Goal: Task Accomplishment & Management: Use online tool/utility

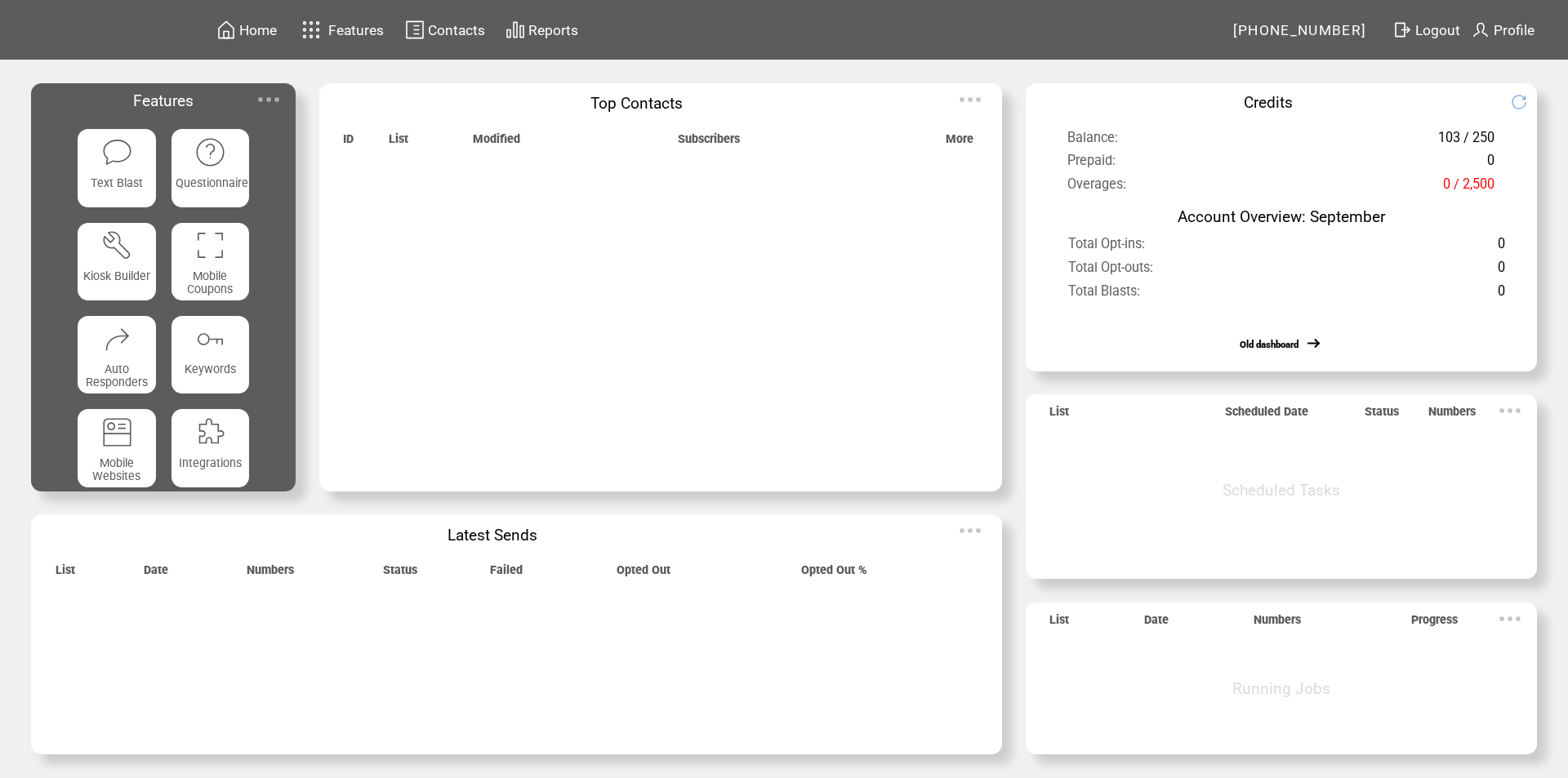
click at [269, 97] on img at bounding box center [269, 99] width 33 height 32
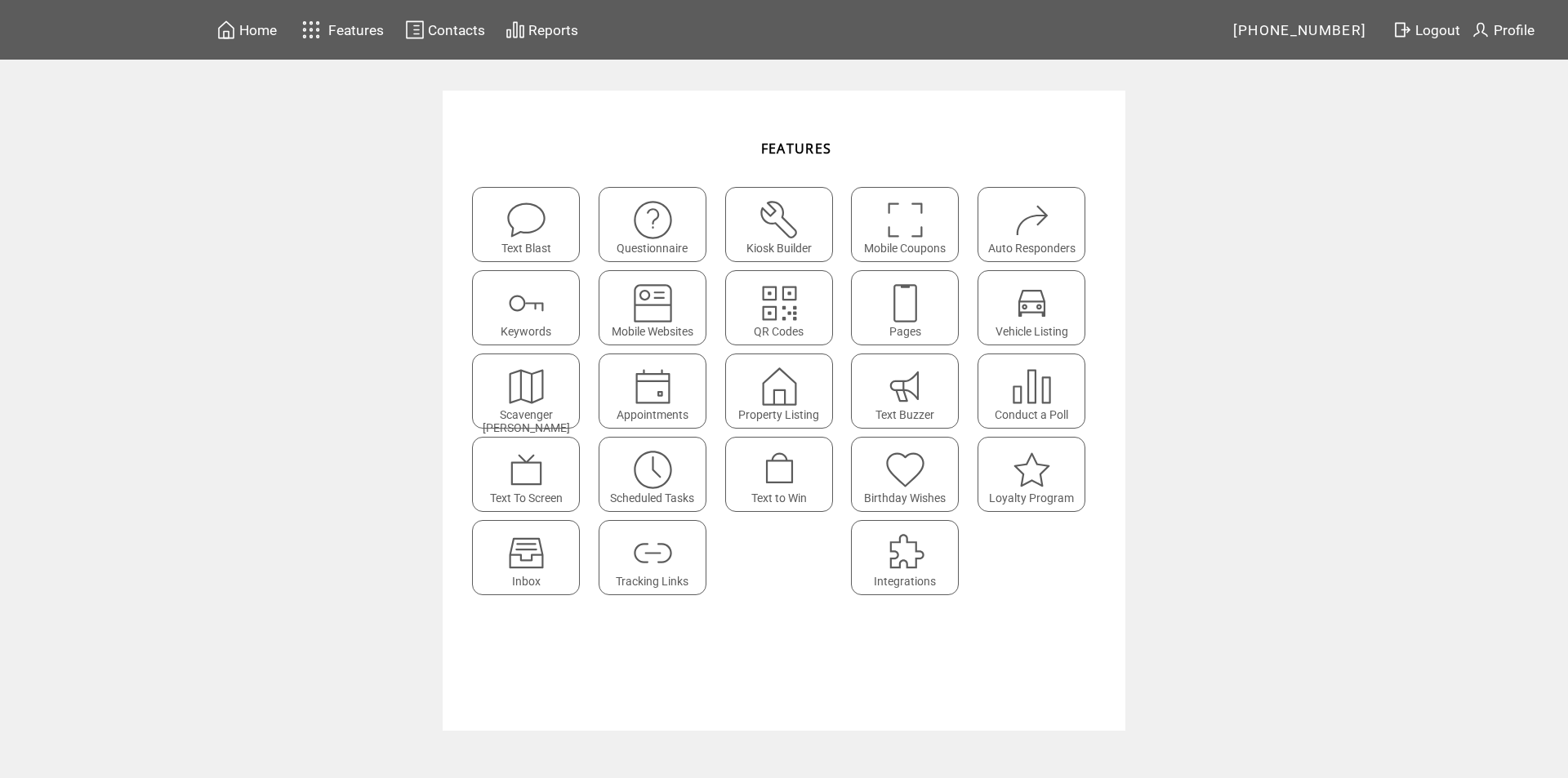
click at [539, 551] on img at bounding box center [526, 552] width 43 height 43
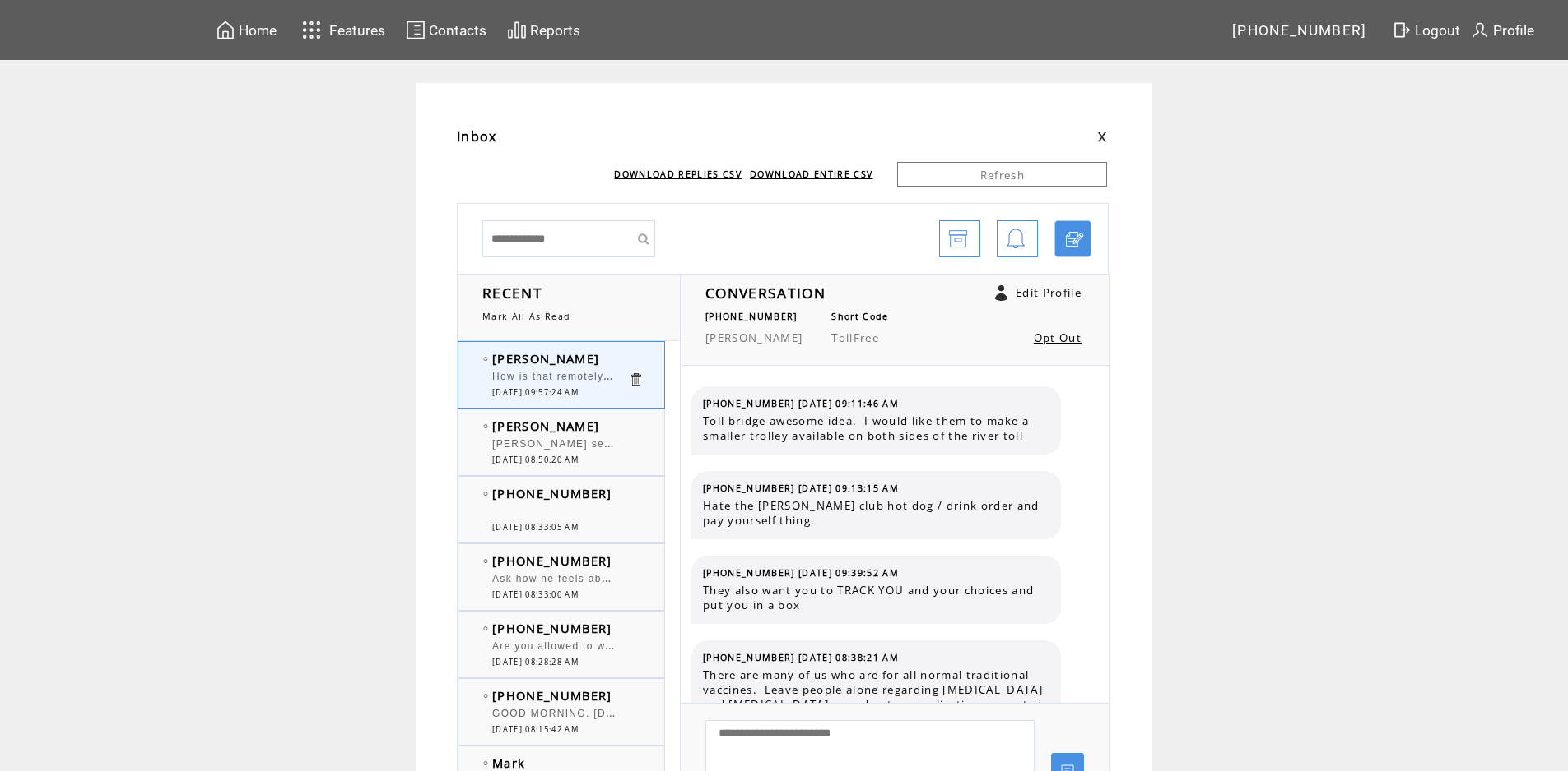
scroll to position [5313, 0]
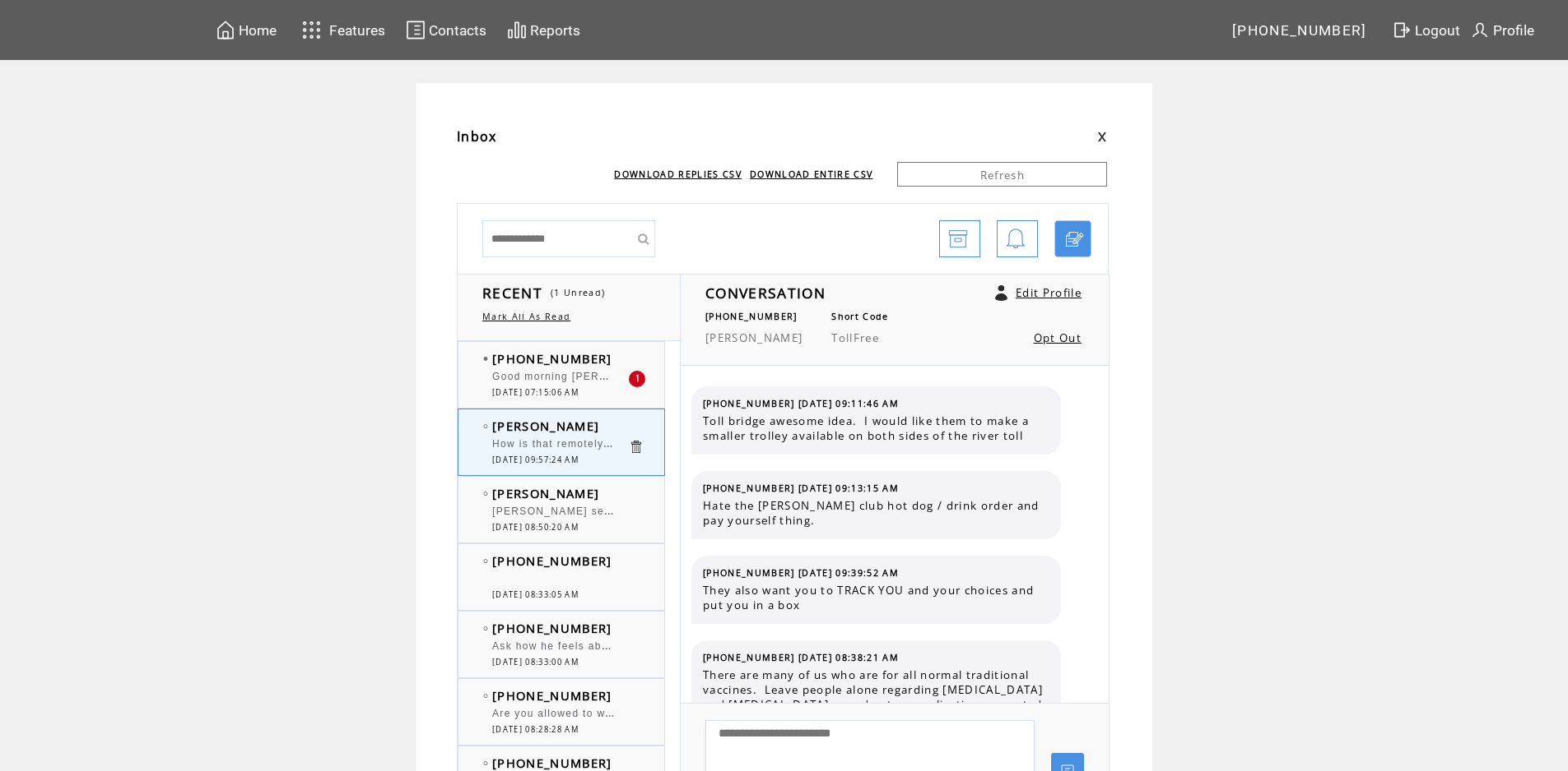
scroll to position [5313, 0]
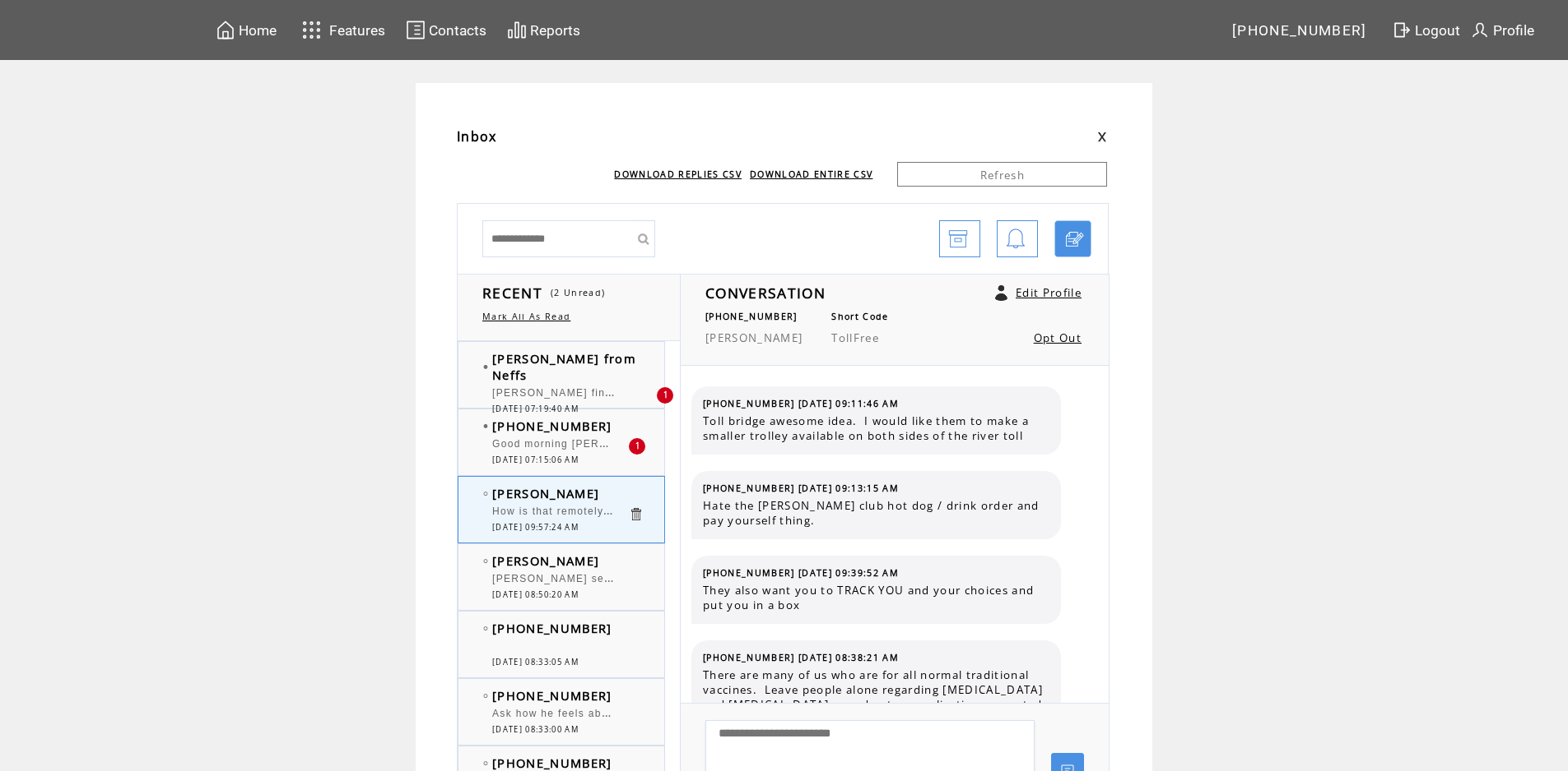
scroll to position [5313, 0]
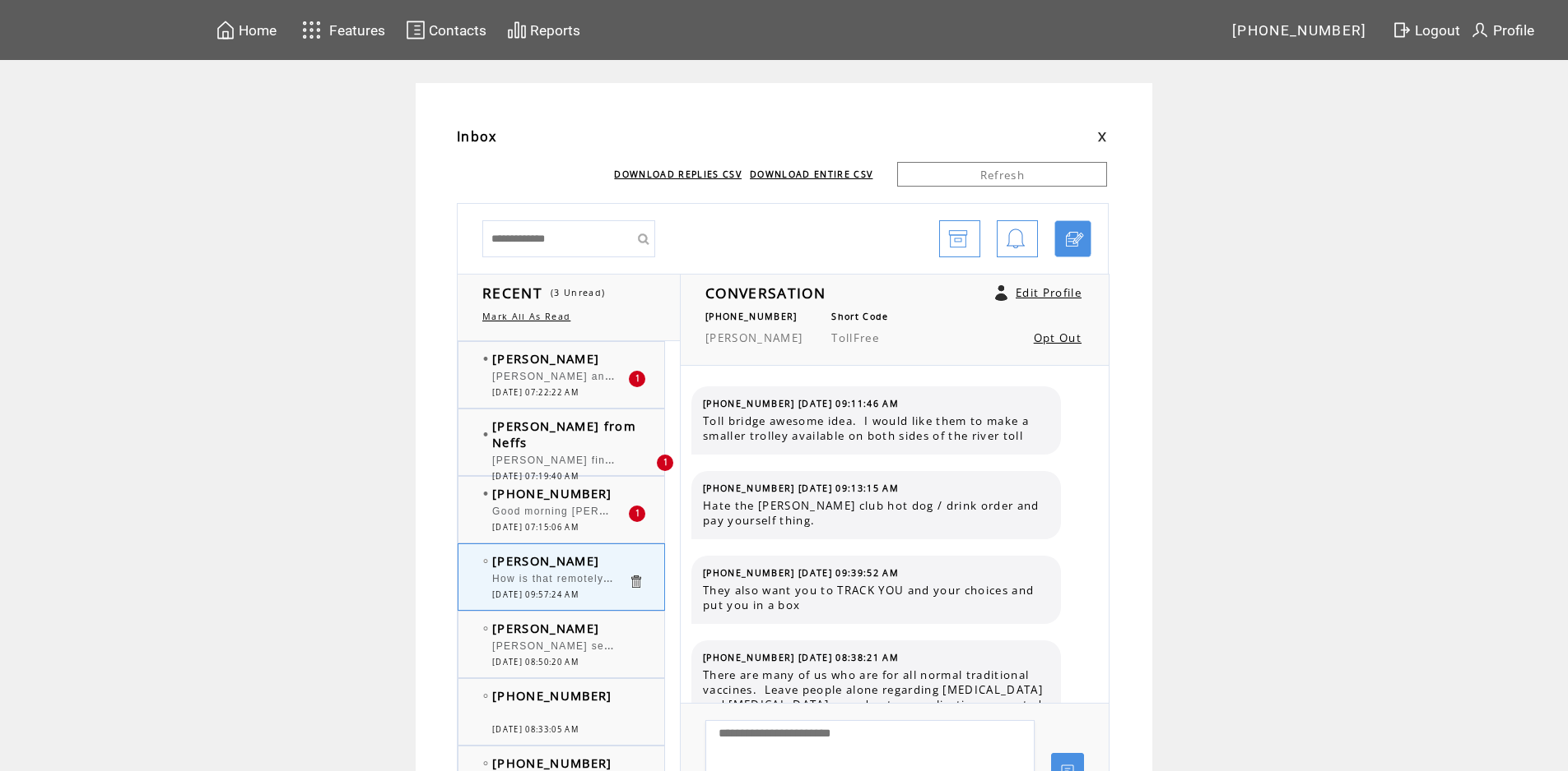
scroll to position [5313, 0]
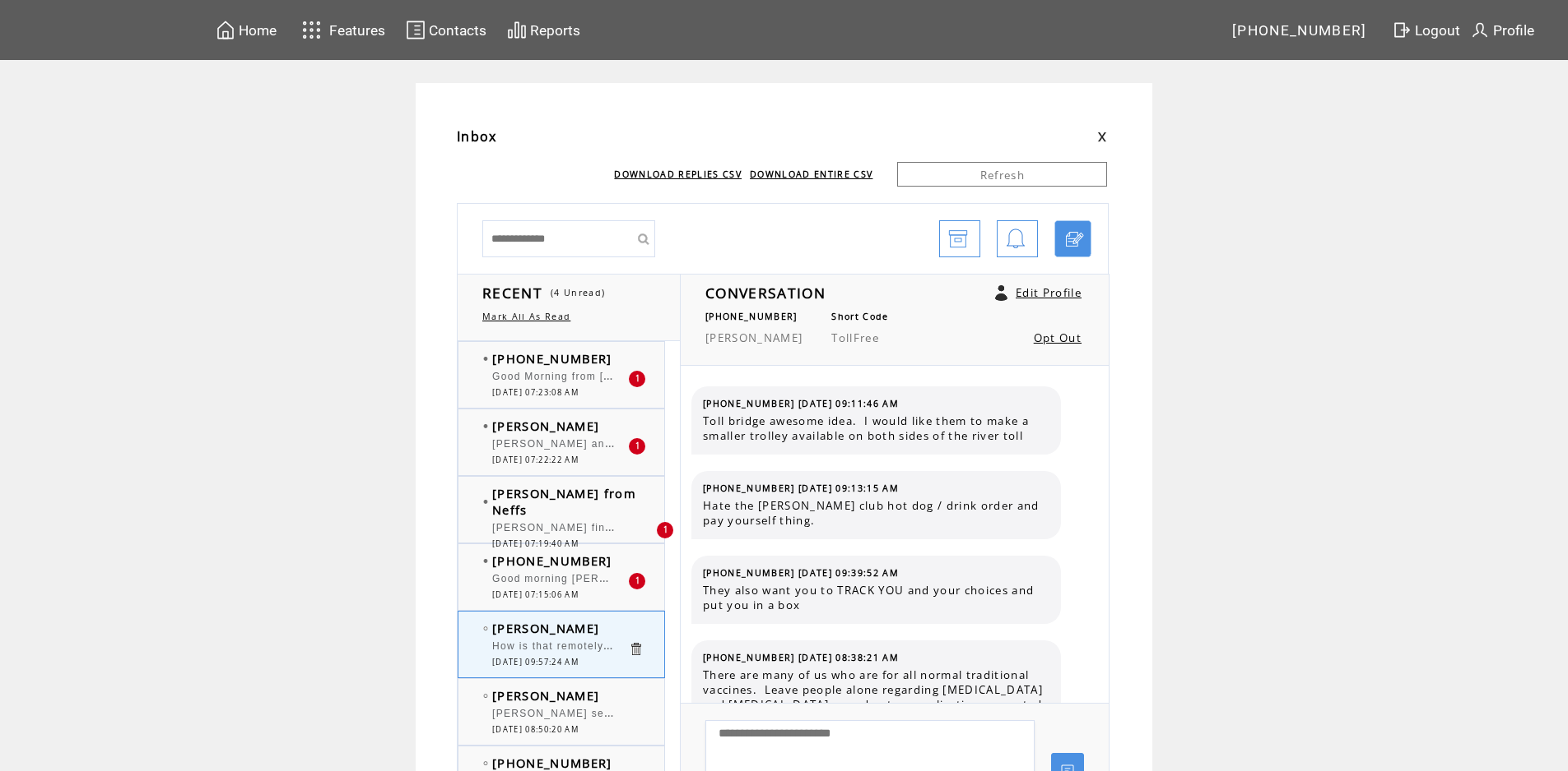
scroll to position [5313, 0]
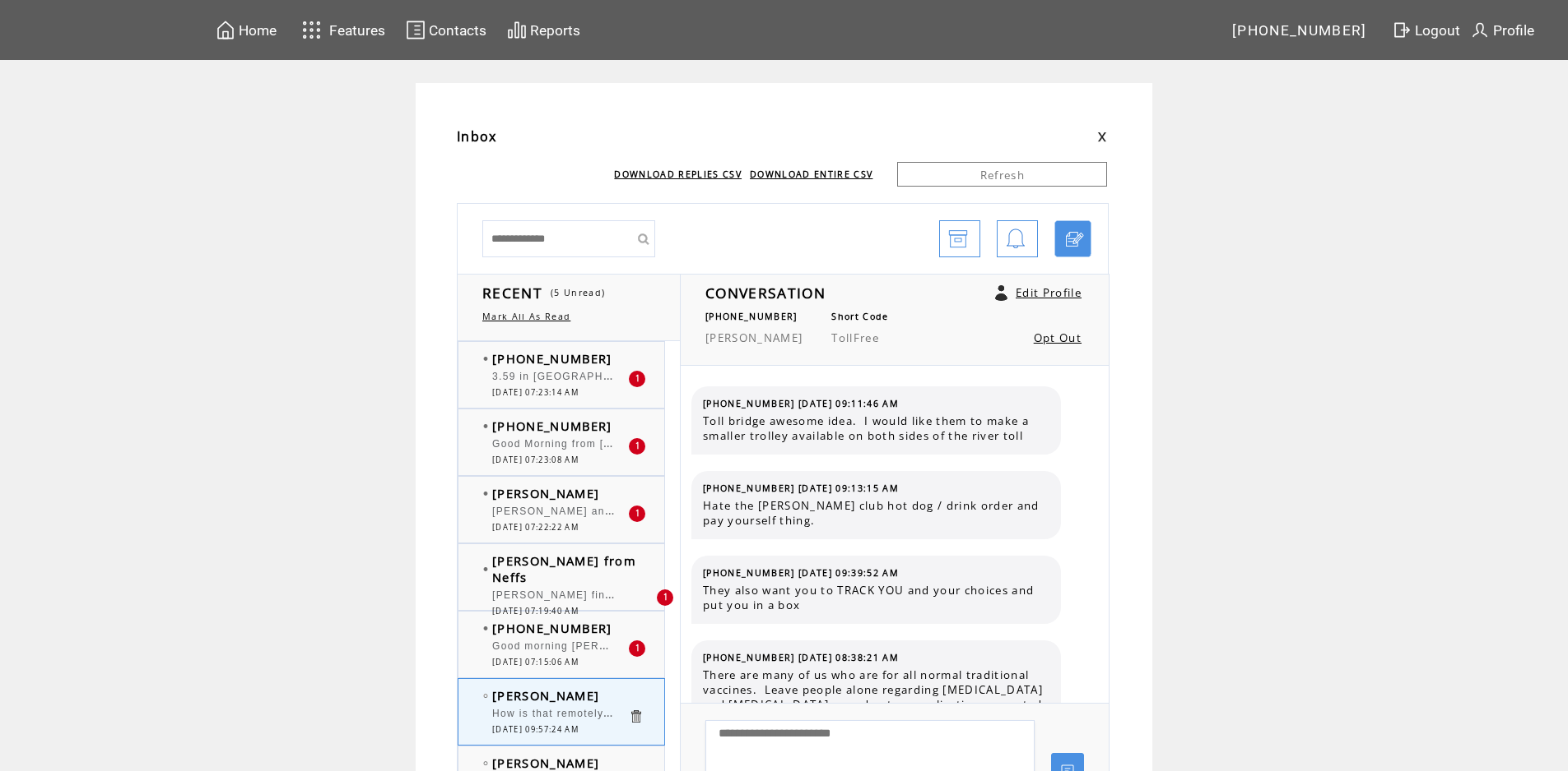
scroll to position [5313, 0]
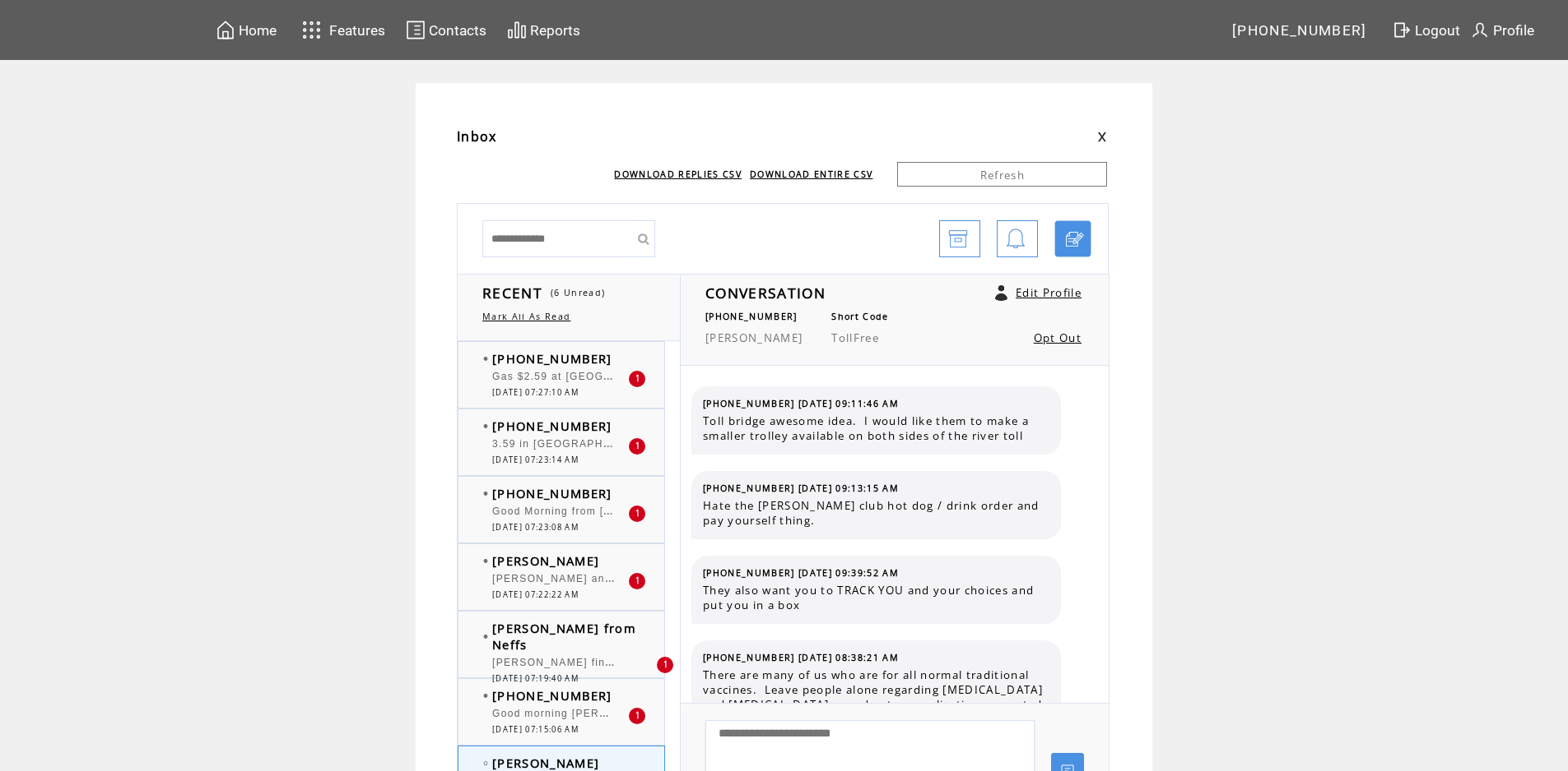
scroll to position [5313, 0]
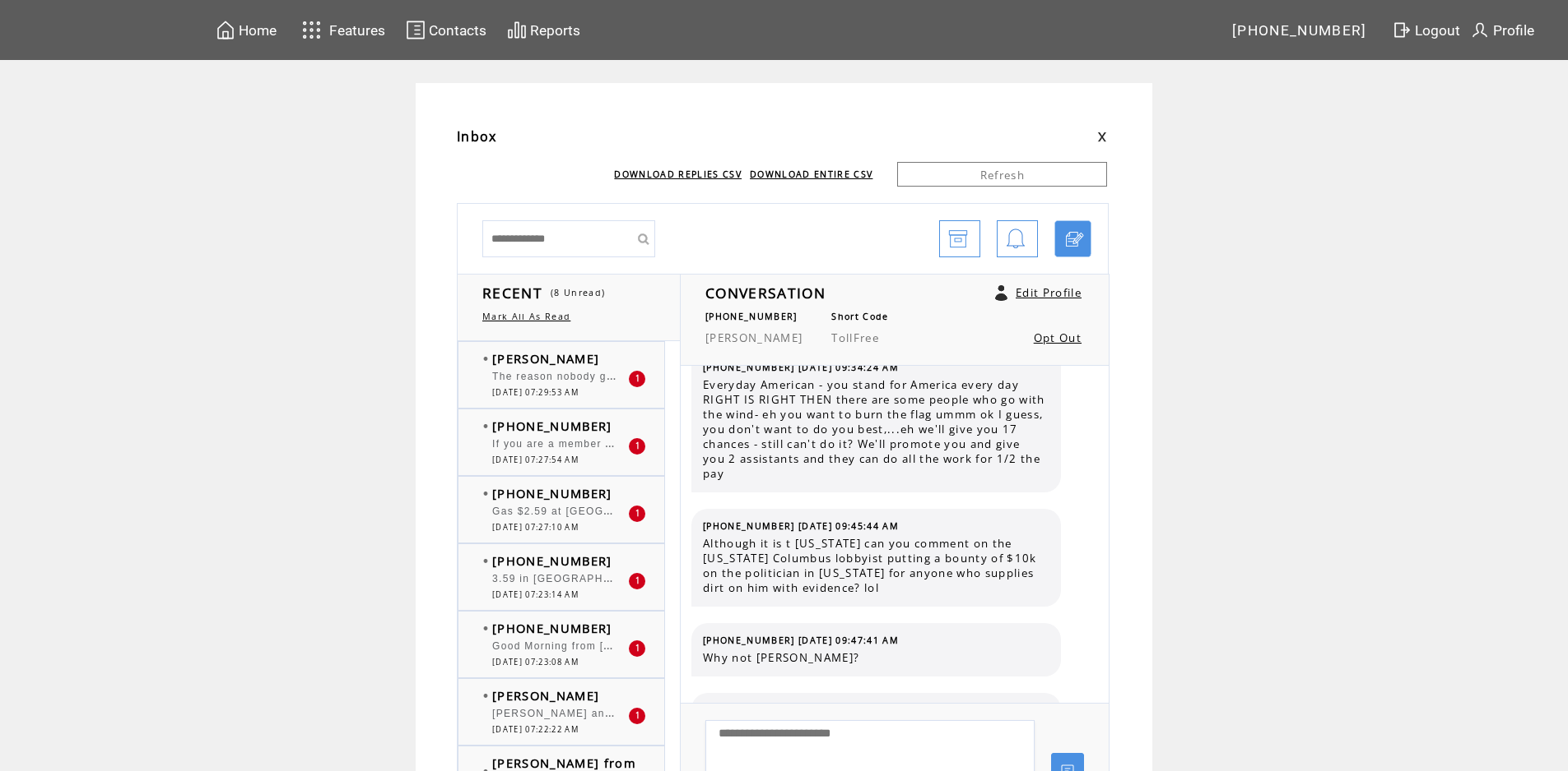
click at [538, 380] on span "The reason nobody goes to [PERSON_NAME]'s beef house is because of the owner's …" at bounding box center [968, 374] width 953 height 16
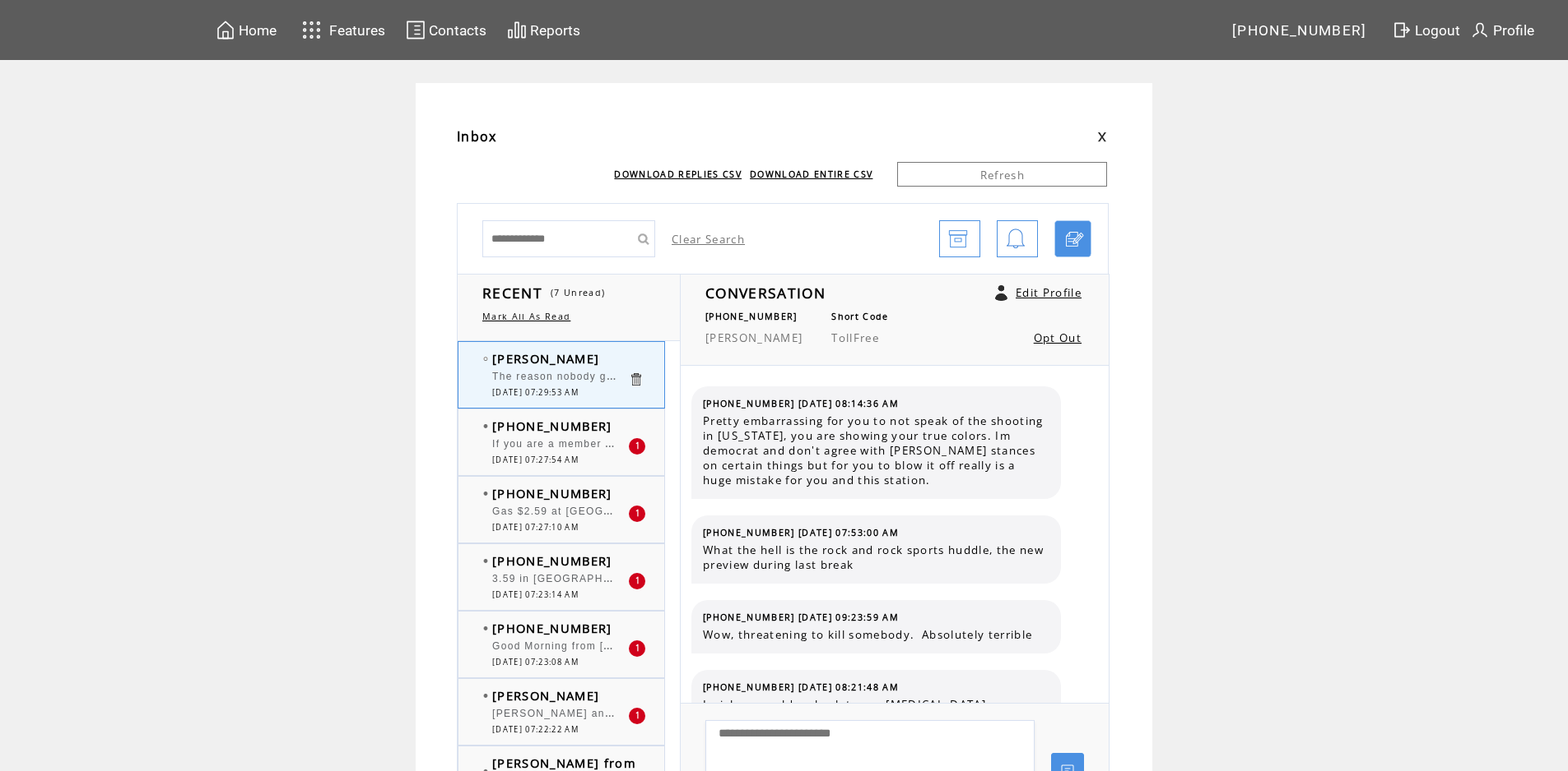
scroll to position [1399, 0]
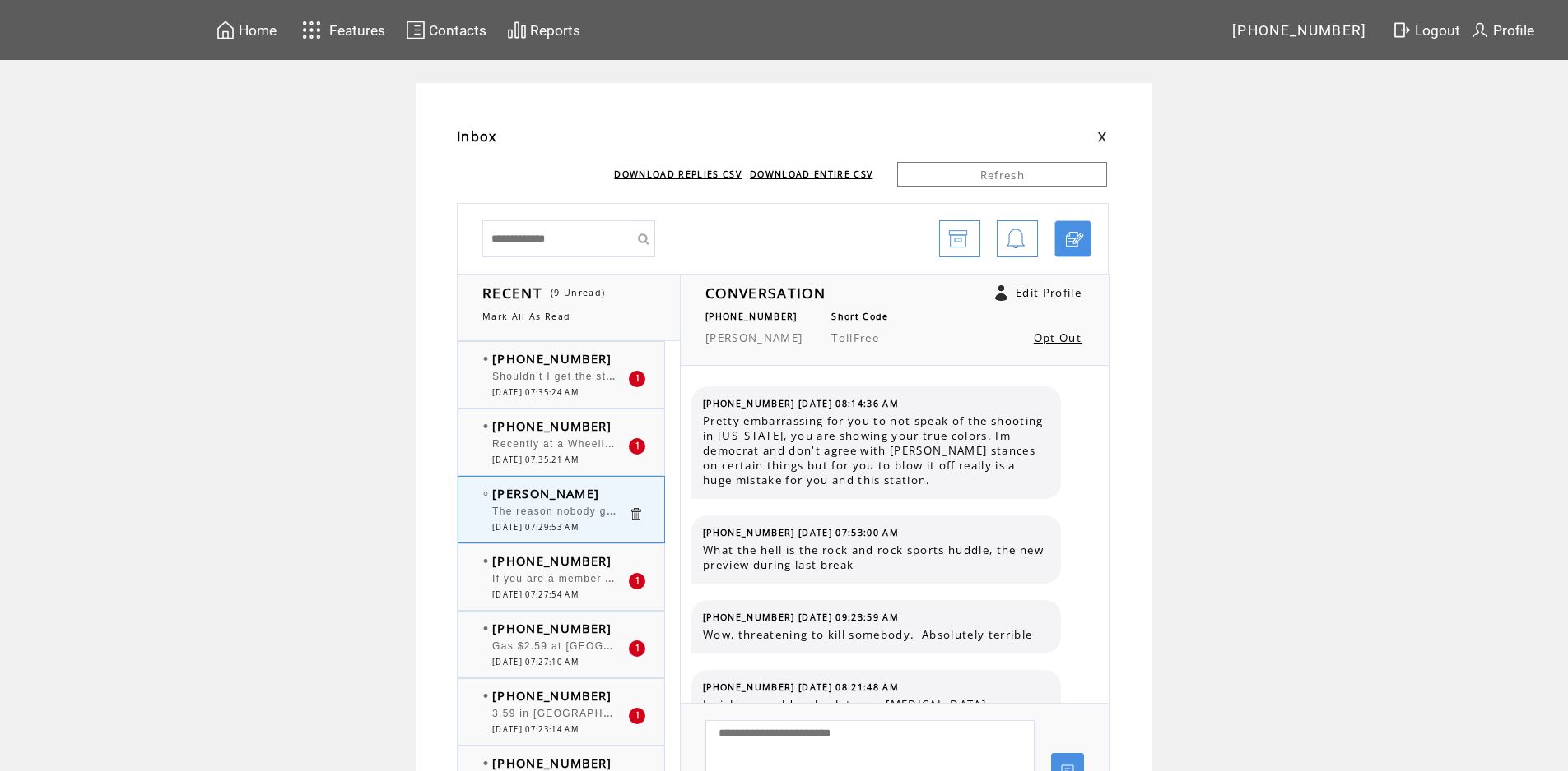
scroll to position [1399, 0]
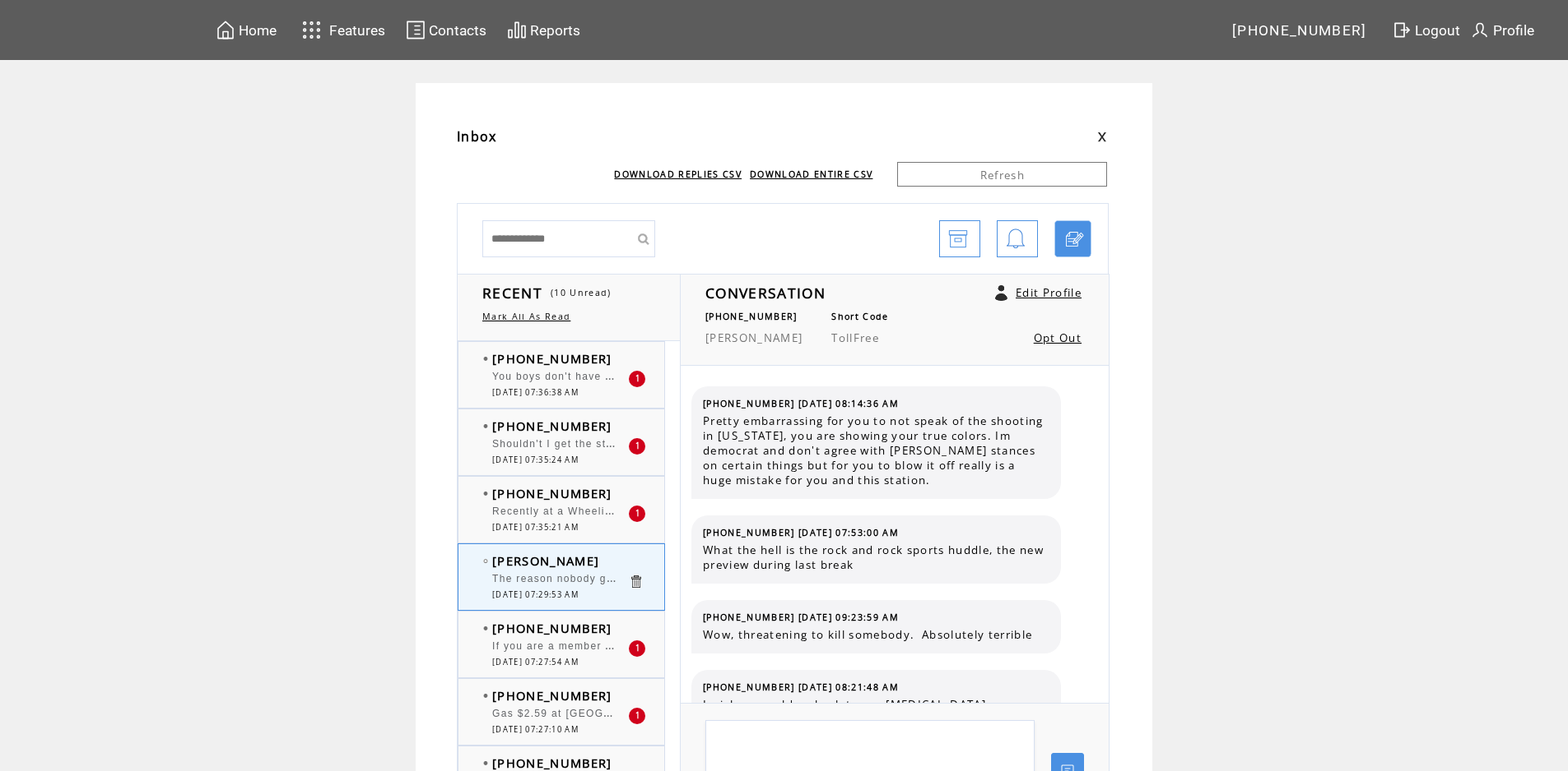
scroll to position [1399, 0]
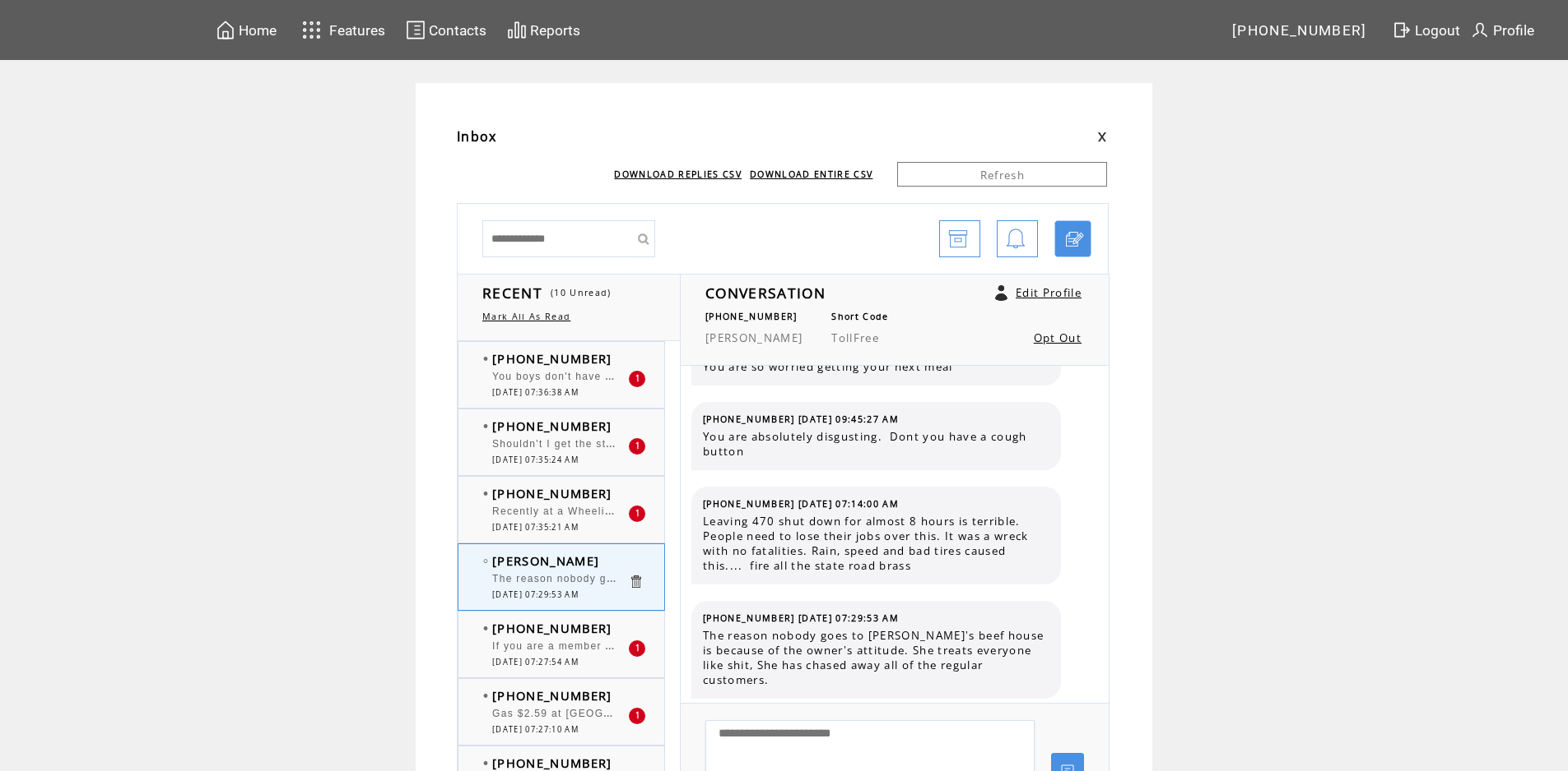
click at [538, 380] on span "You boys don't have to say it out loud But how much should you tip for a haircu…" at bounding box center [810, 374] width 637 height 16
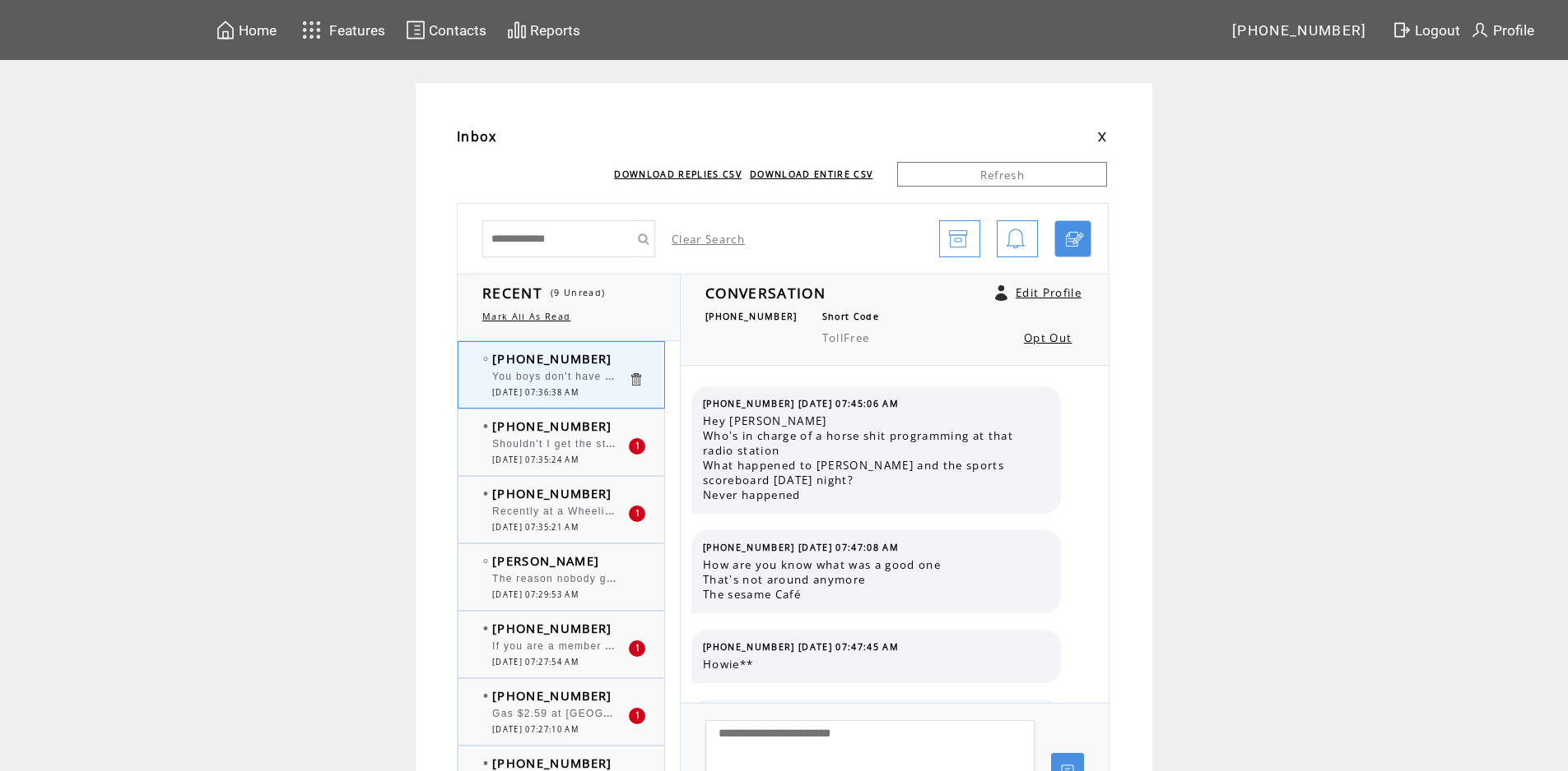
scroll to position [740, 0]
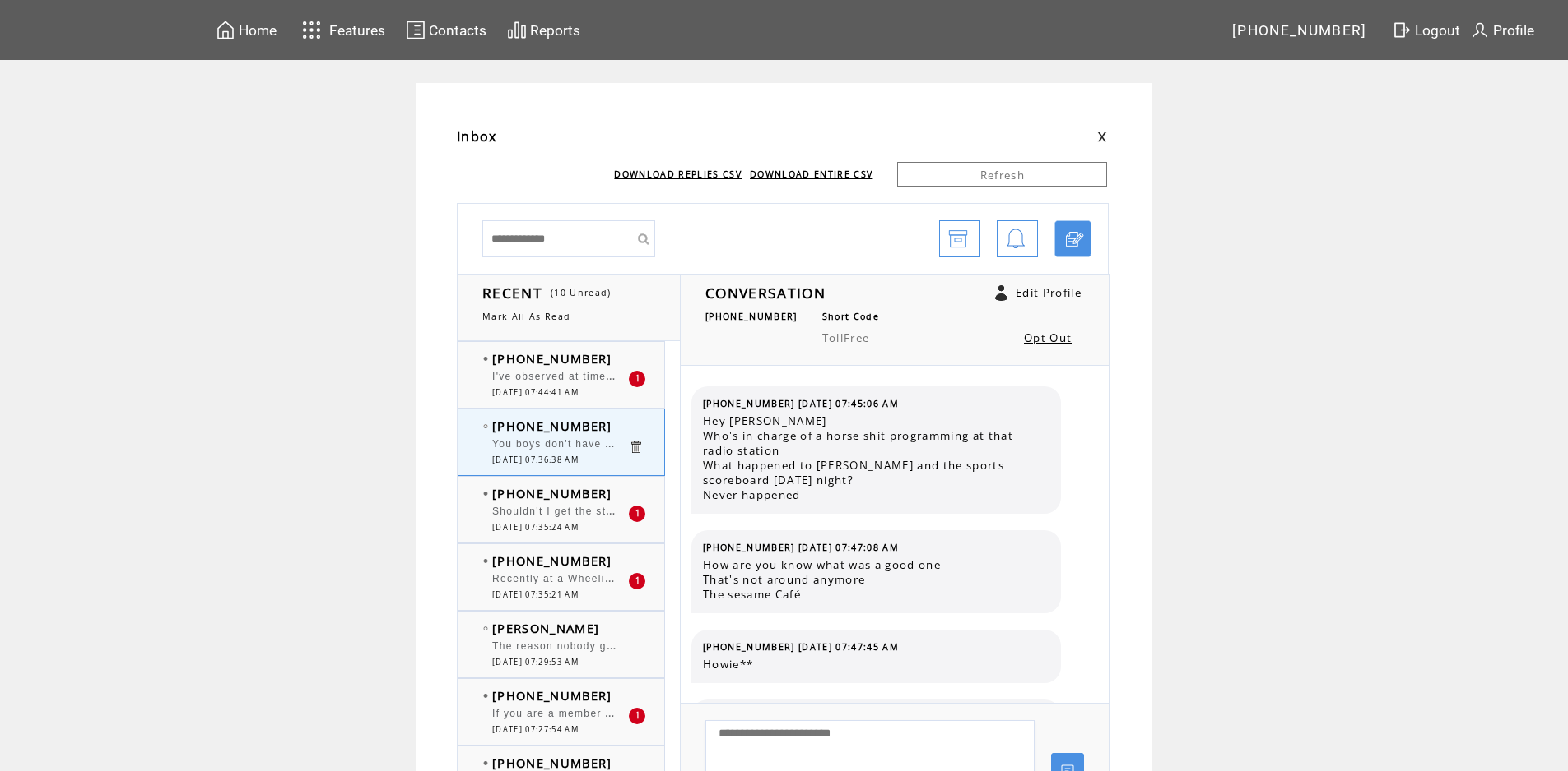
scroll to position [740, 0]
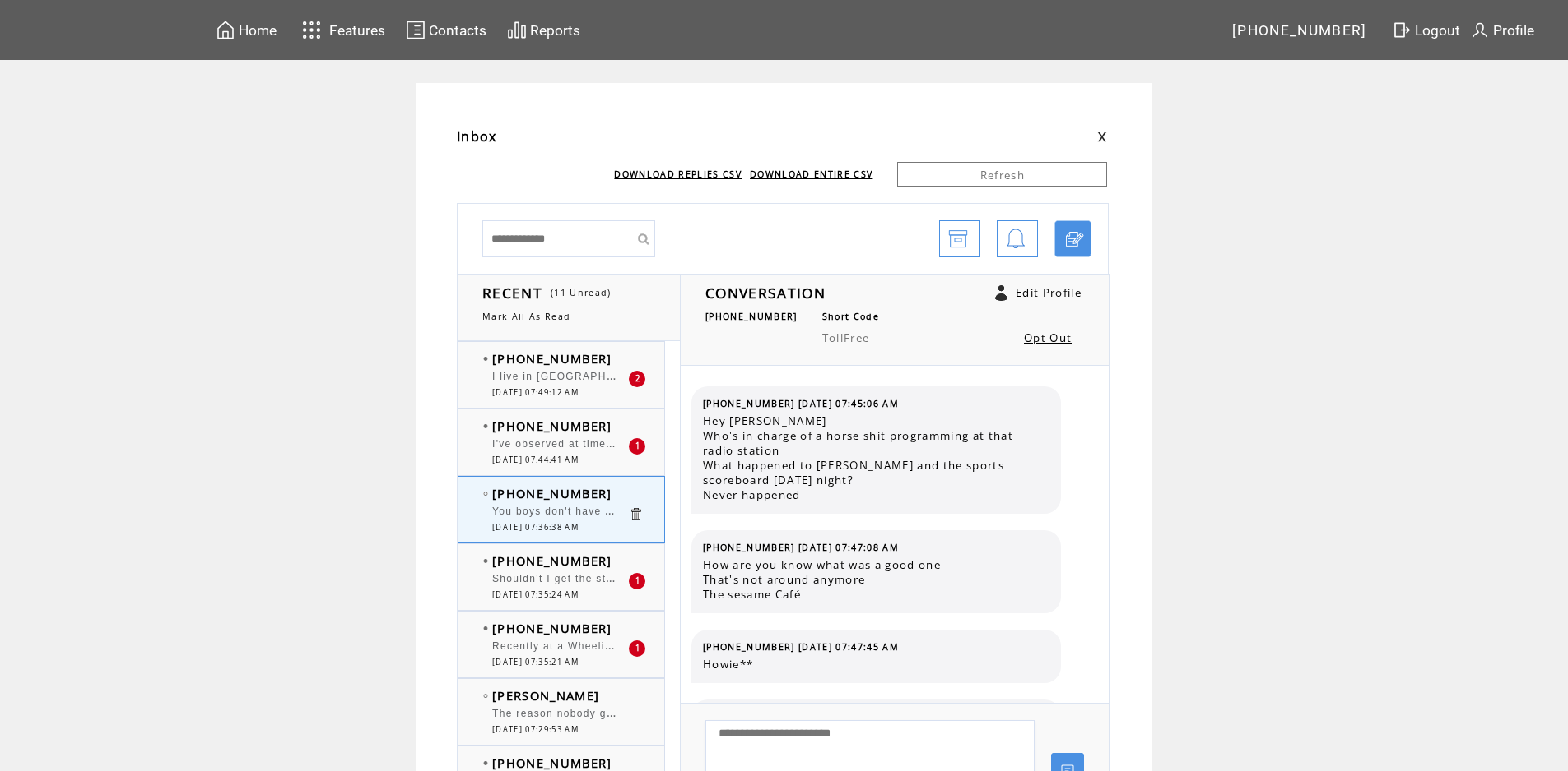
scroll to position [740, 0]
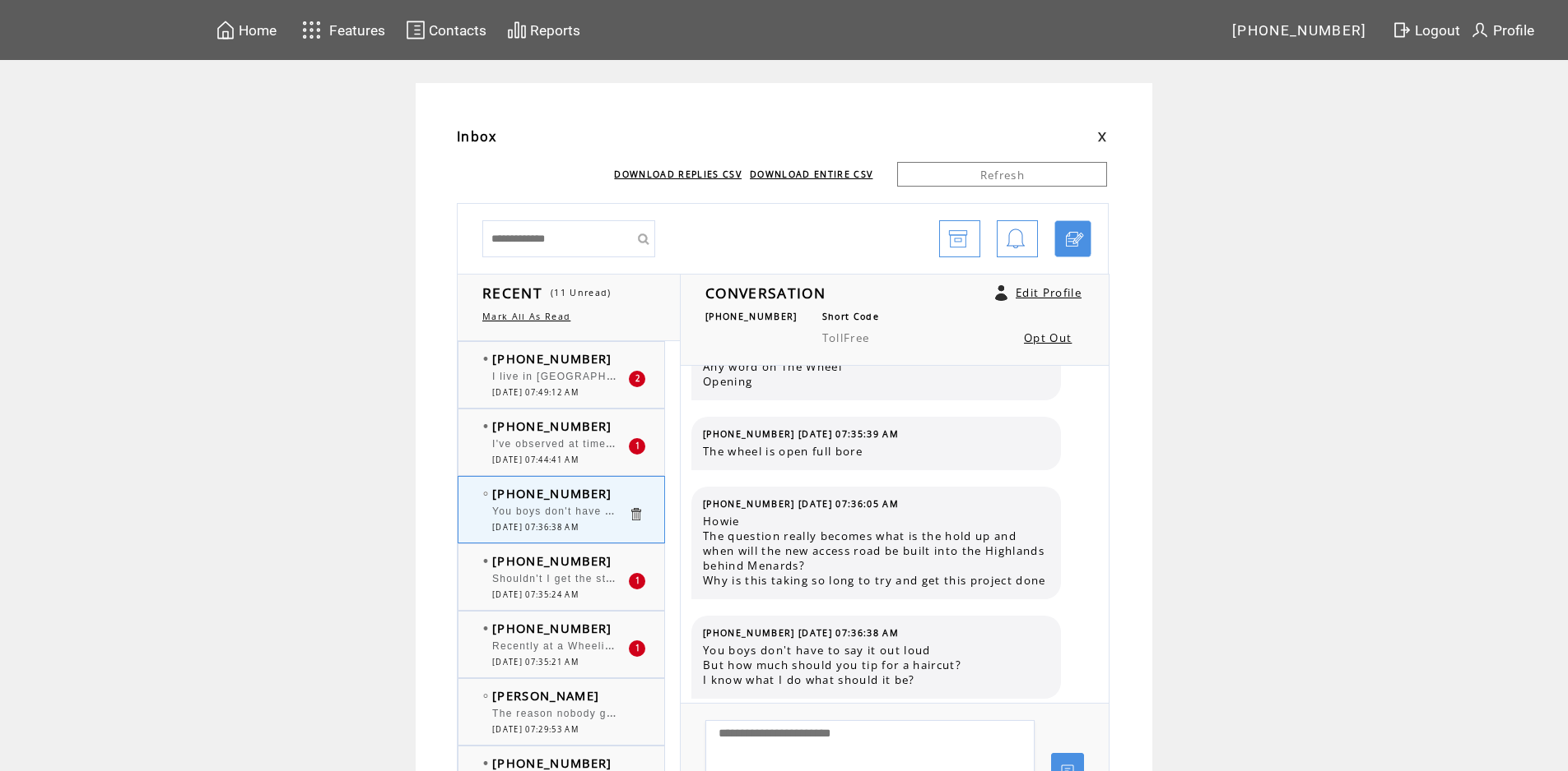
click at [534, 381] on span "I live in [GEOGRAPHIC_DATA] PA and had ice on my windshield this morning at 7 o…" at bounding box center [734, 374] width 484 height 16
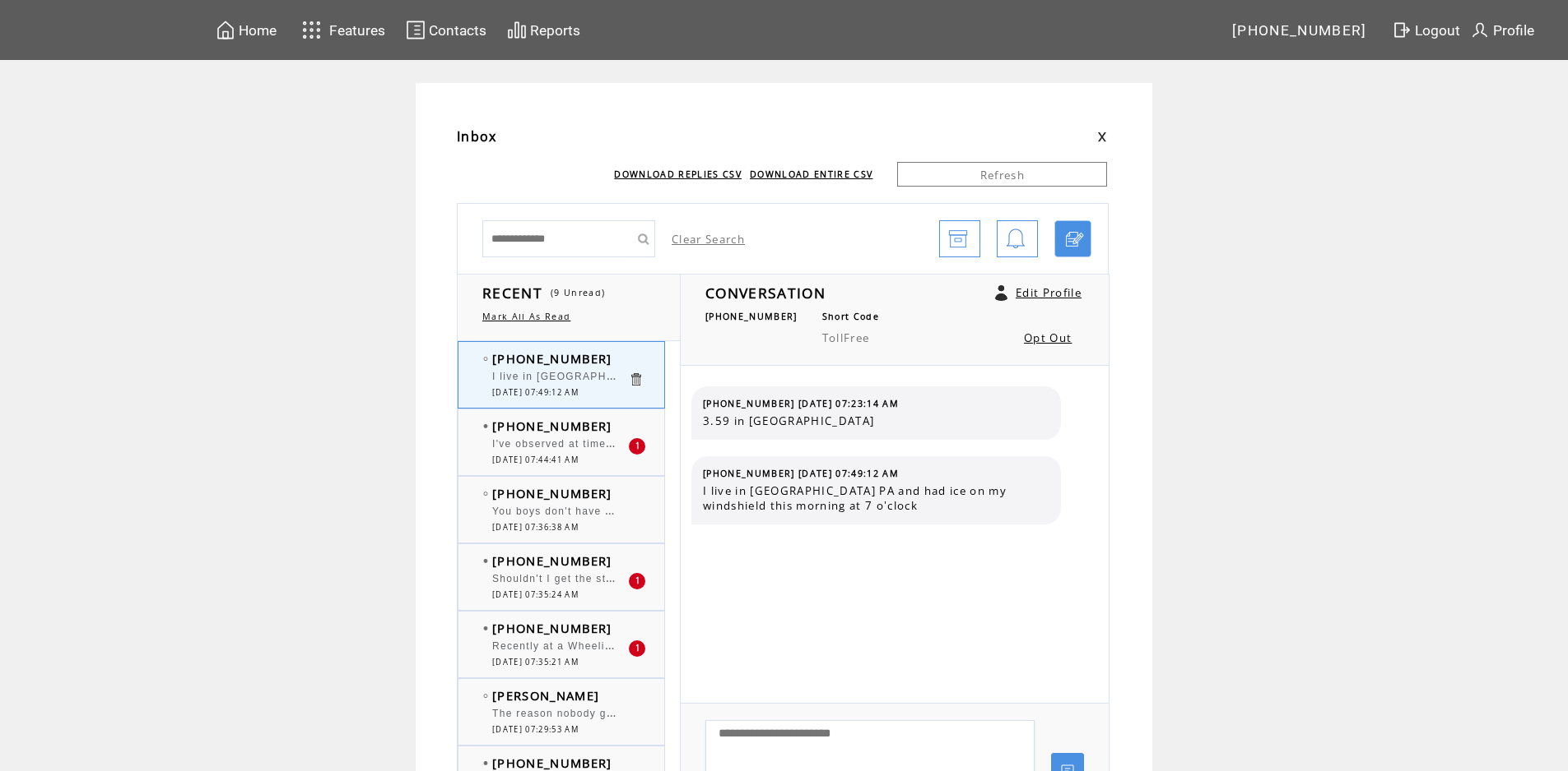
click at [567, 522] on div "You boys don't have to say it out loud But how much should you tip for a haircu…" at bounding box center [560, 513] width 136 height 16
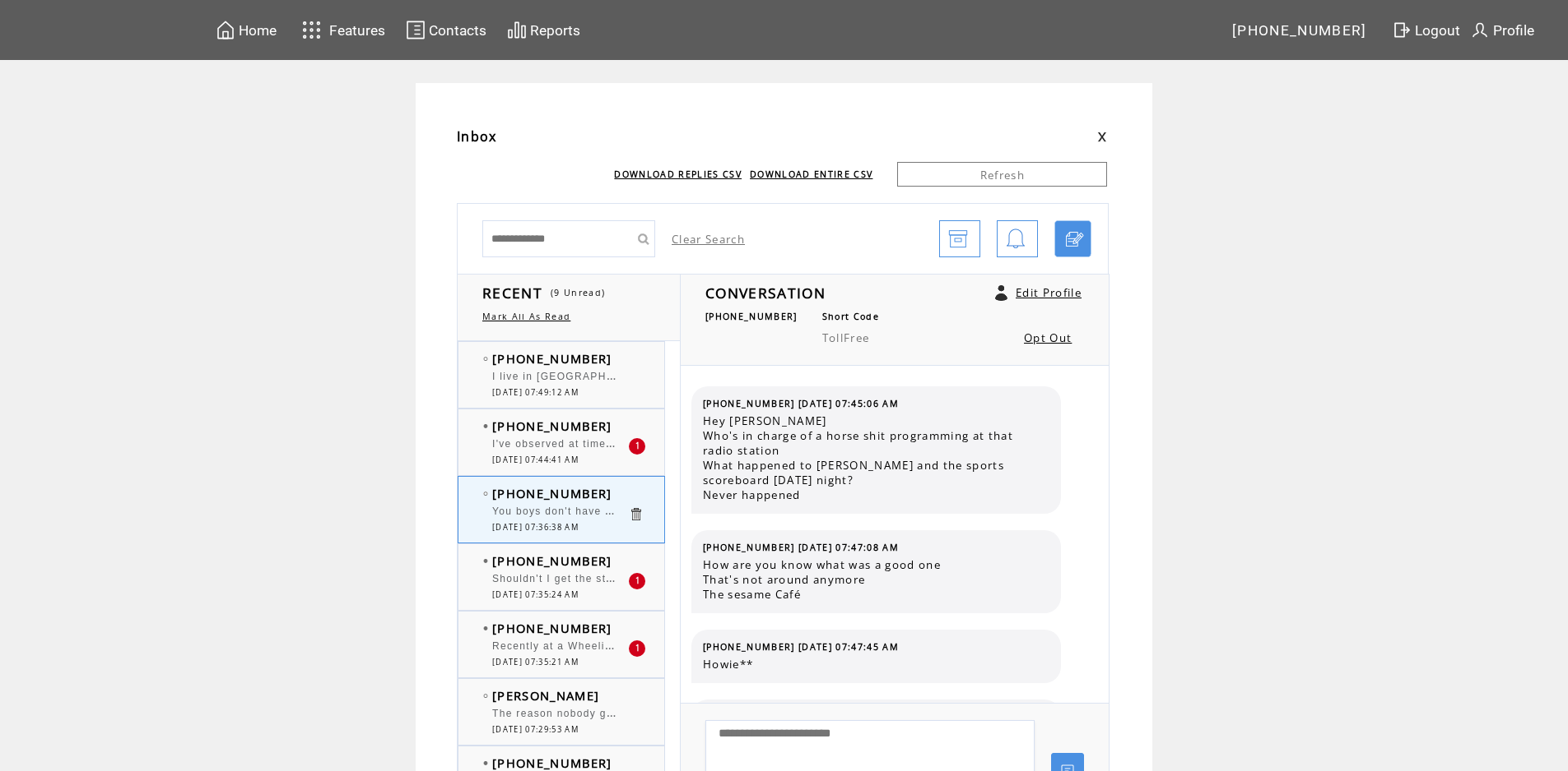
scroll to position [740, 0]
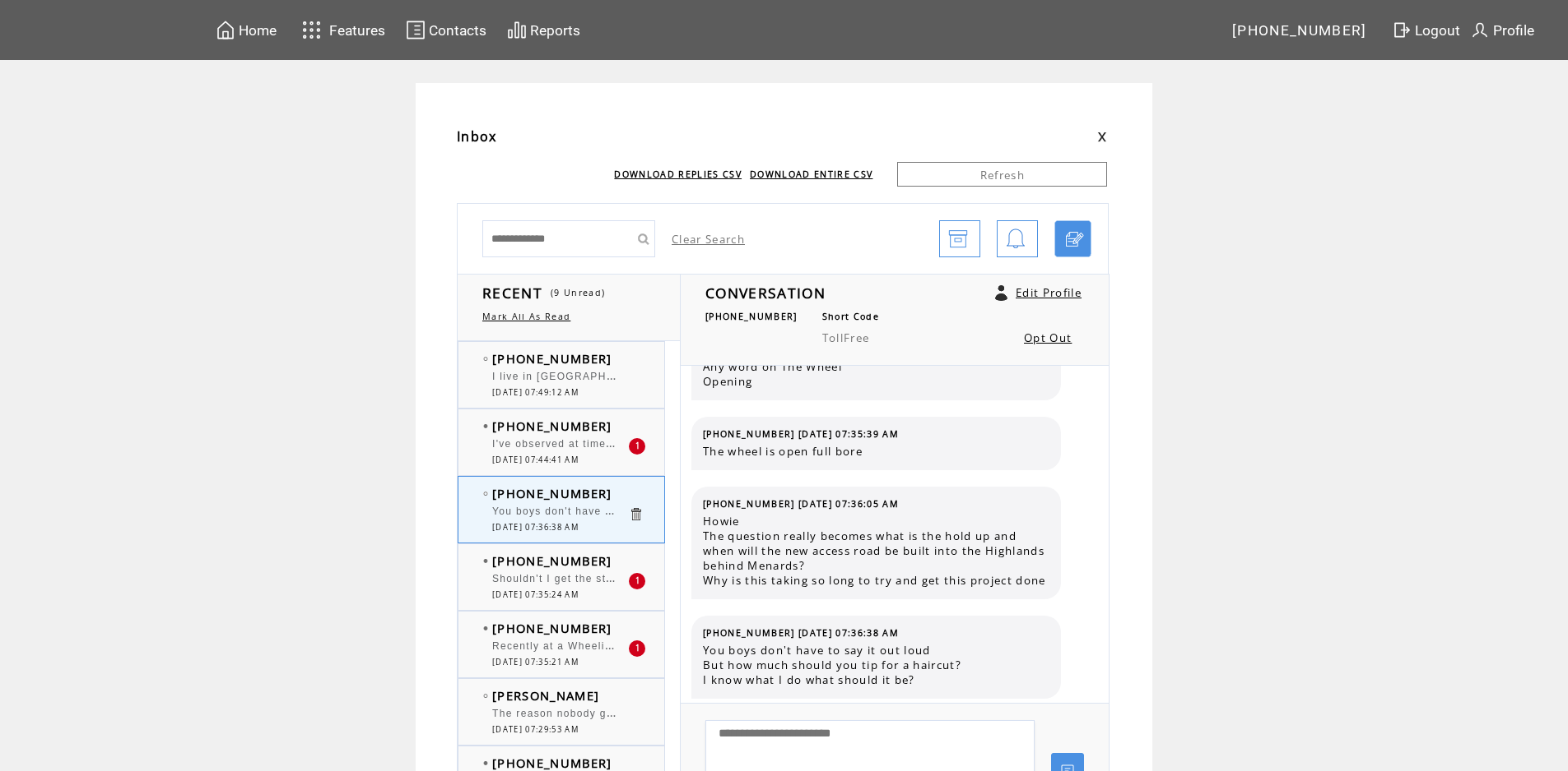
click at [590, 451] on div "I've observed at times when tipping it leads to tension between servers and cus…" at bounding box center [560, 446] width 136 height 16
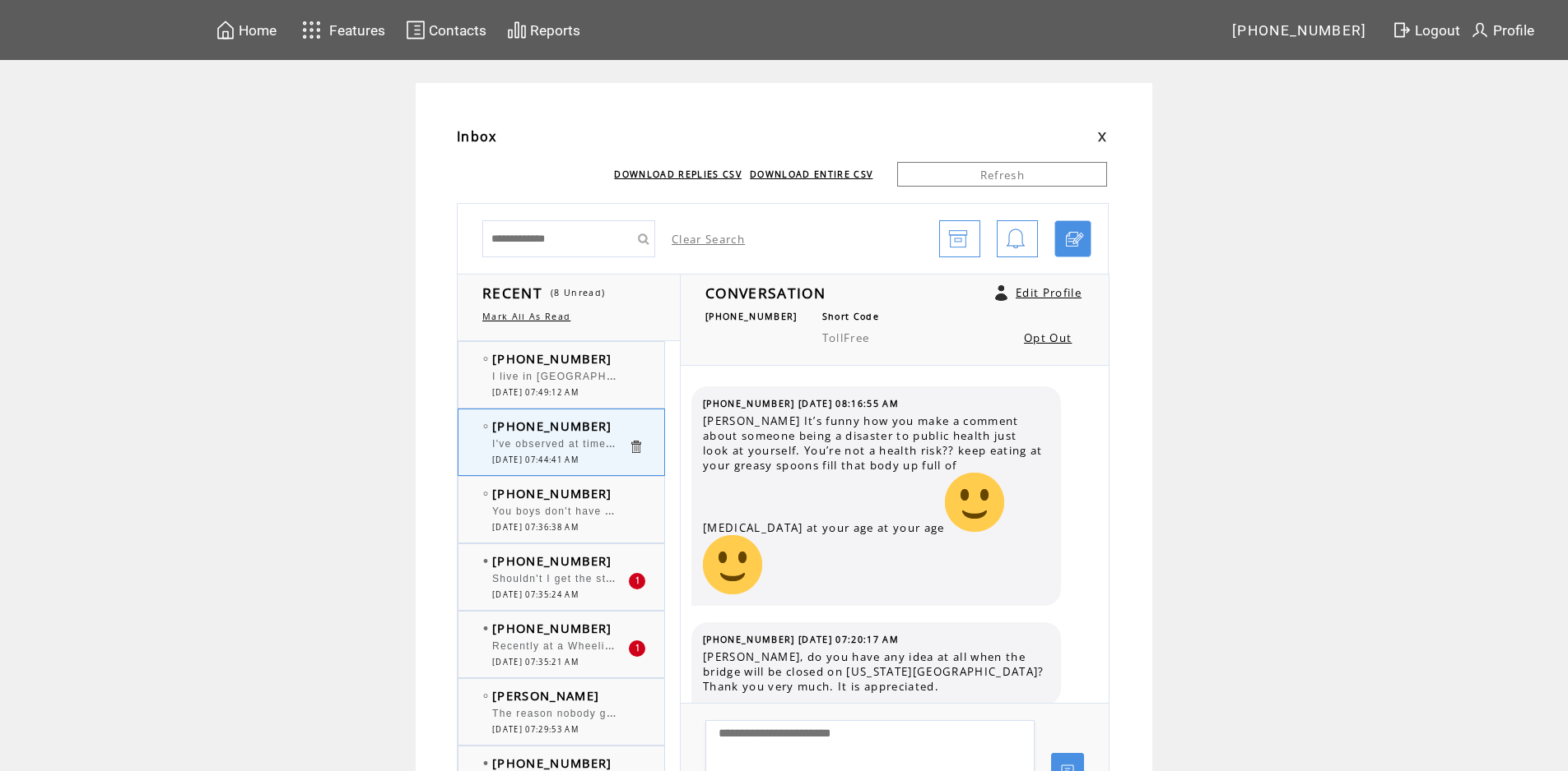
scroll to position [2274, 0]
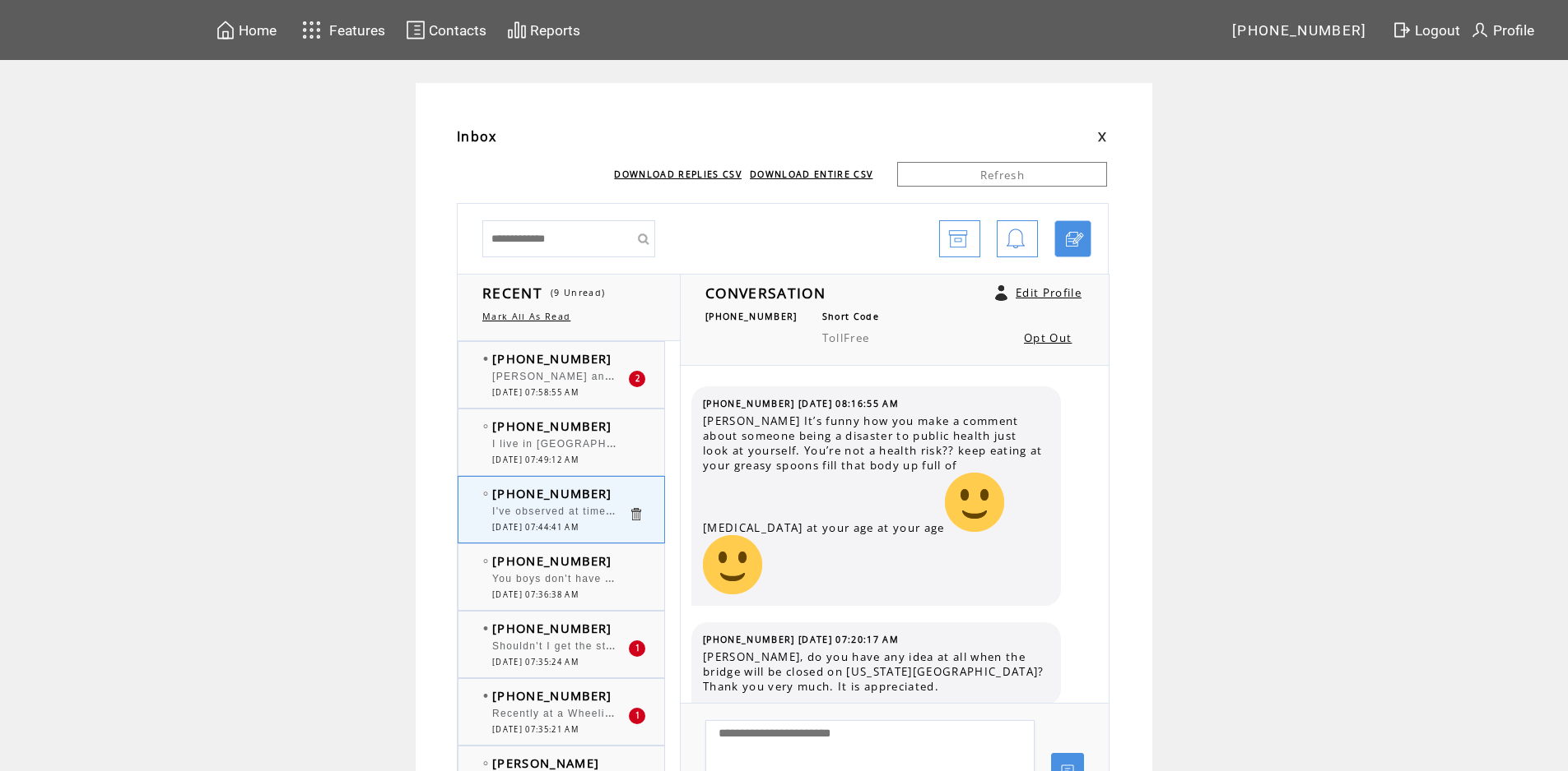
scroll to position [2274, 0]
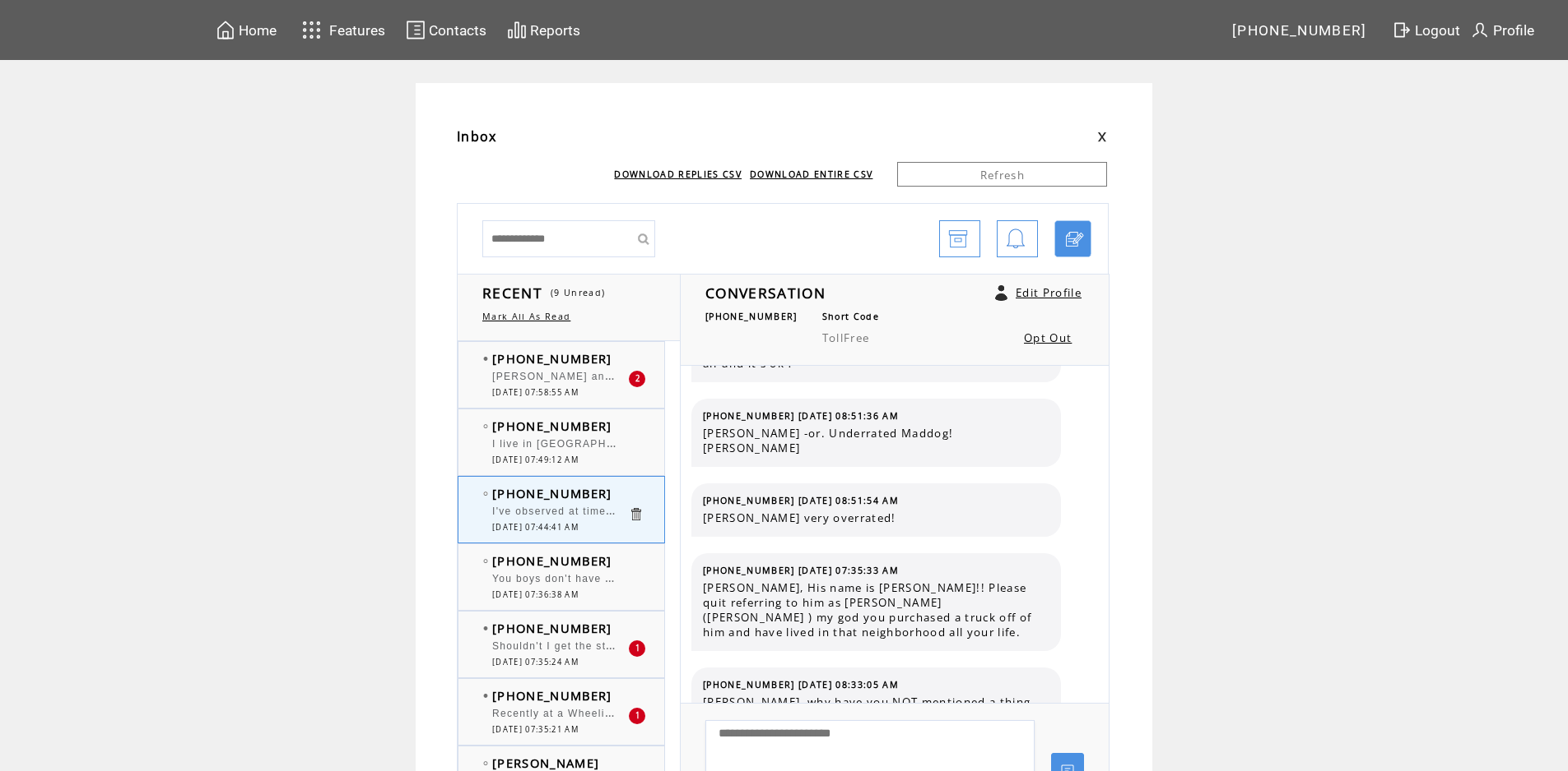
click at [575, 366] on span "[PHONE_NUMBER]" at bounding box center [552, 358] width 120 height 16
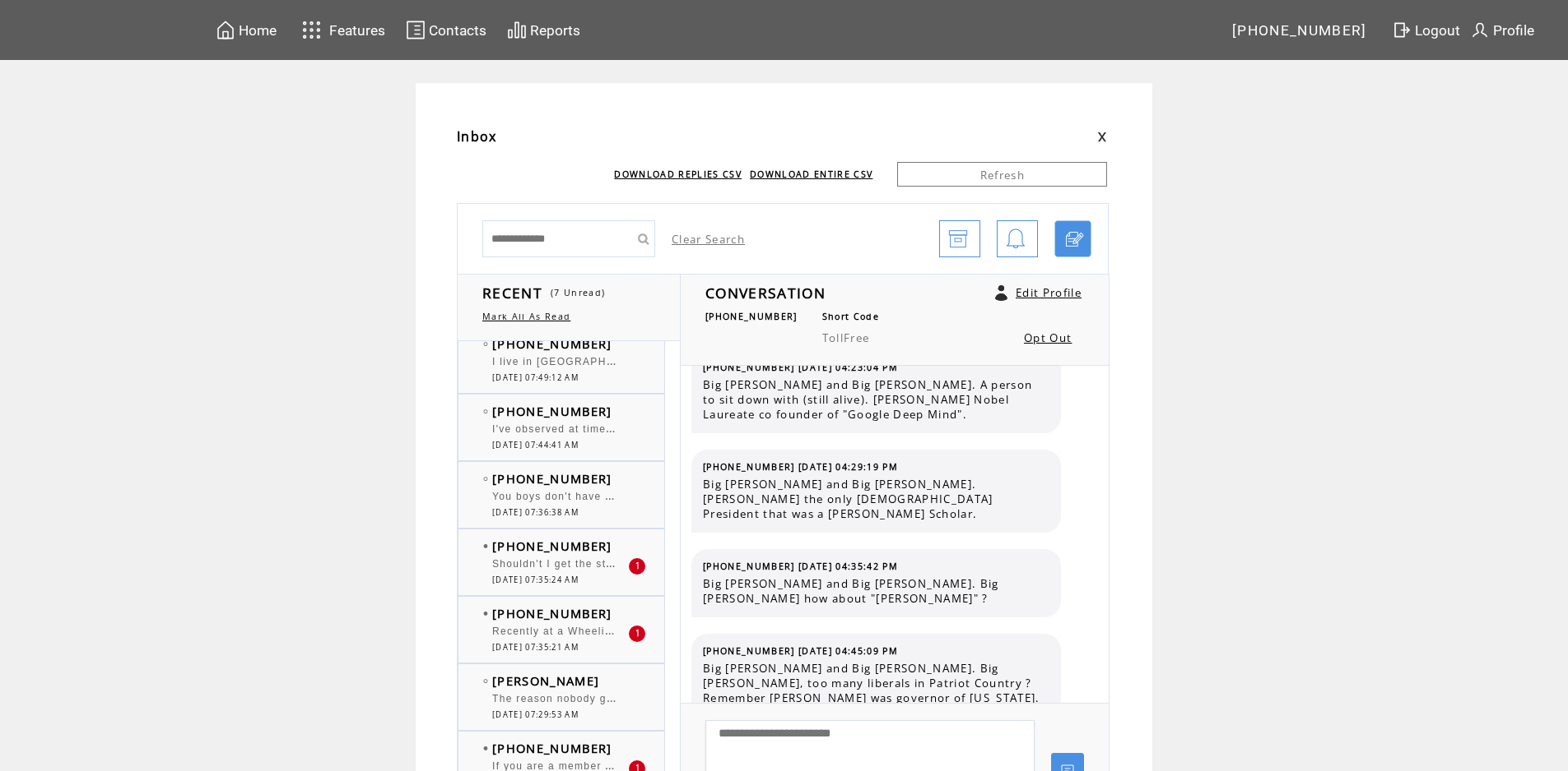
scroll to position [165, 0]
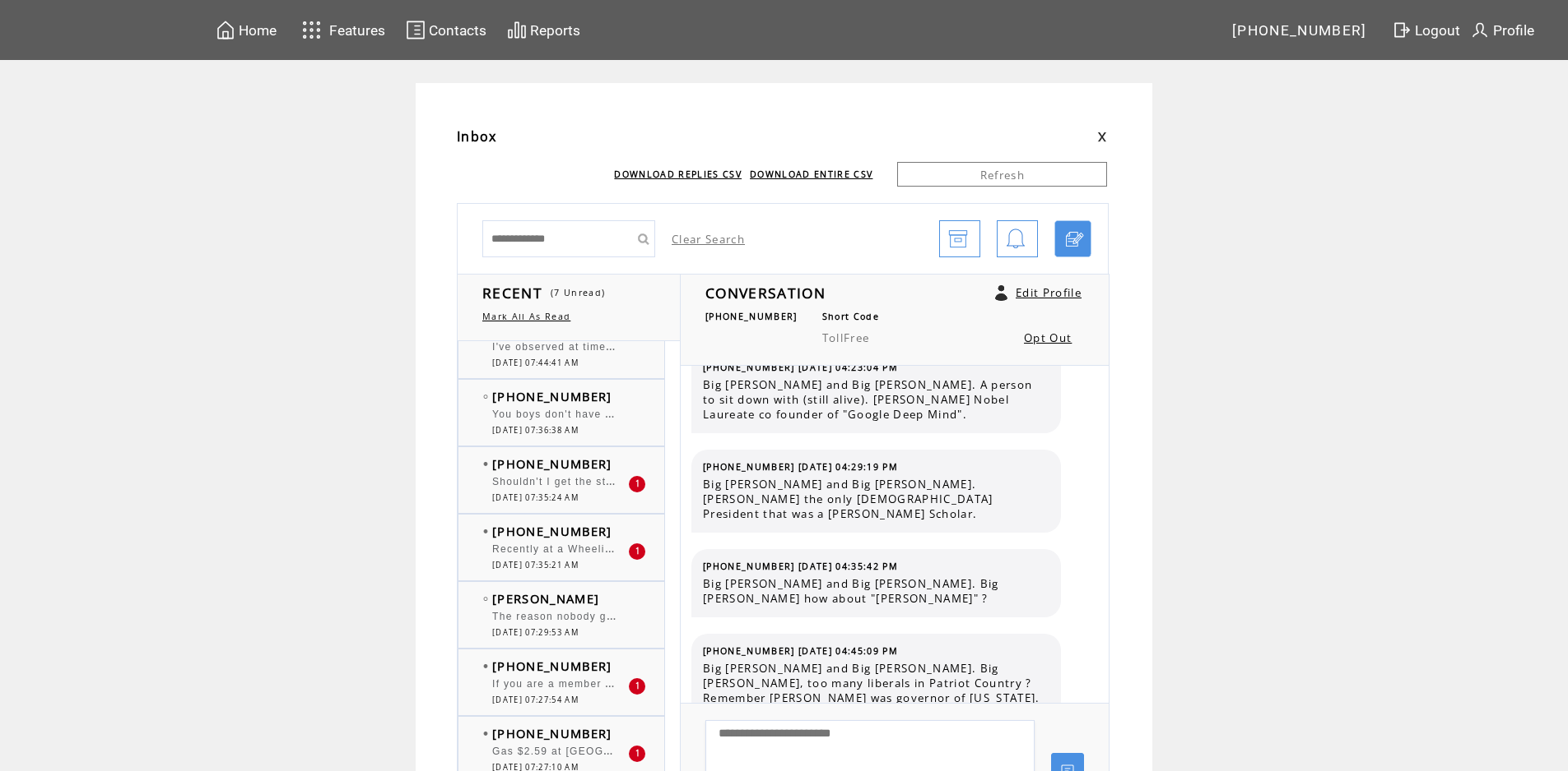
click at [594, 483] on span "Shouldn't I get the store discount when I check myself out and bag my groceries?" at bounding box center [714, 479] width 443 height 16
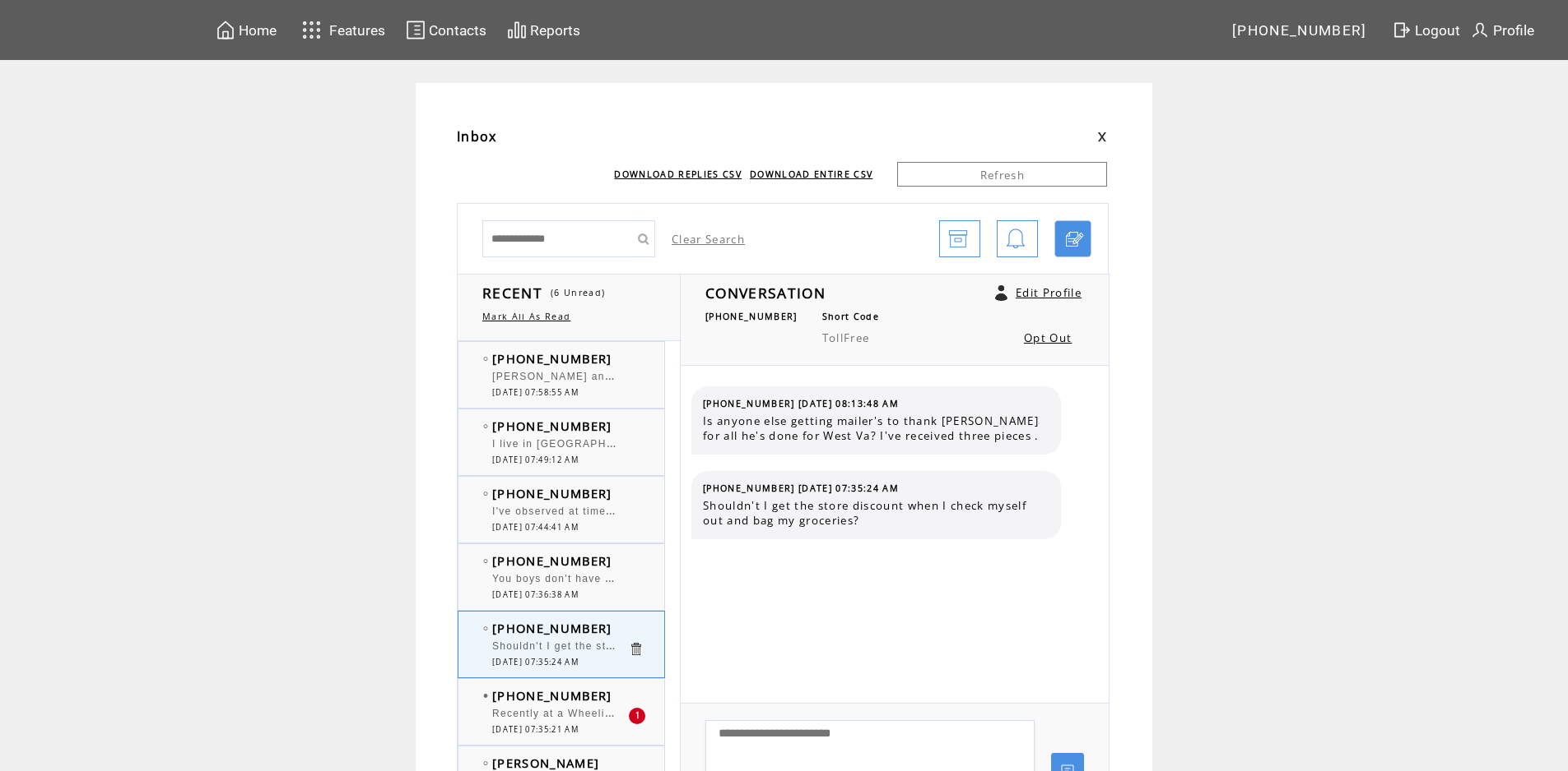
click at [624, 387] on div "[PERSON_NAME] and [PERSON_NAME]. According to the Legislative Watchdogs [PERSON…" at bounding box center [560, 378] width 136 height 16
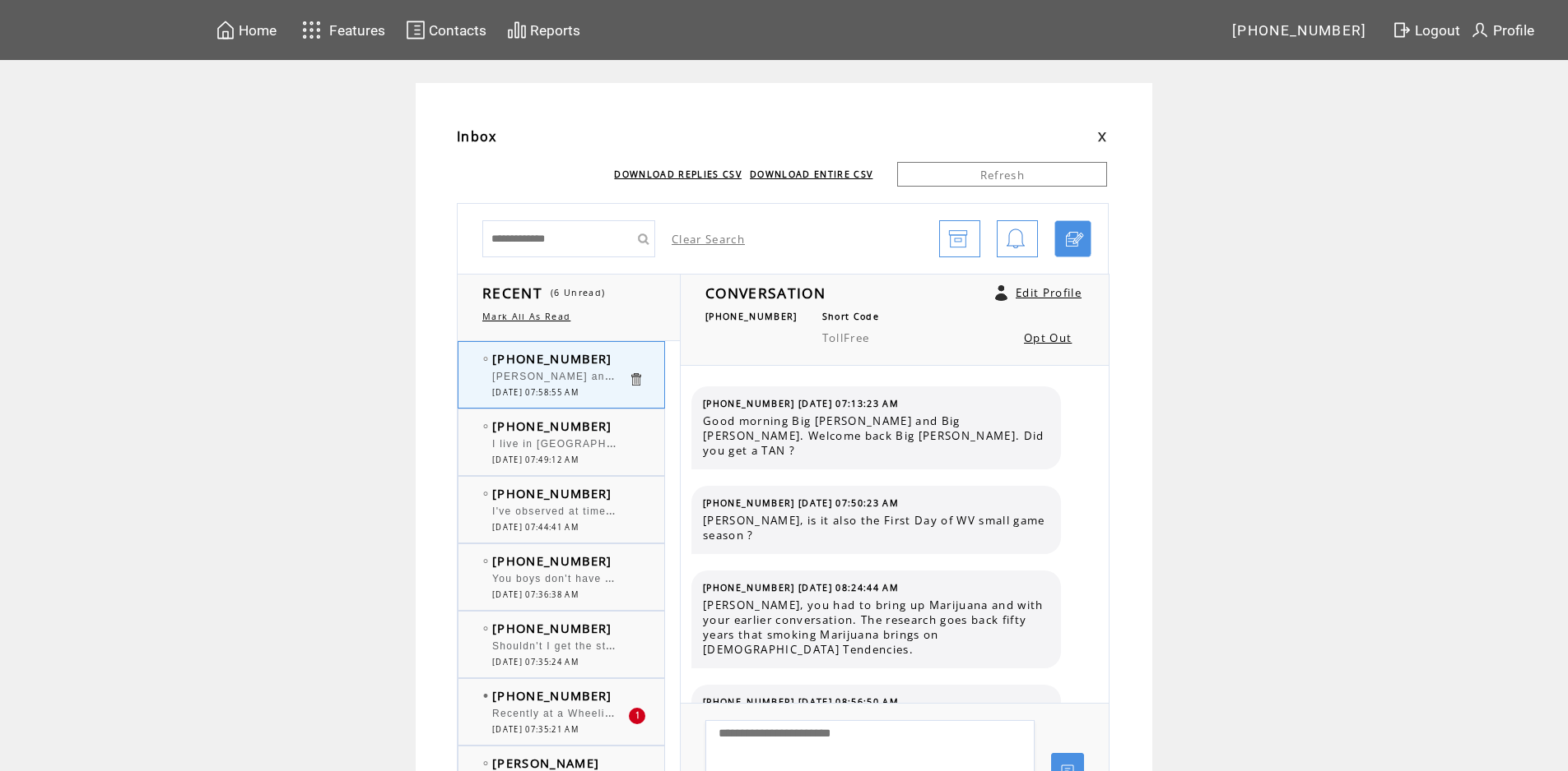
scroll to position [11981, 0]
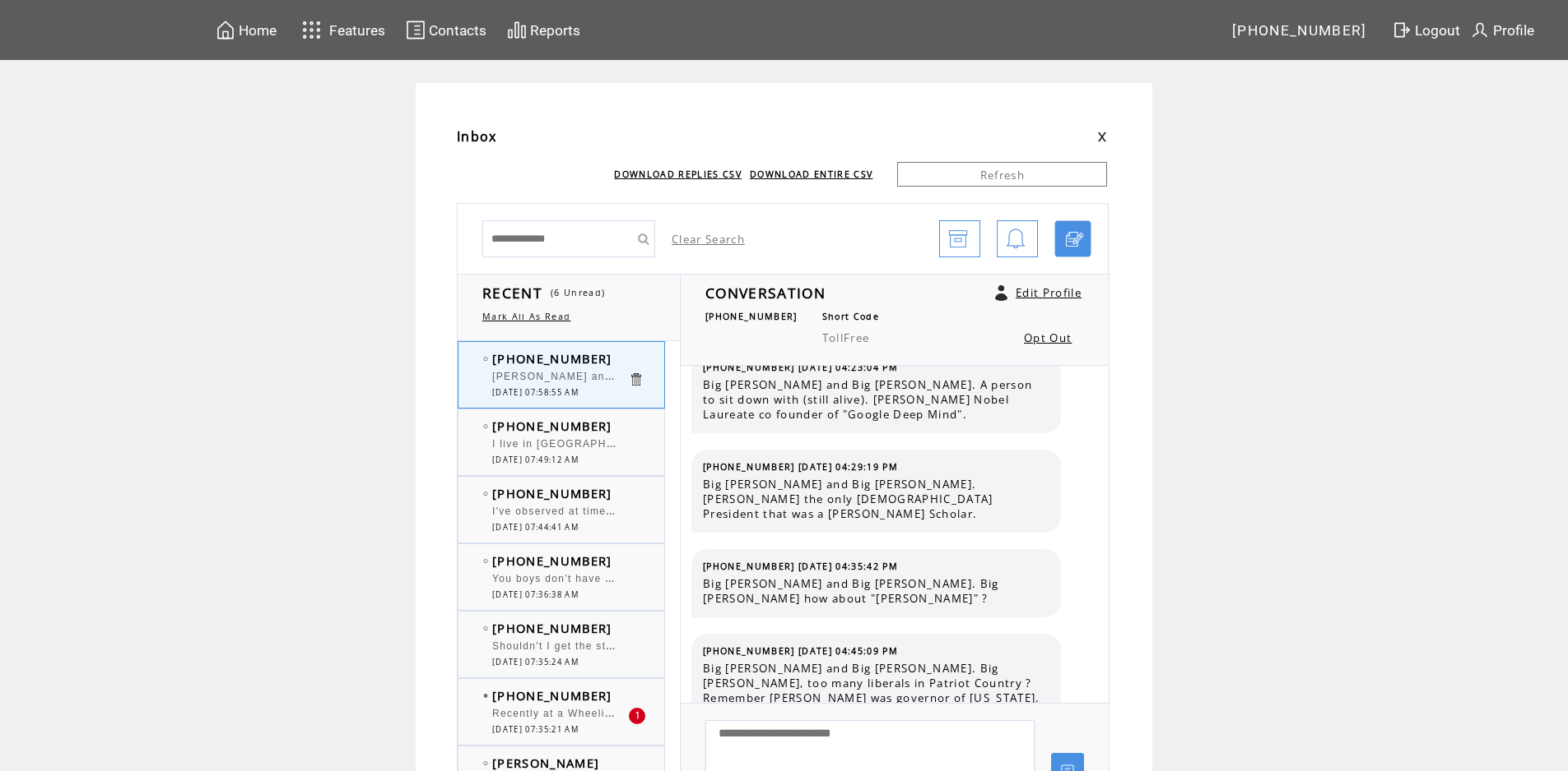
click at [614, 435] on div at bounding box center [560, 436] width 136 height 4
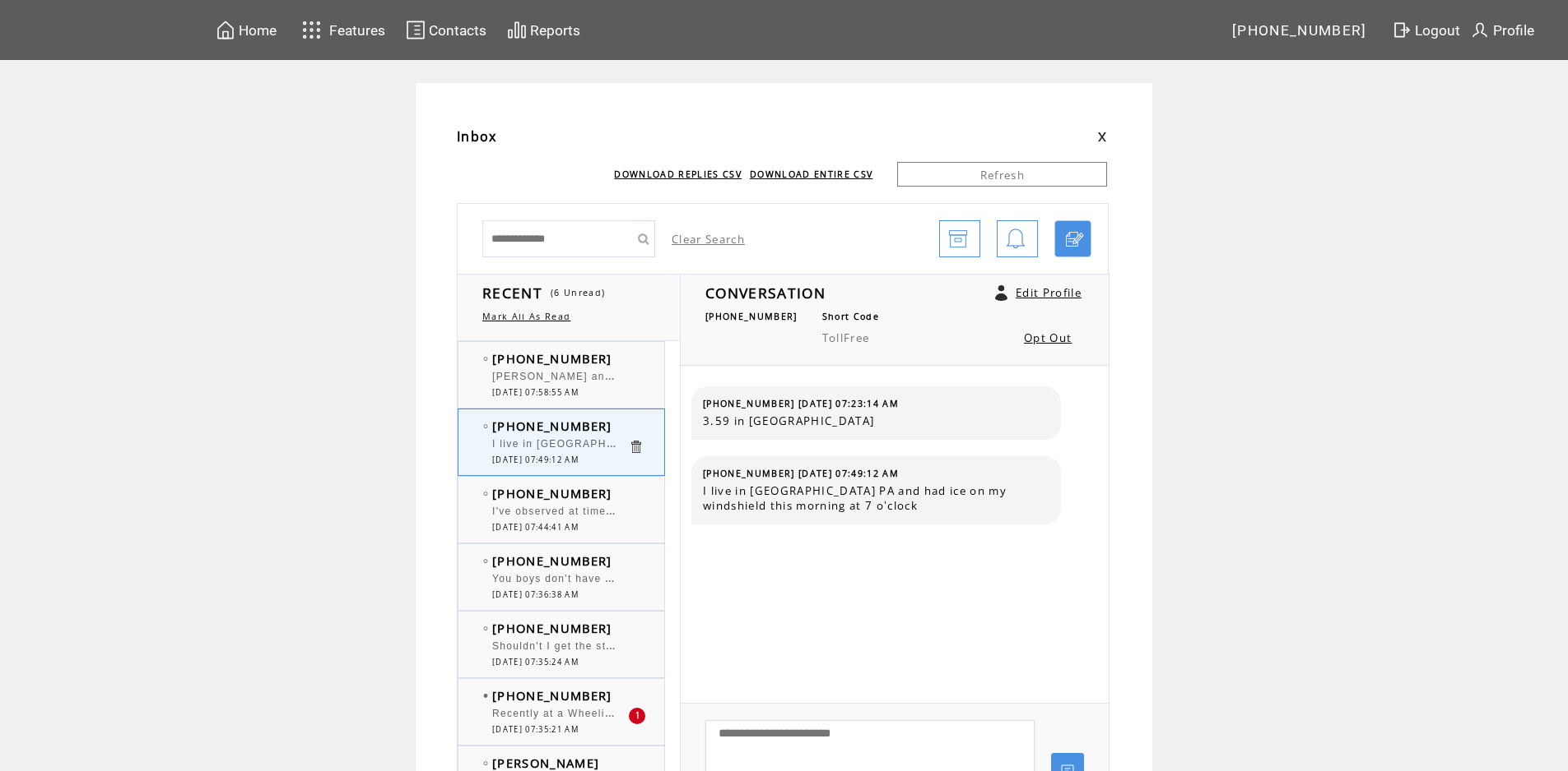
click at [585, 703] on span "[PHONE_NUMBER]" at bounding box center [552, 695] width 120 height 16
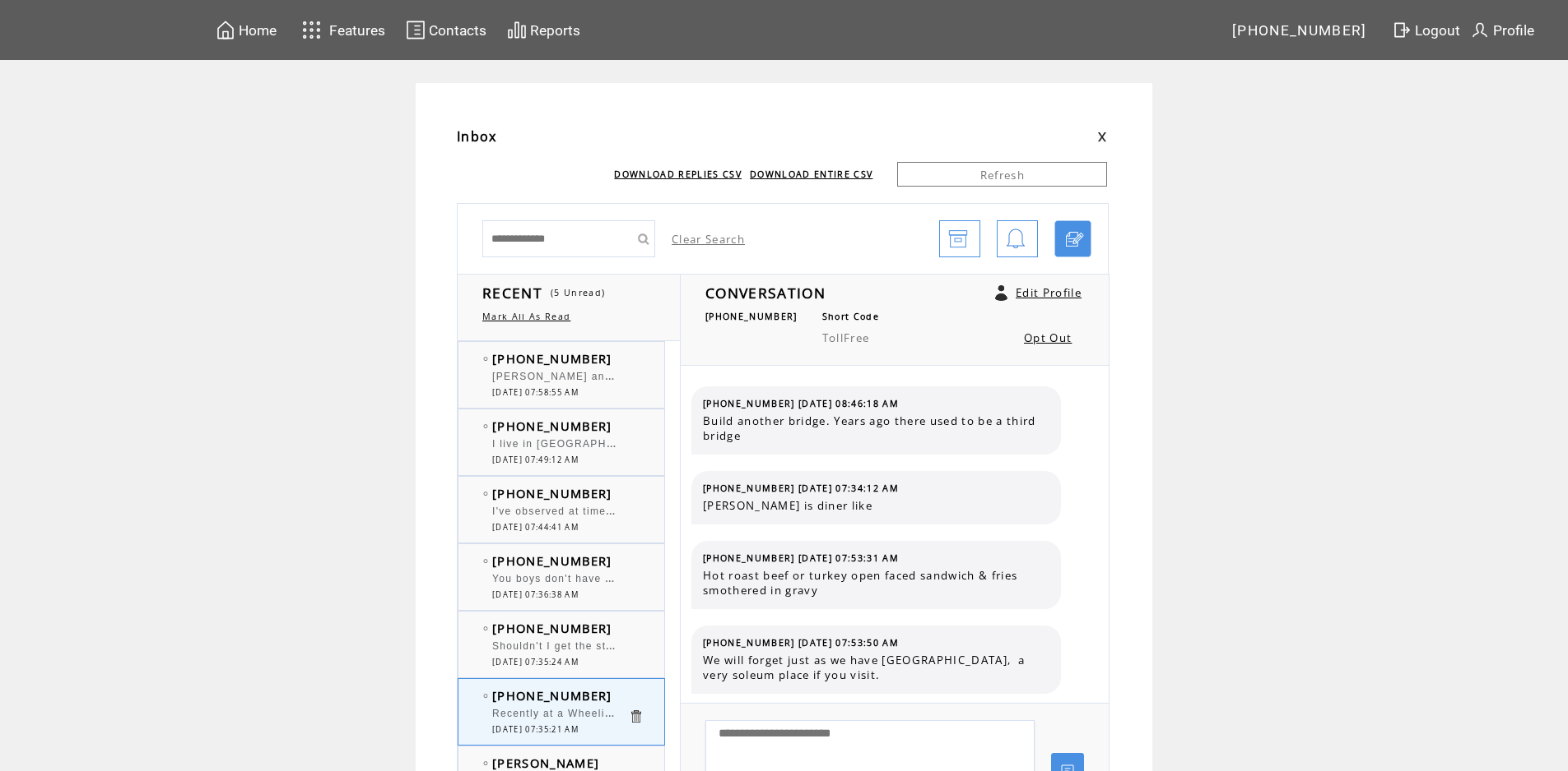
scroll to position [802, 0]
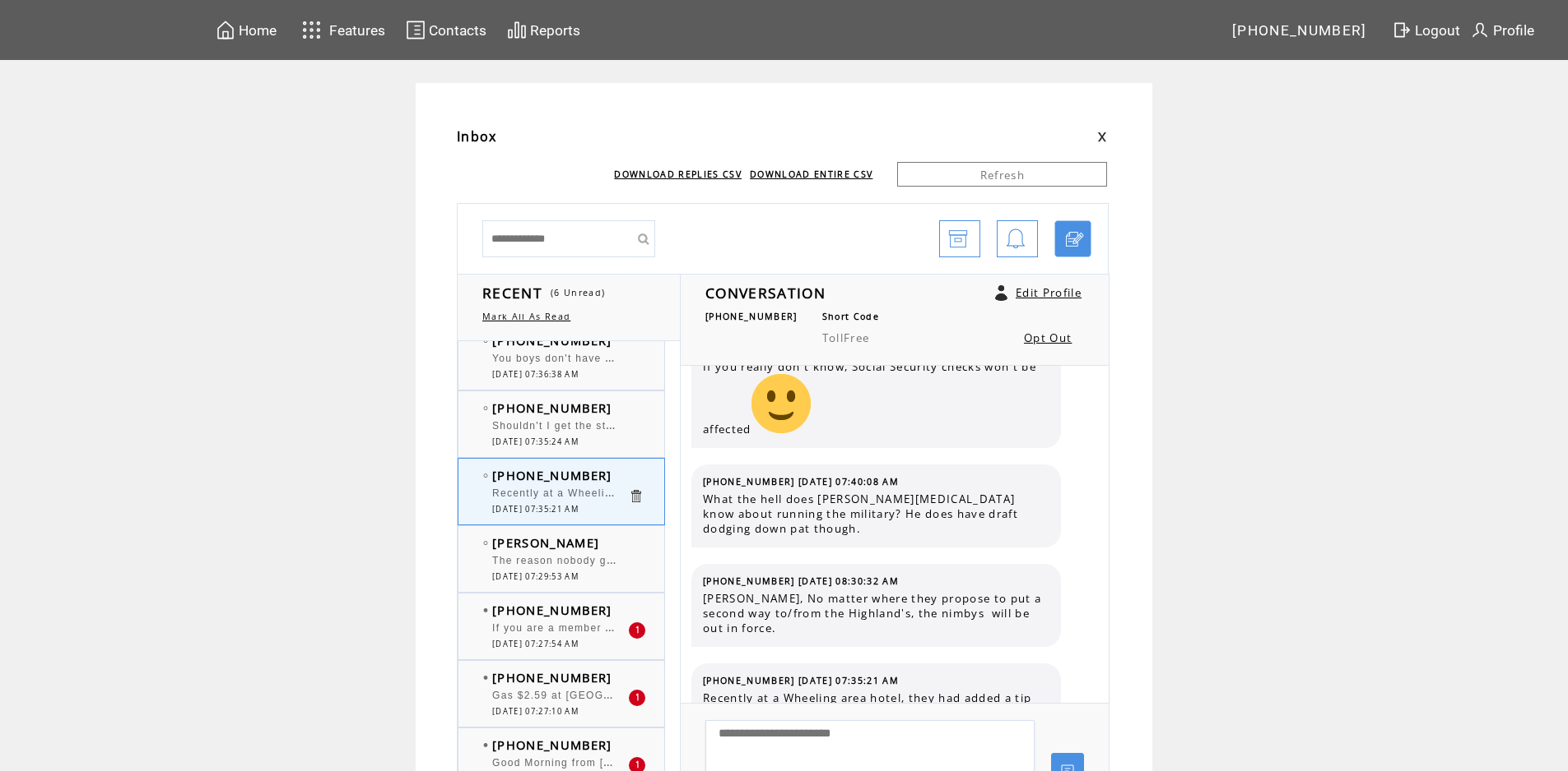
scroll to position [329, 0]
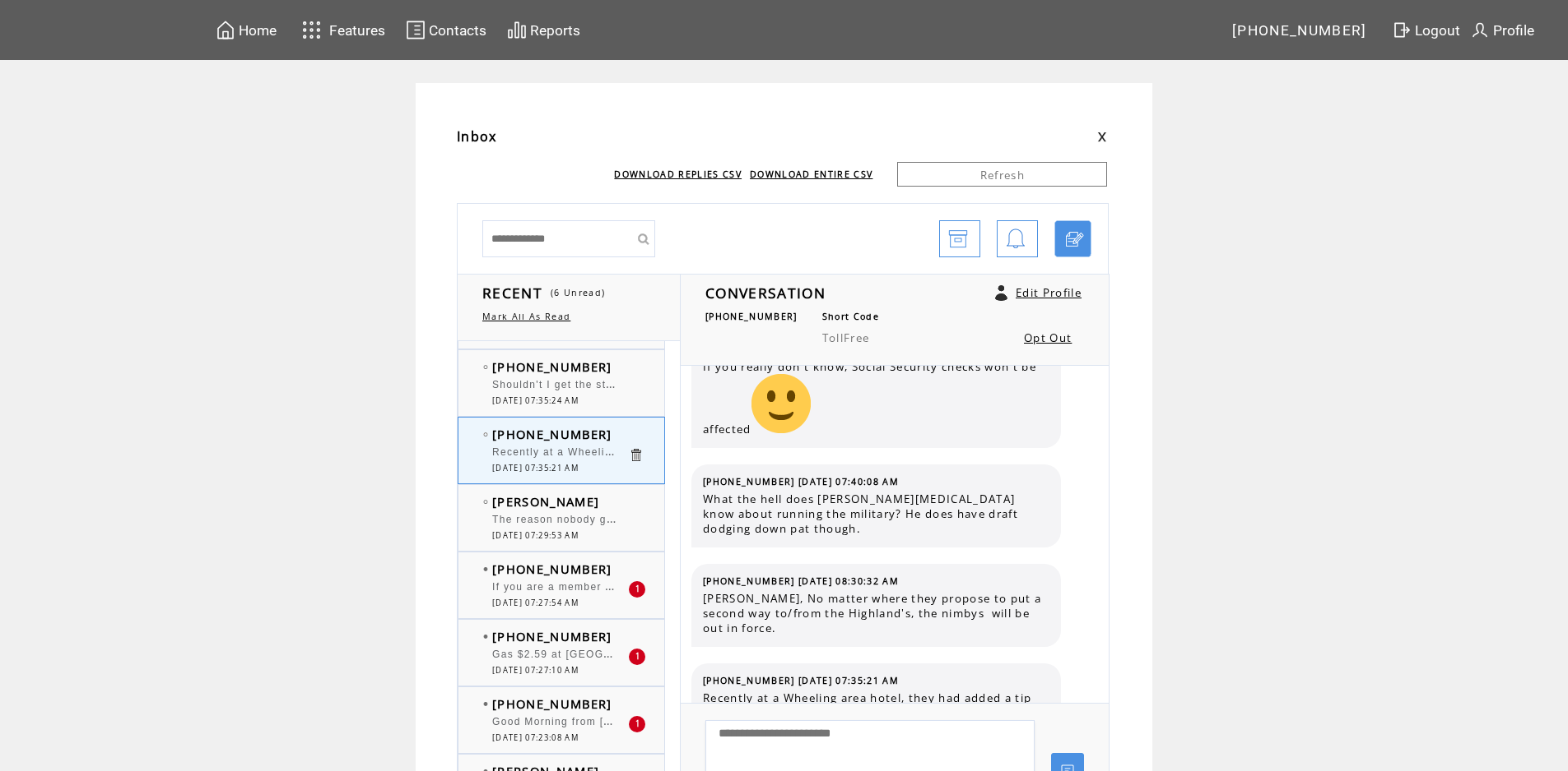
click at [570, 583] on span "If you are a member of Walmart Plus, you get a $.10 / gal discount. 2.66 = 2.56…" at bounding box center [771, 585] width 559 height 16
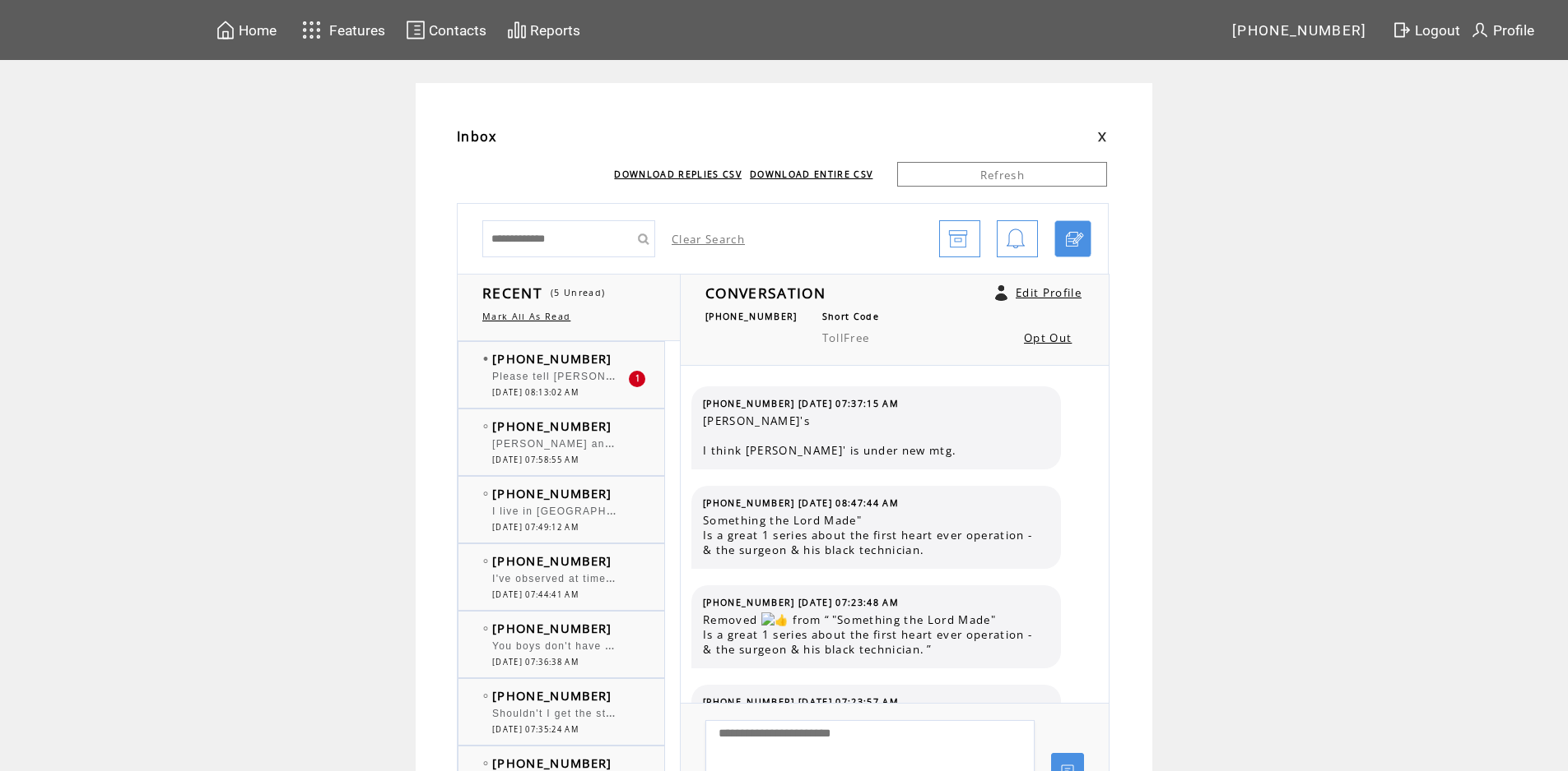
scroll to position [338, 0]
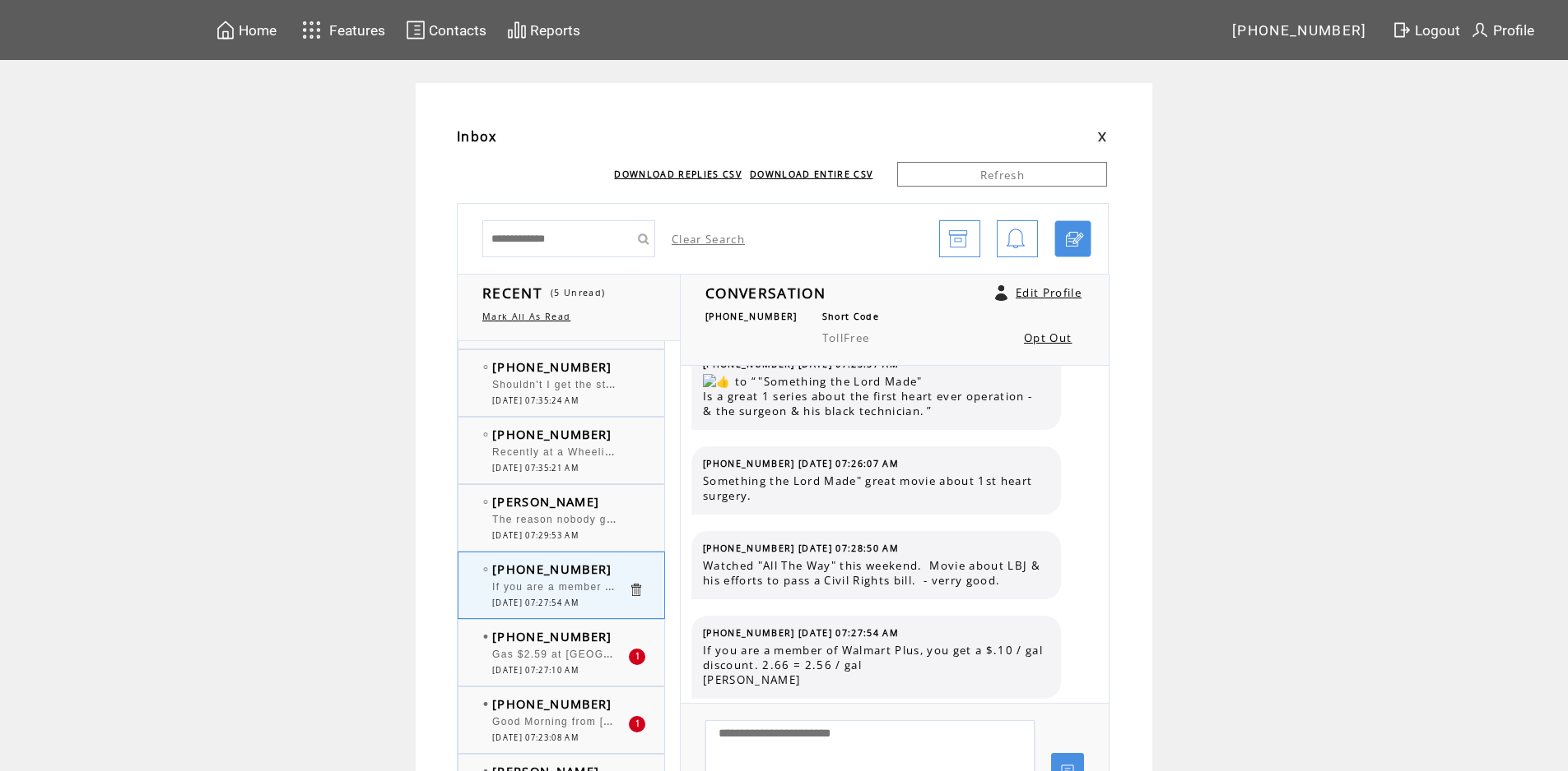
click at [548, 647] on div at bounding box center [560, 647] width 136 height 4
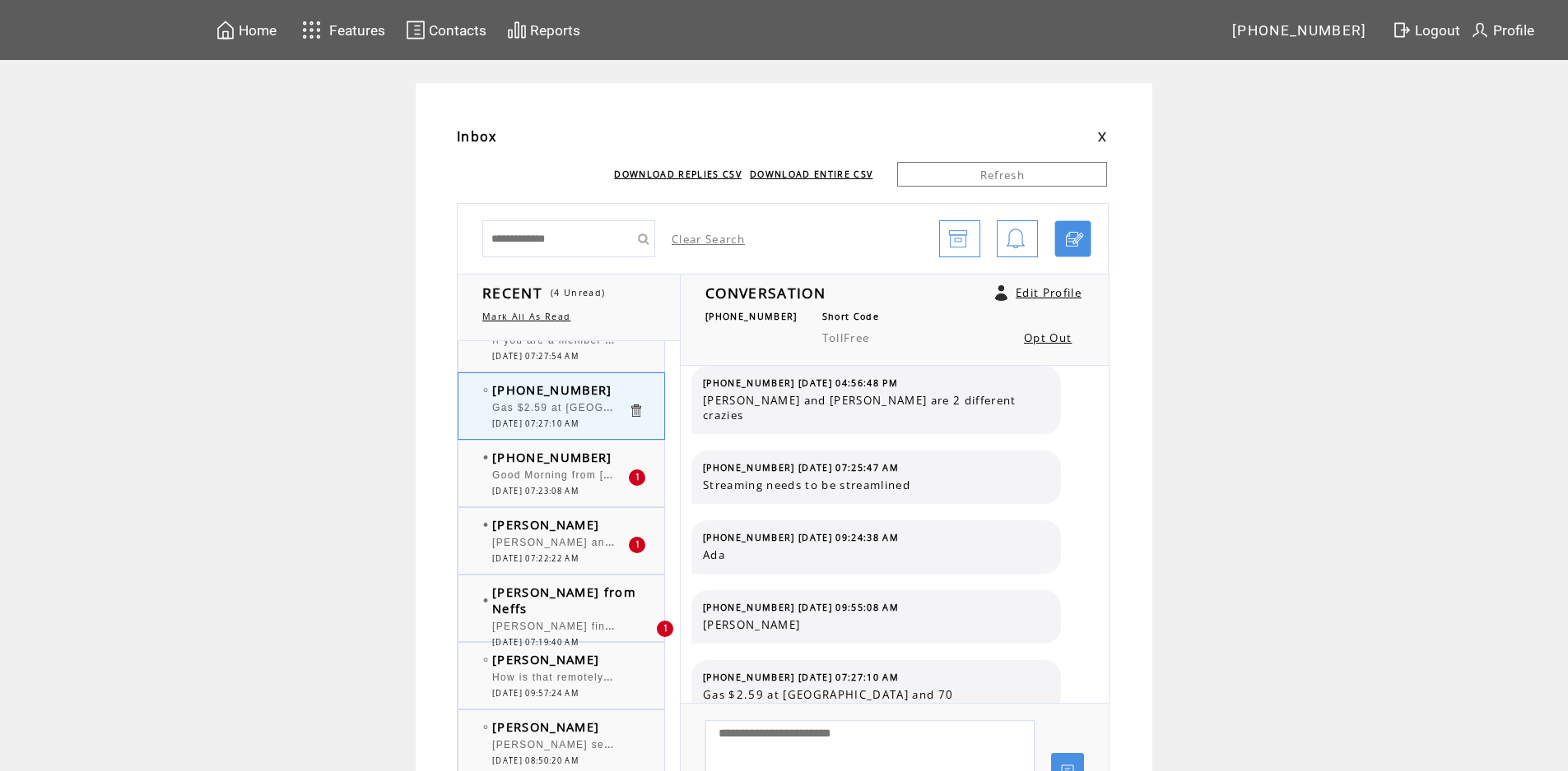
scroll to position [658, 0]
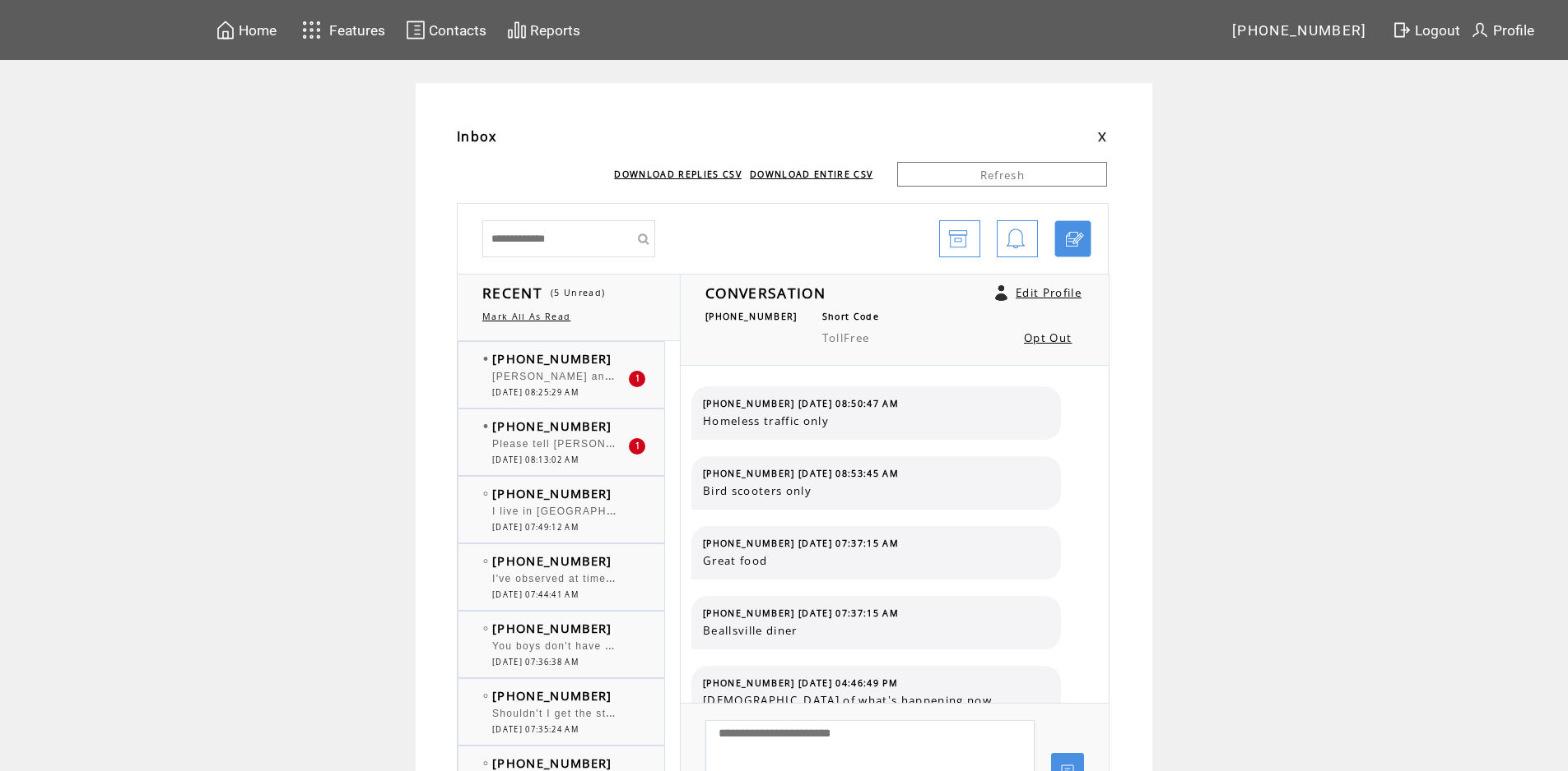
scroll to position [720, 0]
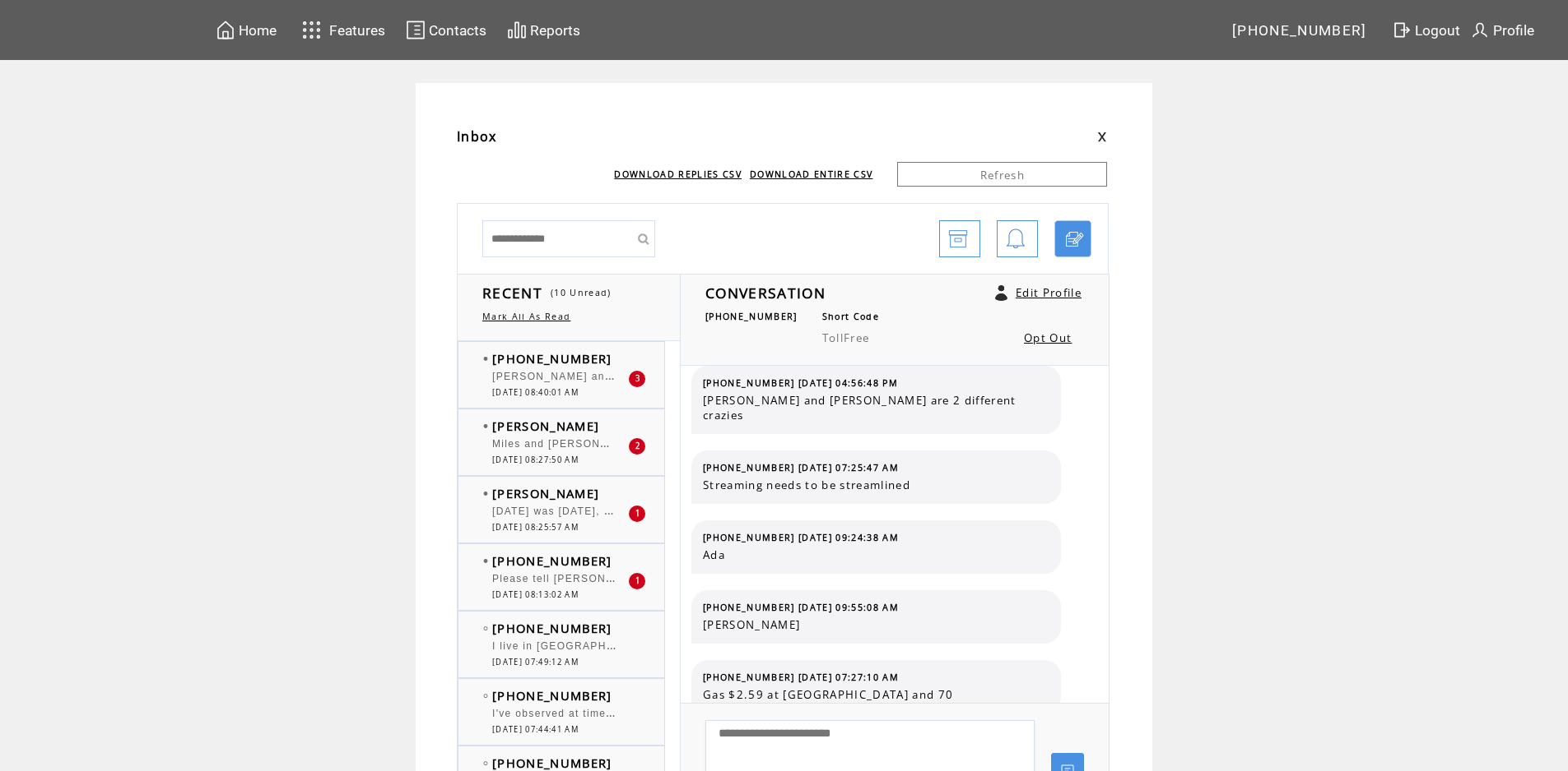
click at [588, 377] on span "[PERSON_NAME] and [PERSON_NAME]. [PERSON_NAME], that video from [GEOGRAPHIC_DAT…" at bounding box center [838, 374] width 693 height 16
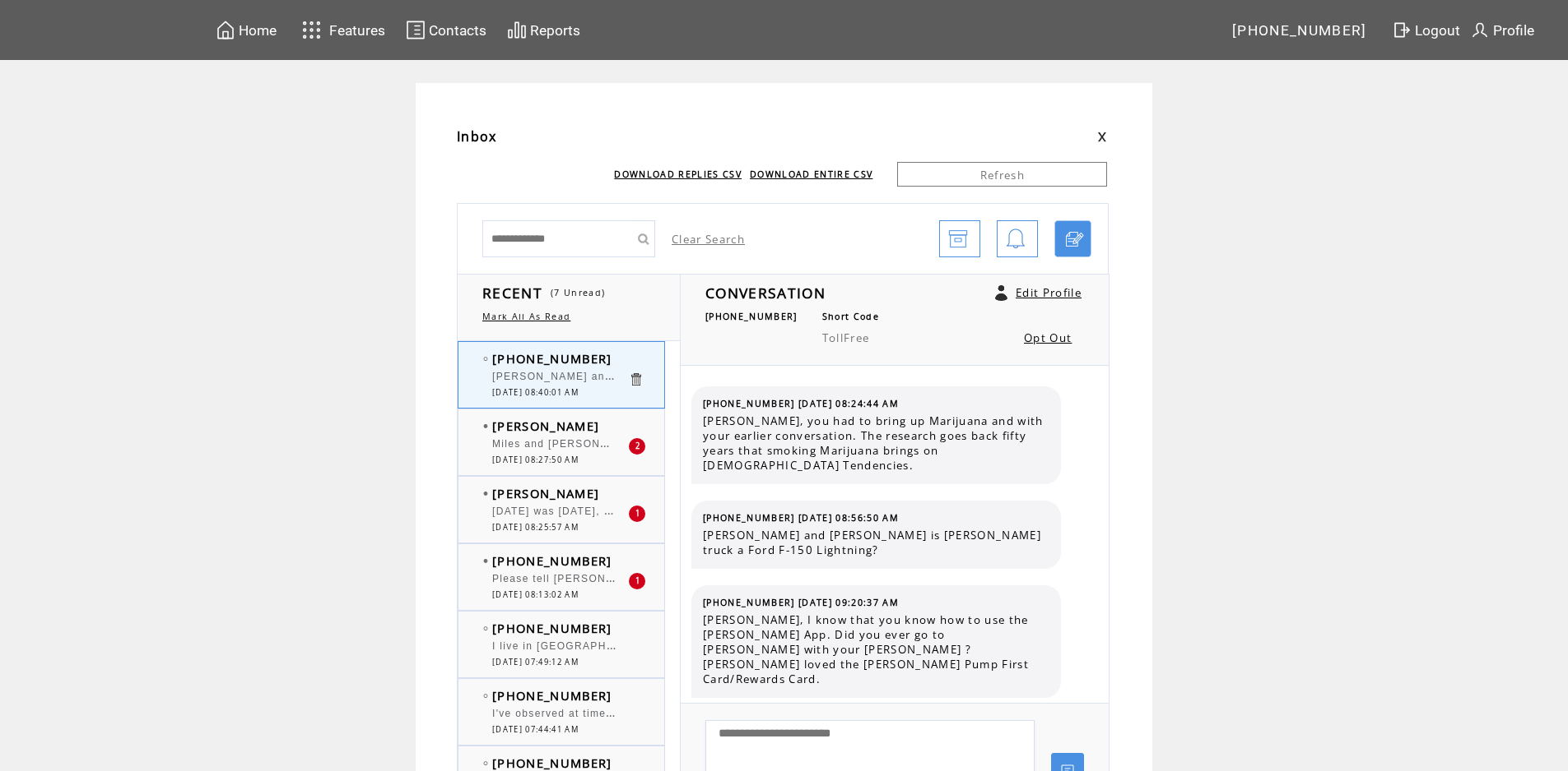
scroll to position [12080, 0]
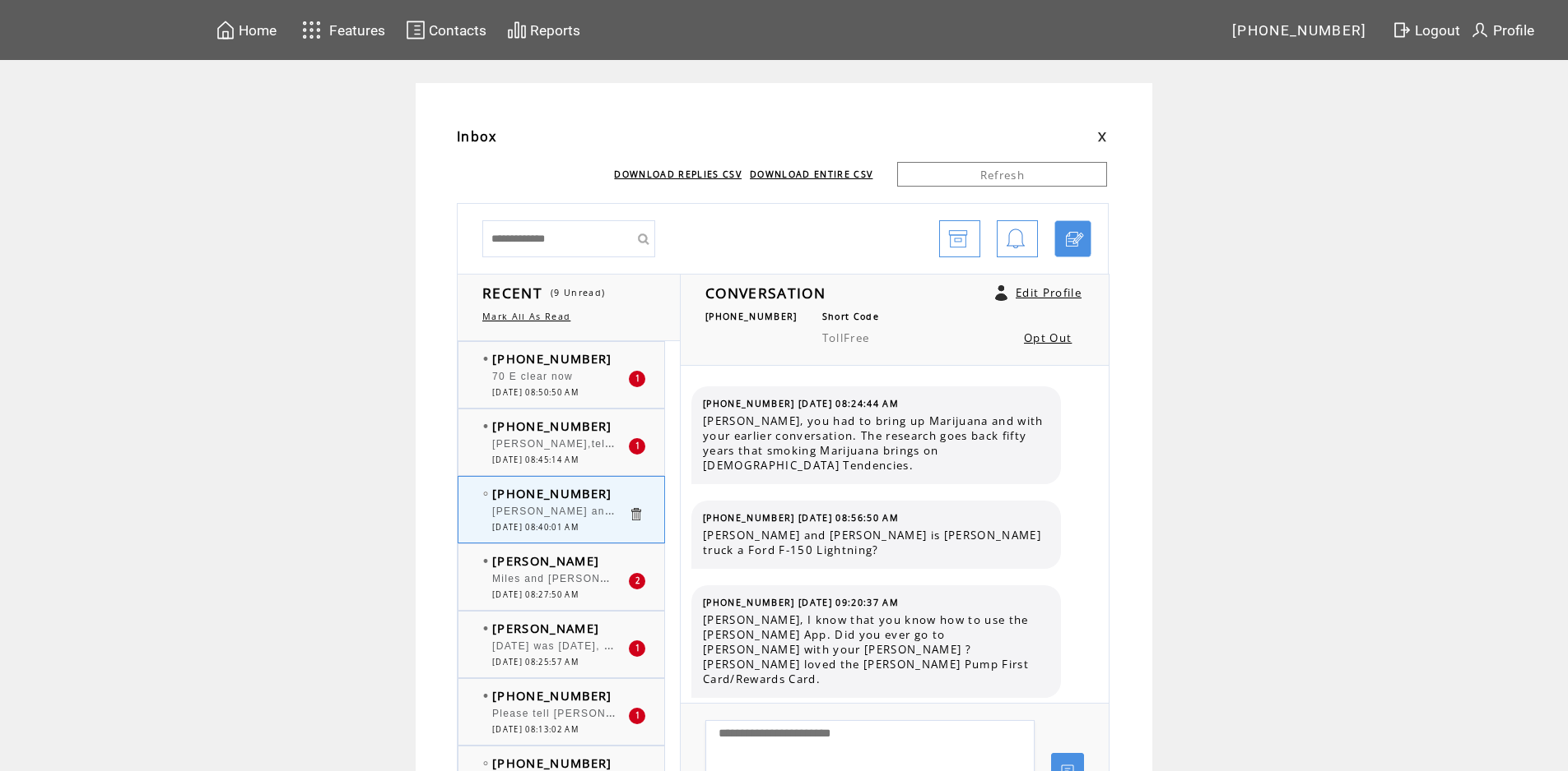
scroll to position [12080, 0]
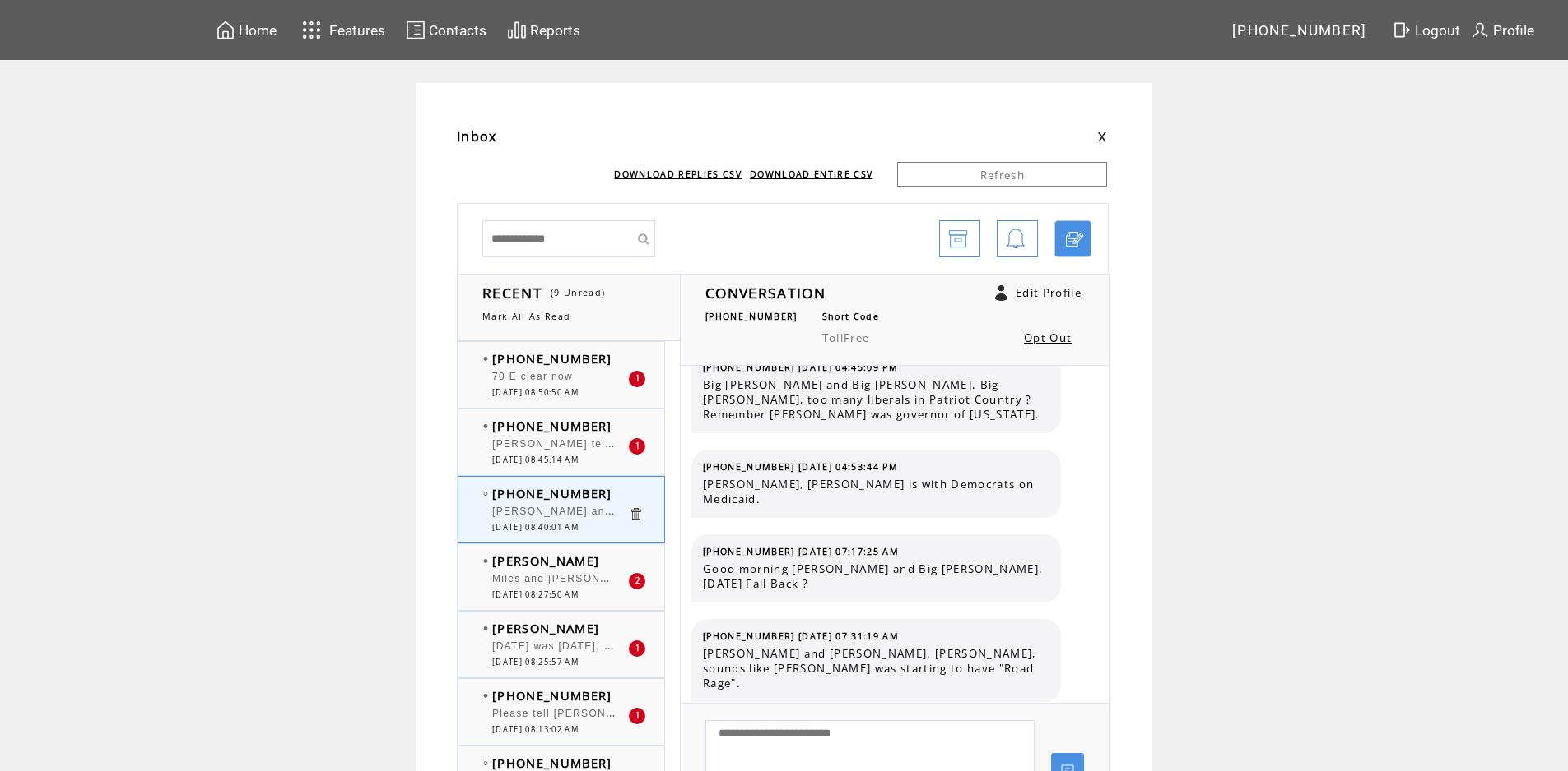
click at [588, 446] on span "[PERSON_NAME],tell [PERSON_NAME] to buy a Good Crock Pot you be surprised what …" at bounding box center [966, 444] width 949 height 12
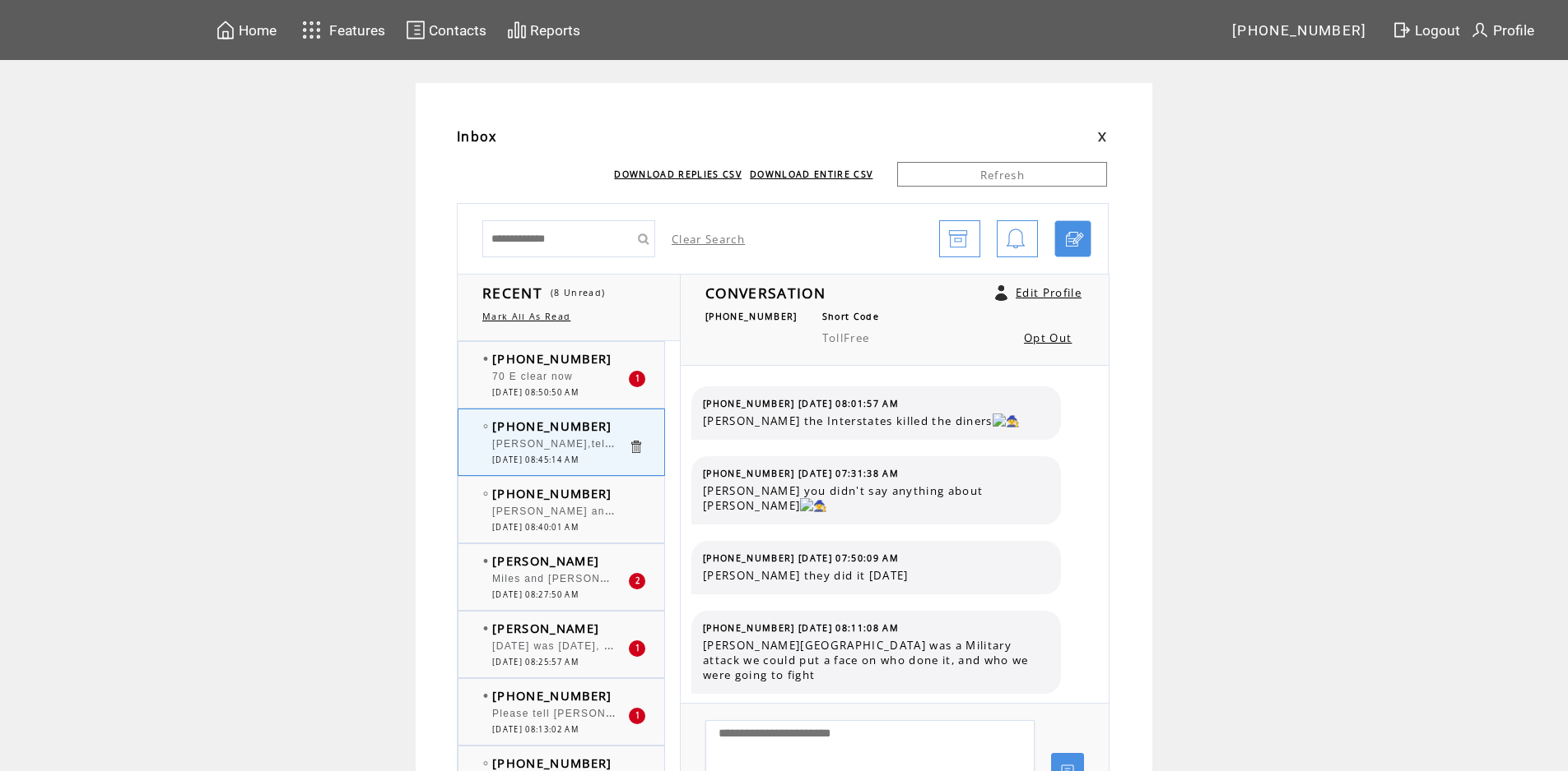
scroll to position [1236, 0]
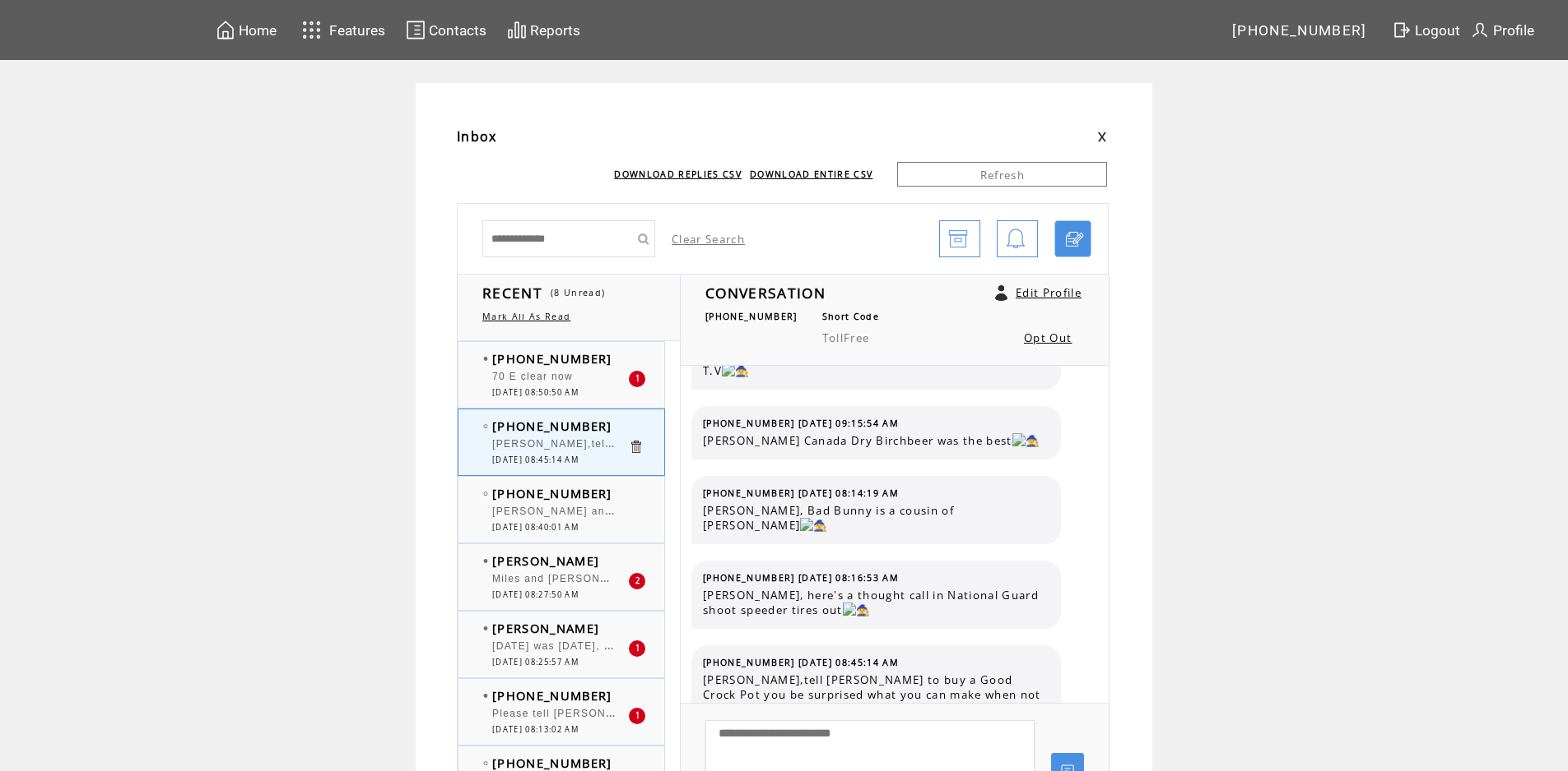
click at [576, 579] on span "Miles and [PERSON_NAME] backed up" at bounding box center [597, 577] width 211 height 16
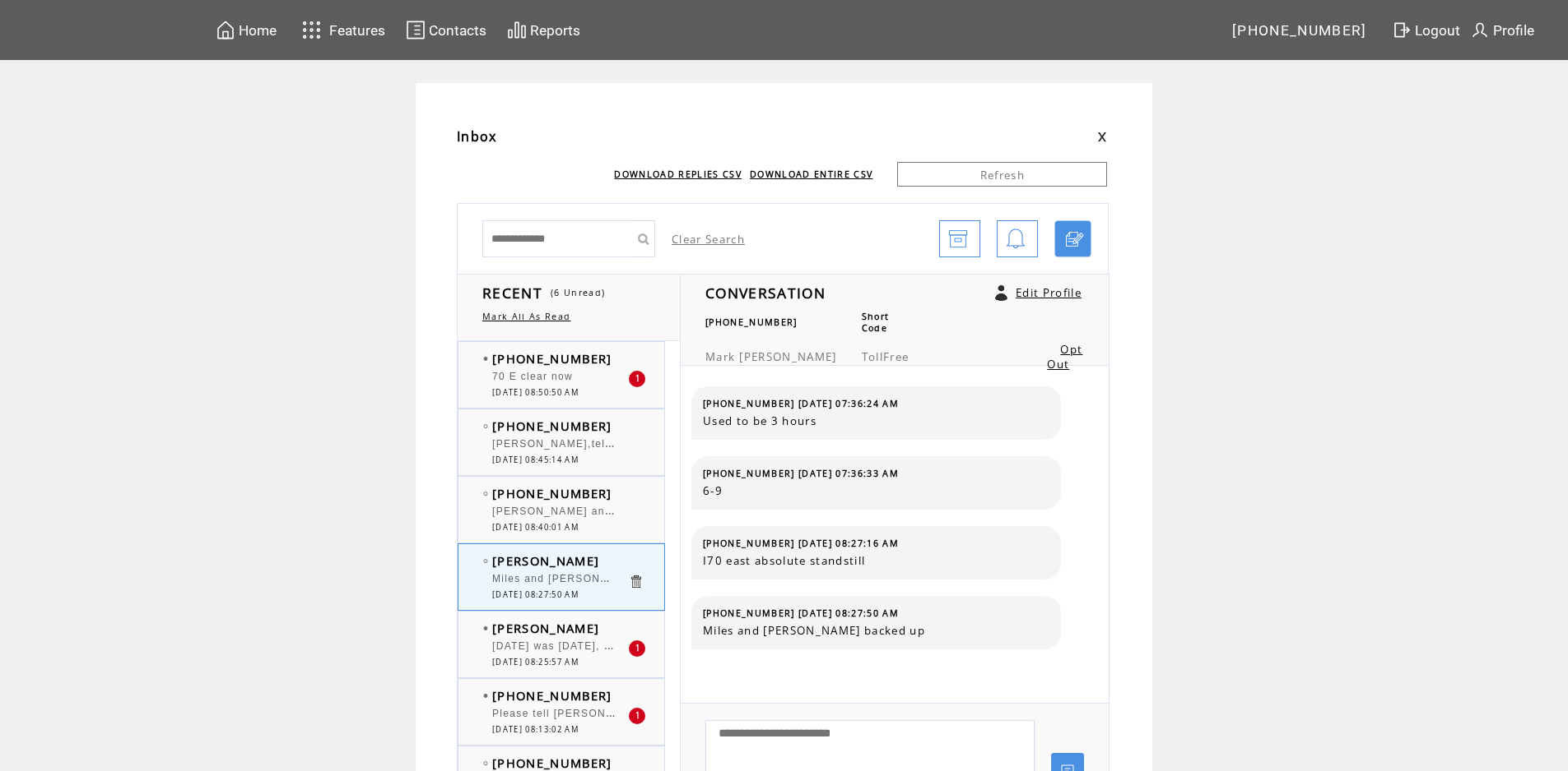
click at [577, 644] on span "[DATE] was [DATE], but every [DATE] from 9am to 4pm is pierogi day at [GEOGRAPH…" at bounding box center [954, 644] width 925 height 16
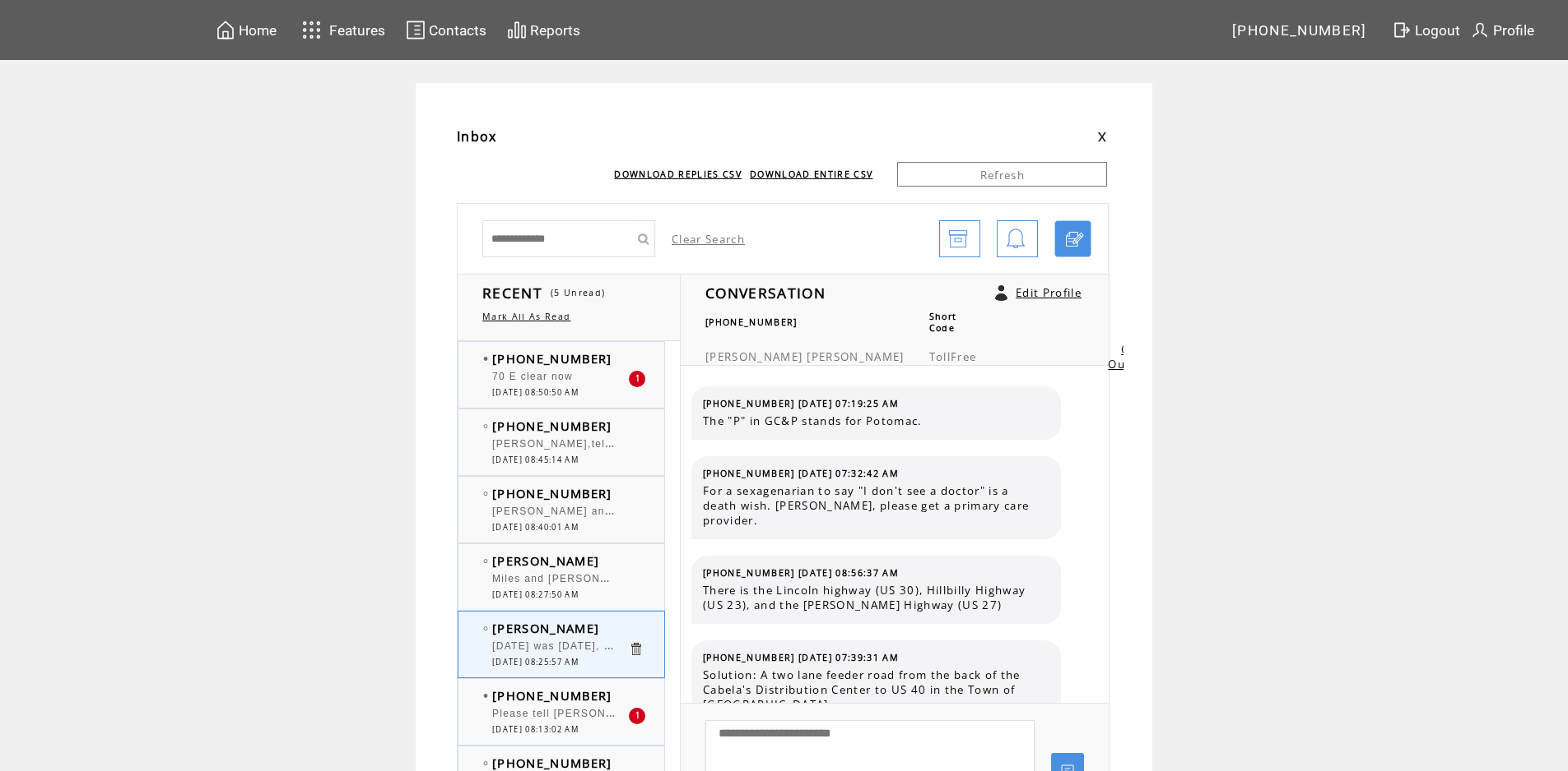
scroll to position [507, 0]
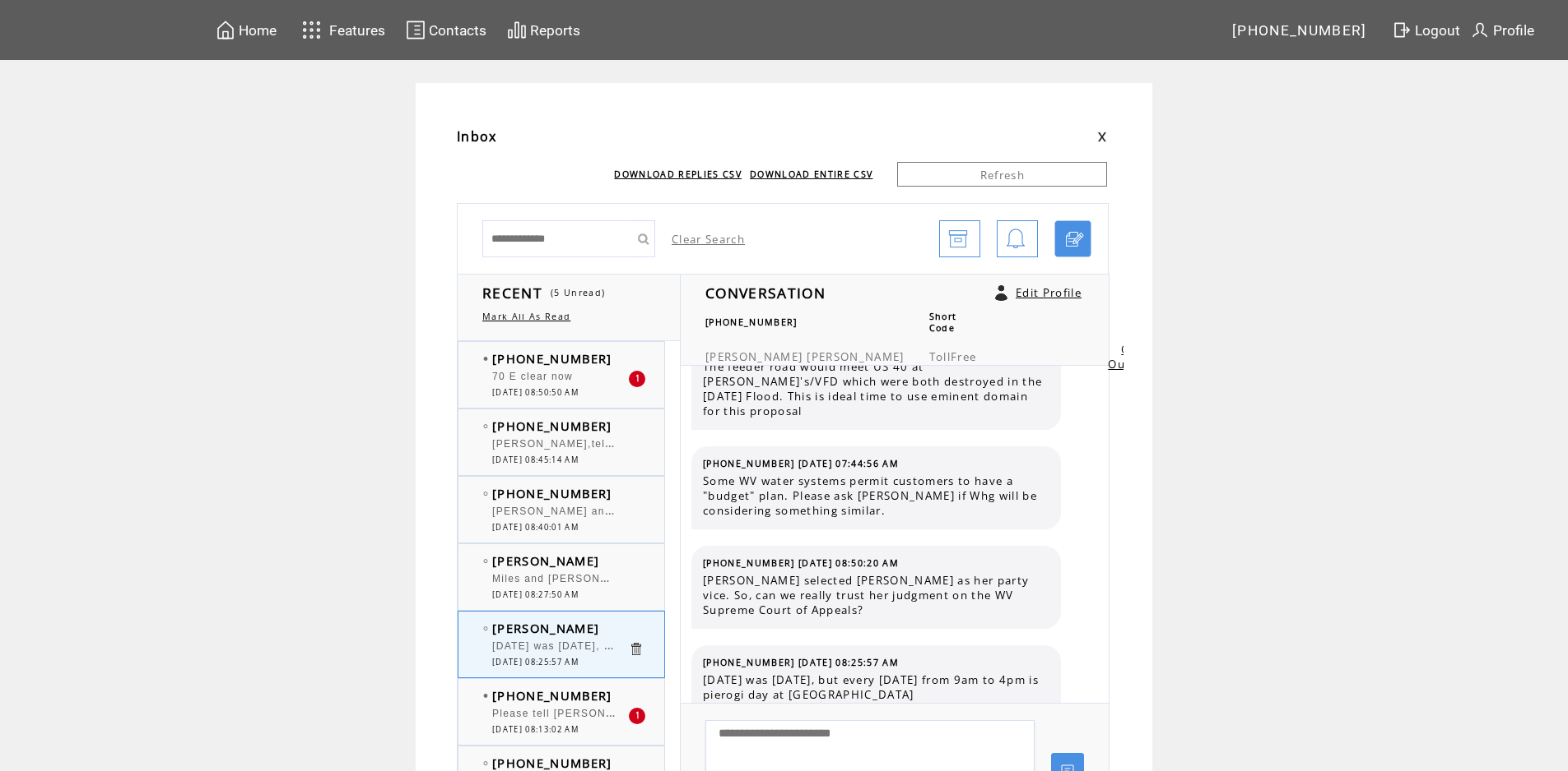
click at [604, 637] on div at bounding box center [560, 638] width 136 height 4
click at [569, 708] on span "Please tell [PERSON_NAME] how to pronounce realtor." at bounding box center [641, 711] width 300 height 16
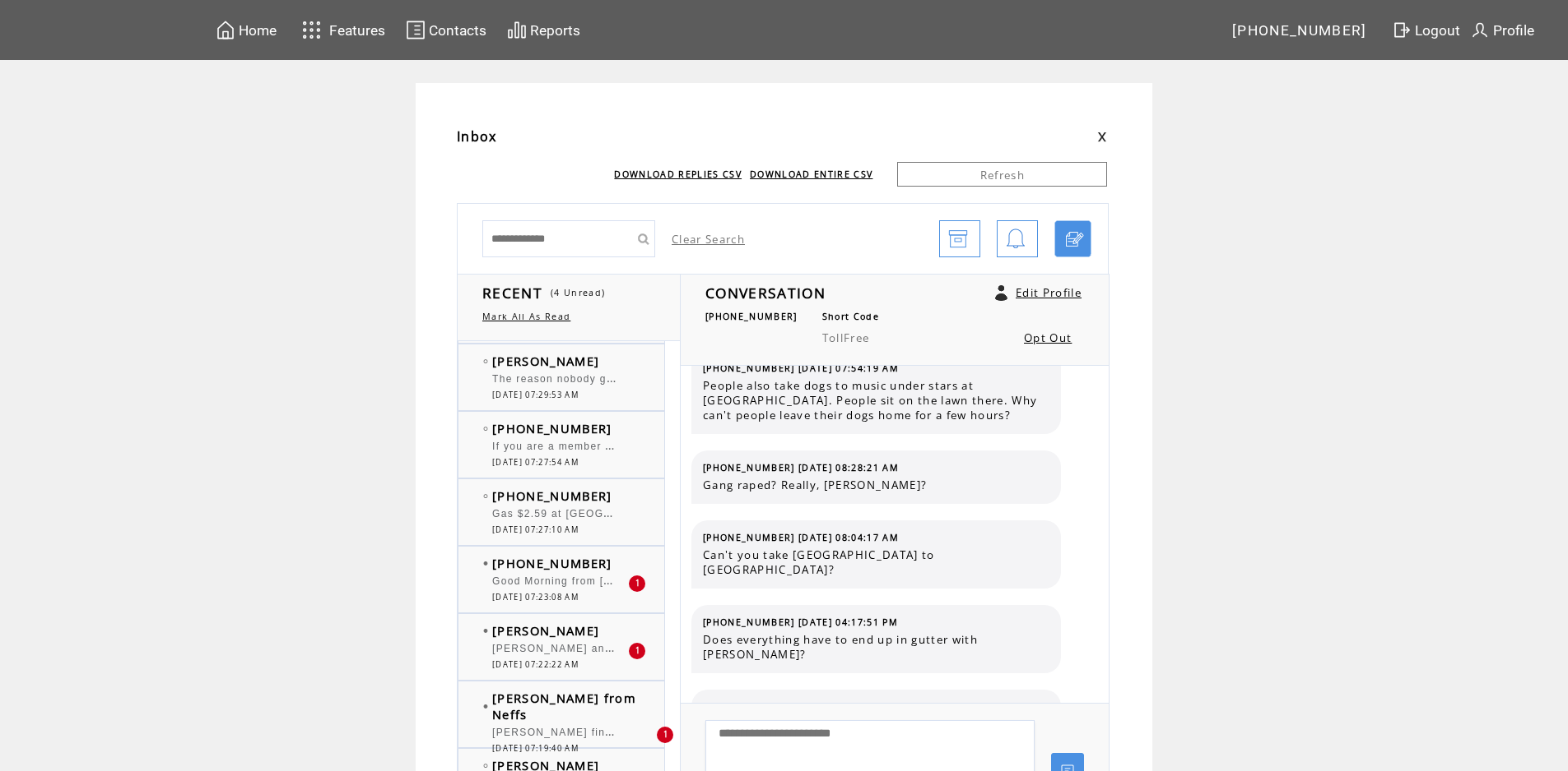
scroll to position [740, 0]
click at [585, 579] on span "Good Morning from [GEOGRAPHIC_DATA], [GEOGRAPHIC_DATA]. Its definitely feeling …" at bounding box center [1066, 578] width 1149 height 16
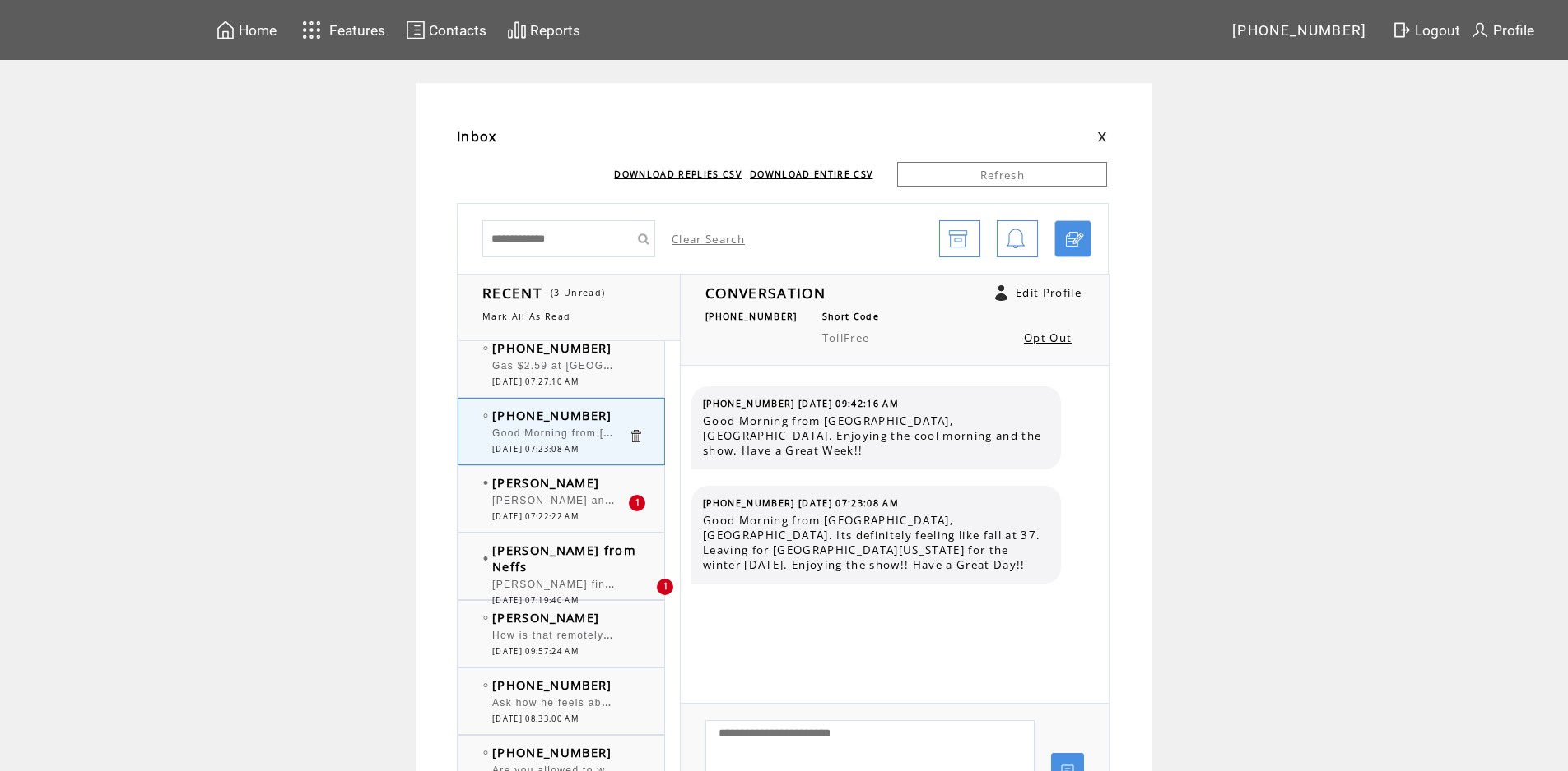
scroll to position [822, 0]
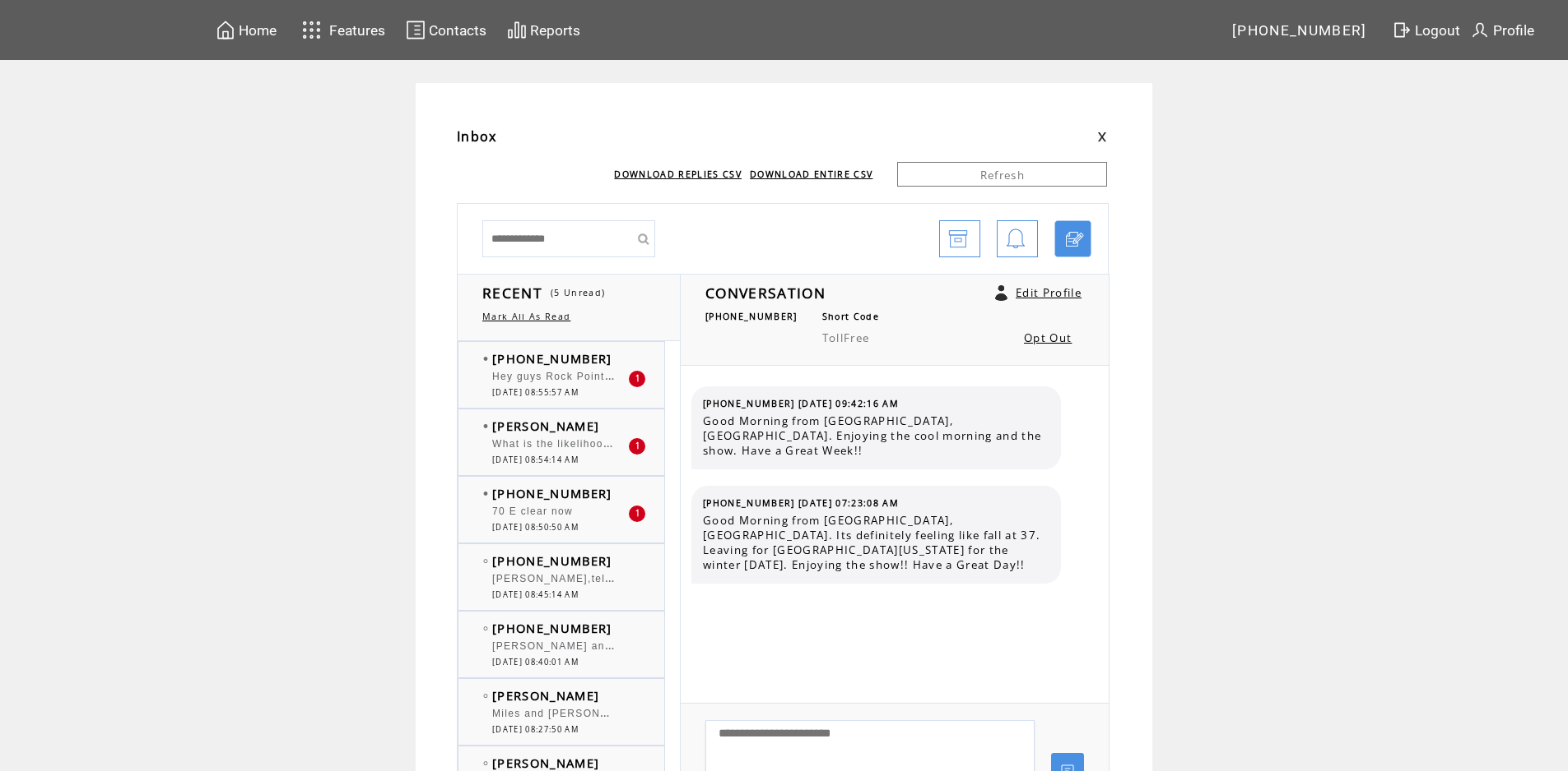
scroll to position [740, 0]
click at [586, 383] on div "So from [GEOGRAPHIC_DATA], can we get to the Highlands and back to [GEOGRAPHIC_…" at bounding box center [560, 378] width 136 height 16
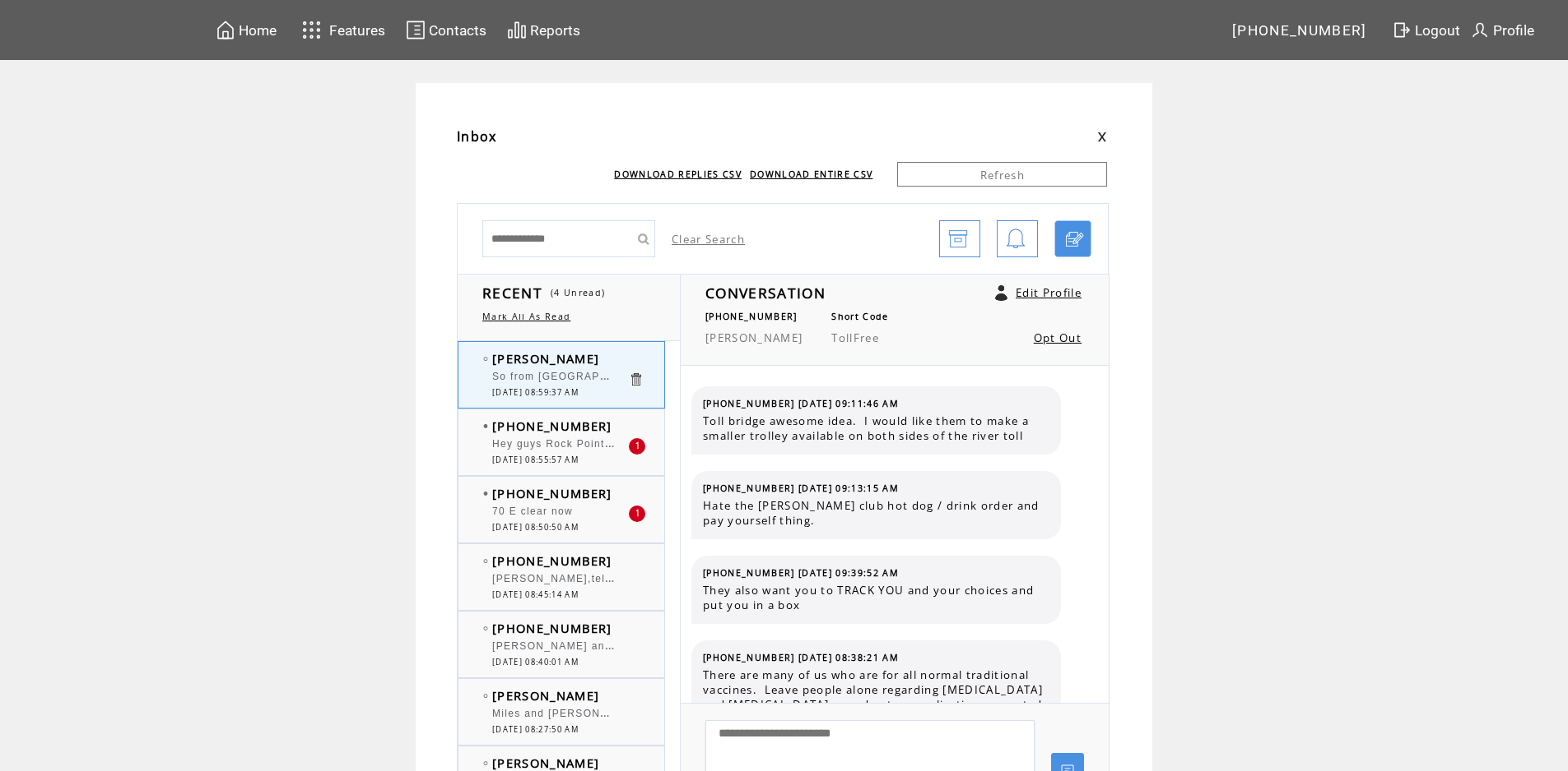
scroll to position [5597, 0]
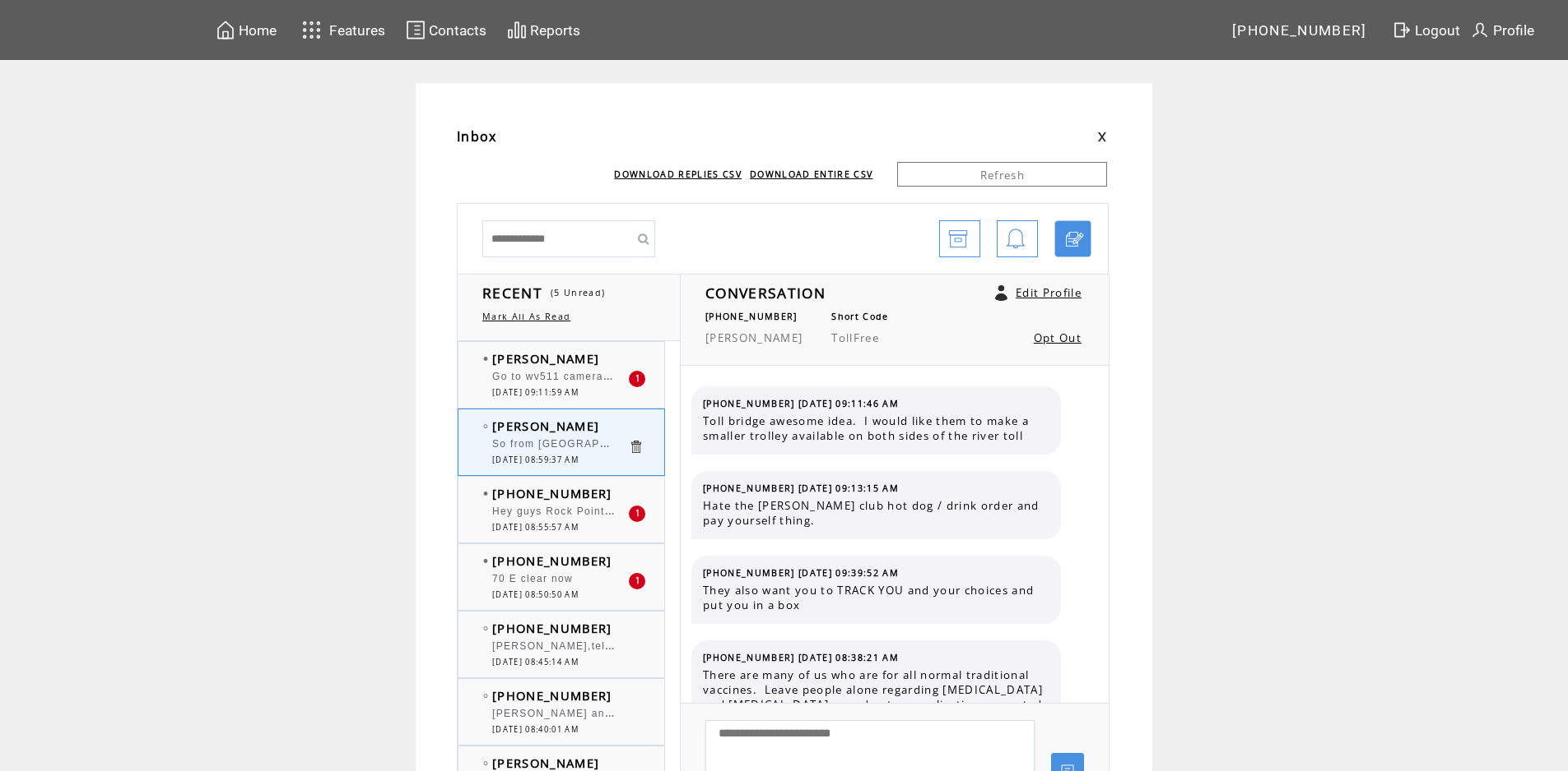
scroll to position [5597, 0]
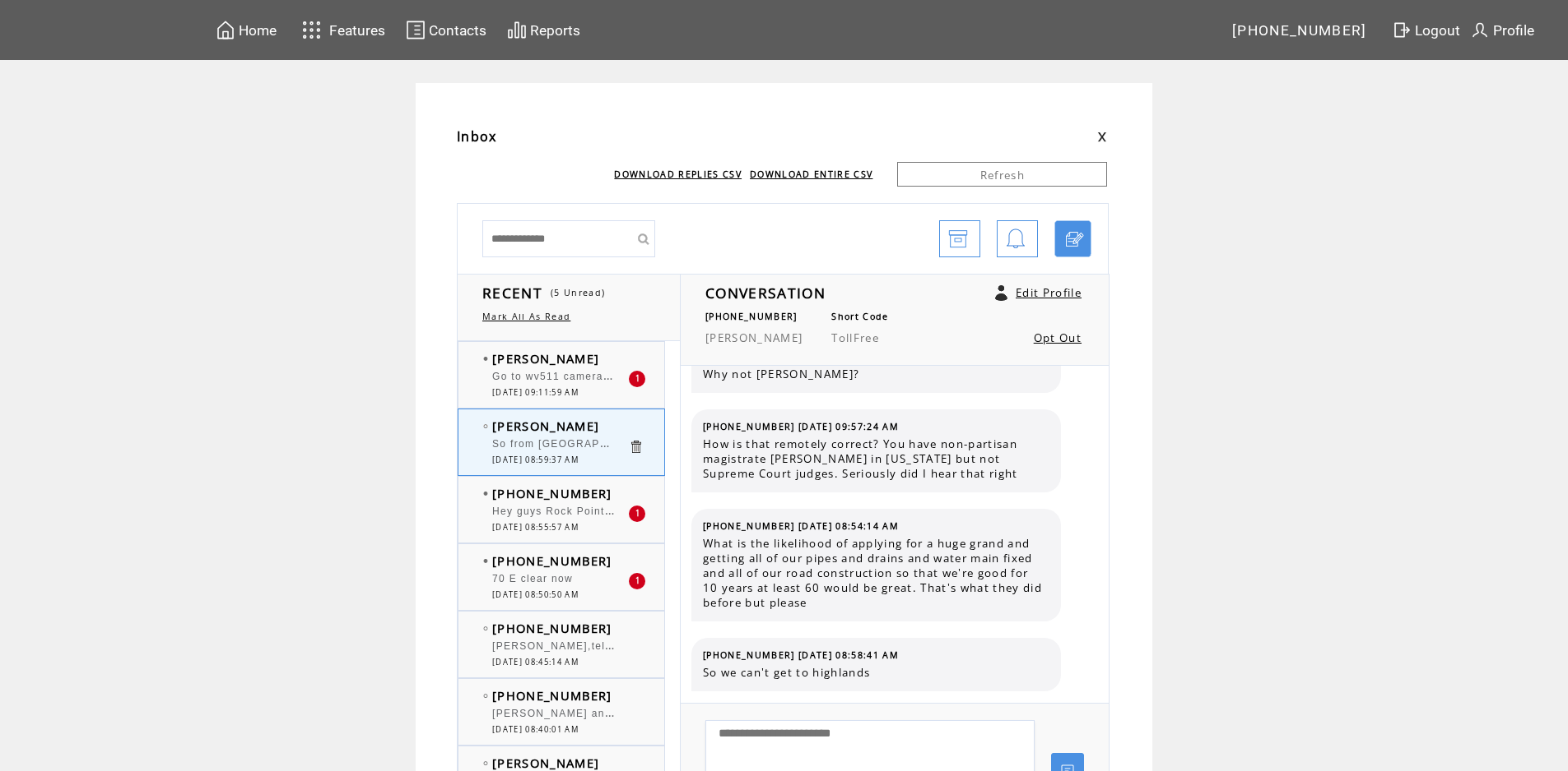
click at [588, 377] on span "Go to wv511 cameras and look. 70 east is open" at bounding box center [620, 374] width 257 height 16
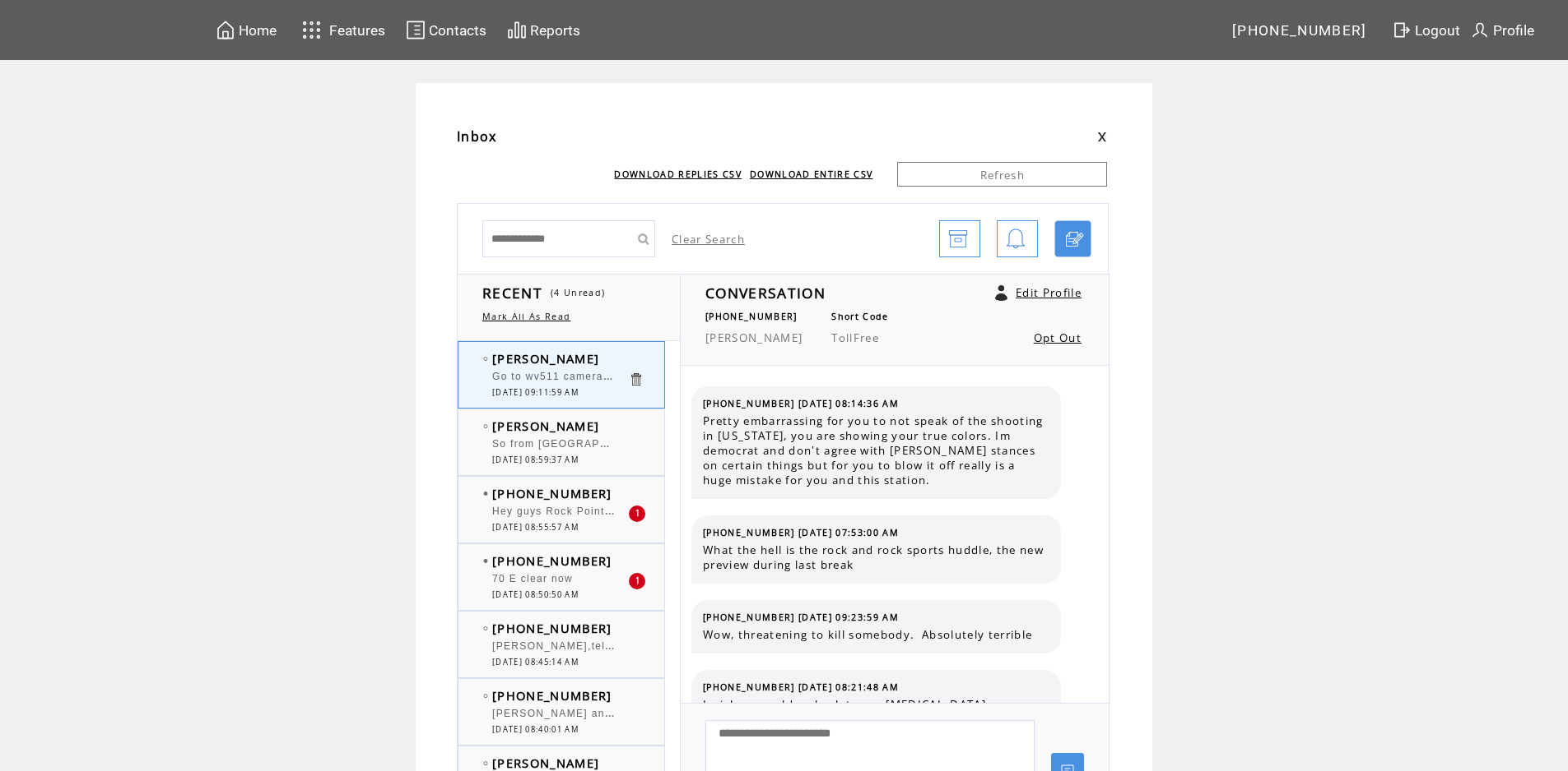
scroll to position [1469, 0]
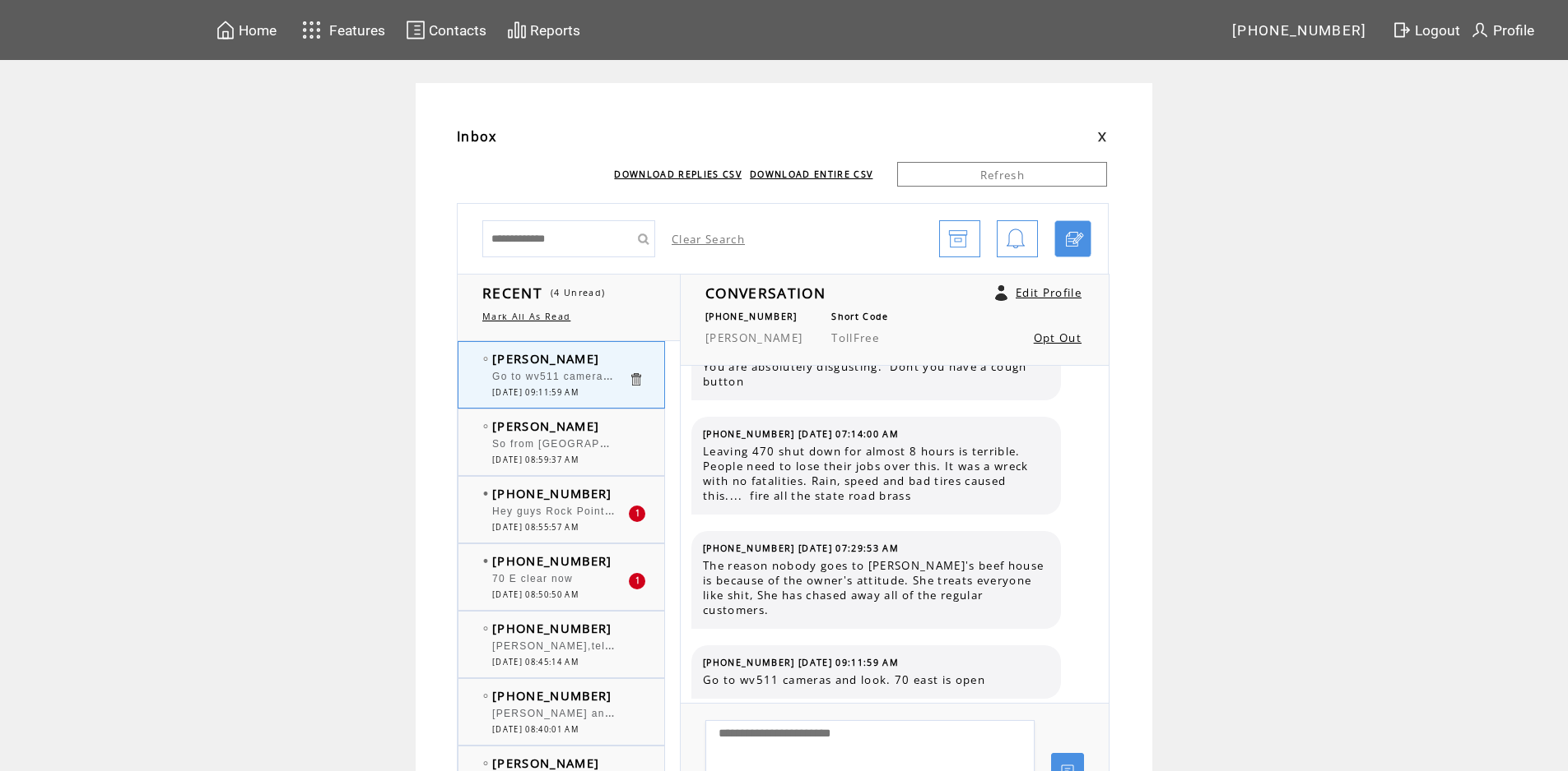
click at [579, 528] on span "[DATE] 08:55:57 AM" at bounding box center [536, 527] width 87 height 11
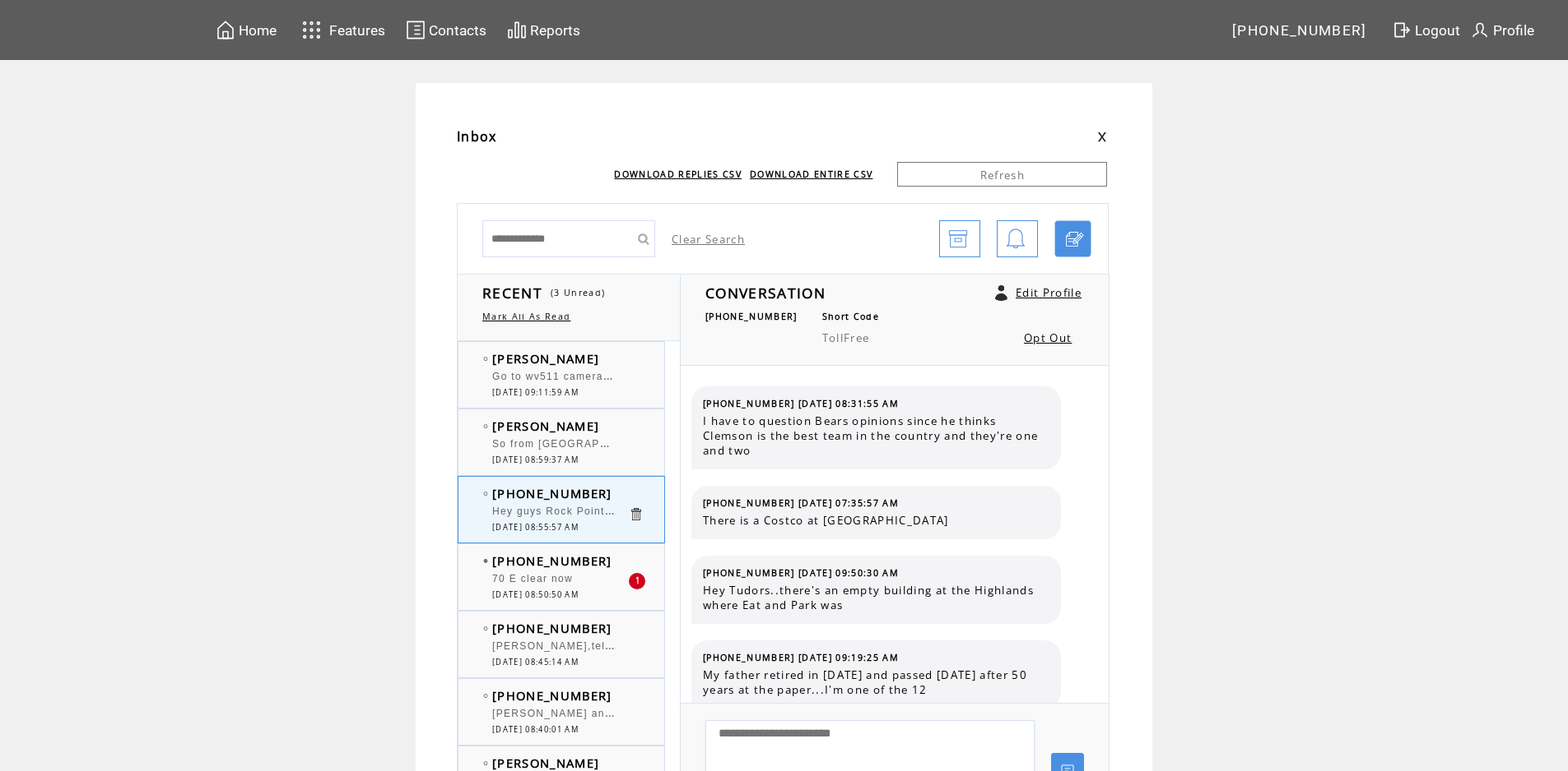
scroll to position [433, 0]
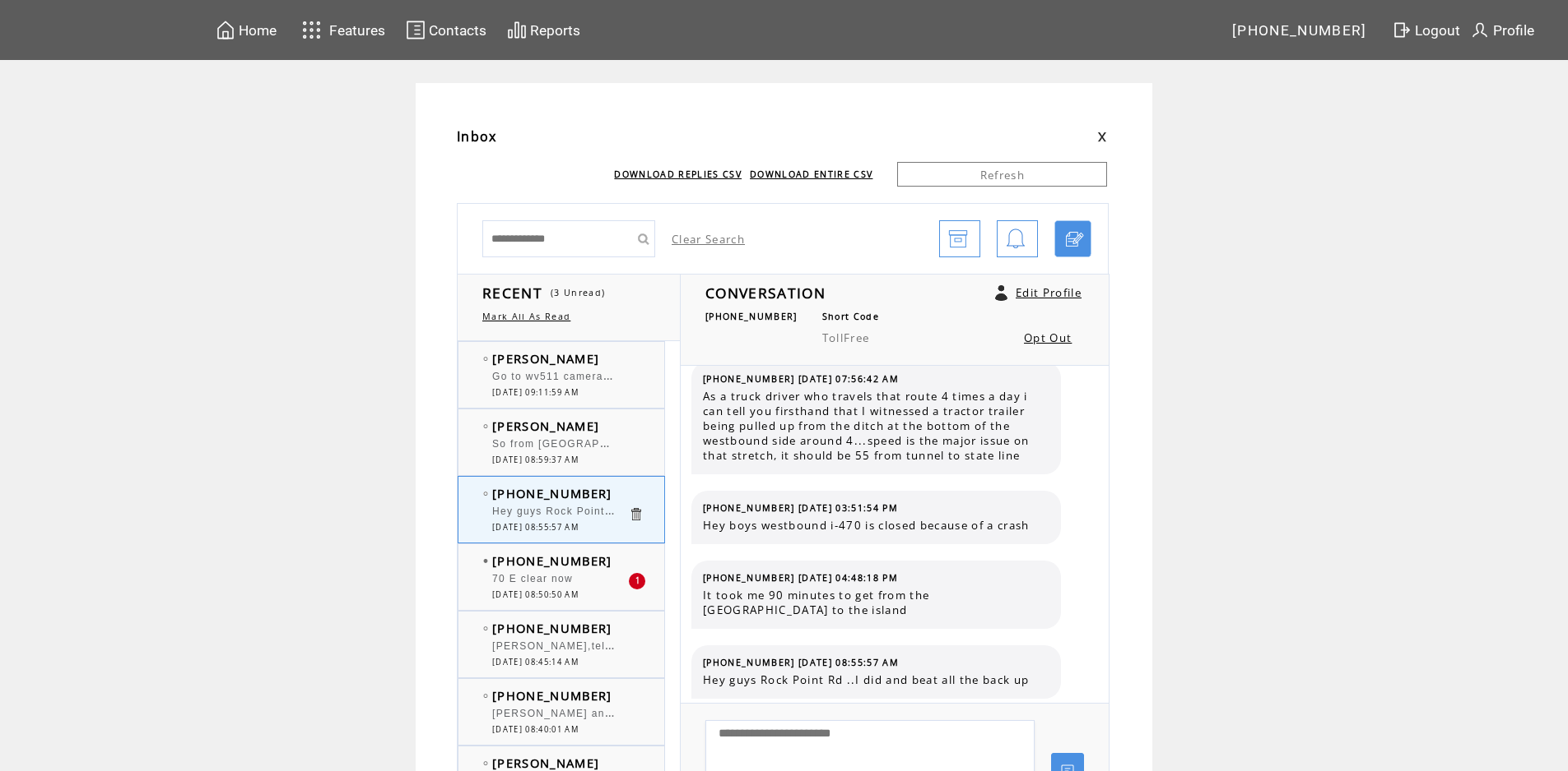
click at [588, 574] on div "70 E clear now" at bounding box center [560, 581] width 136 height 16
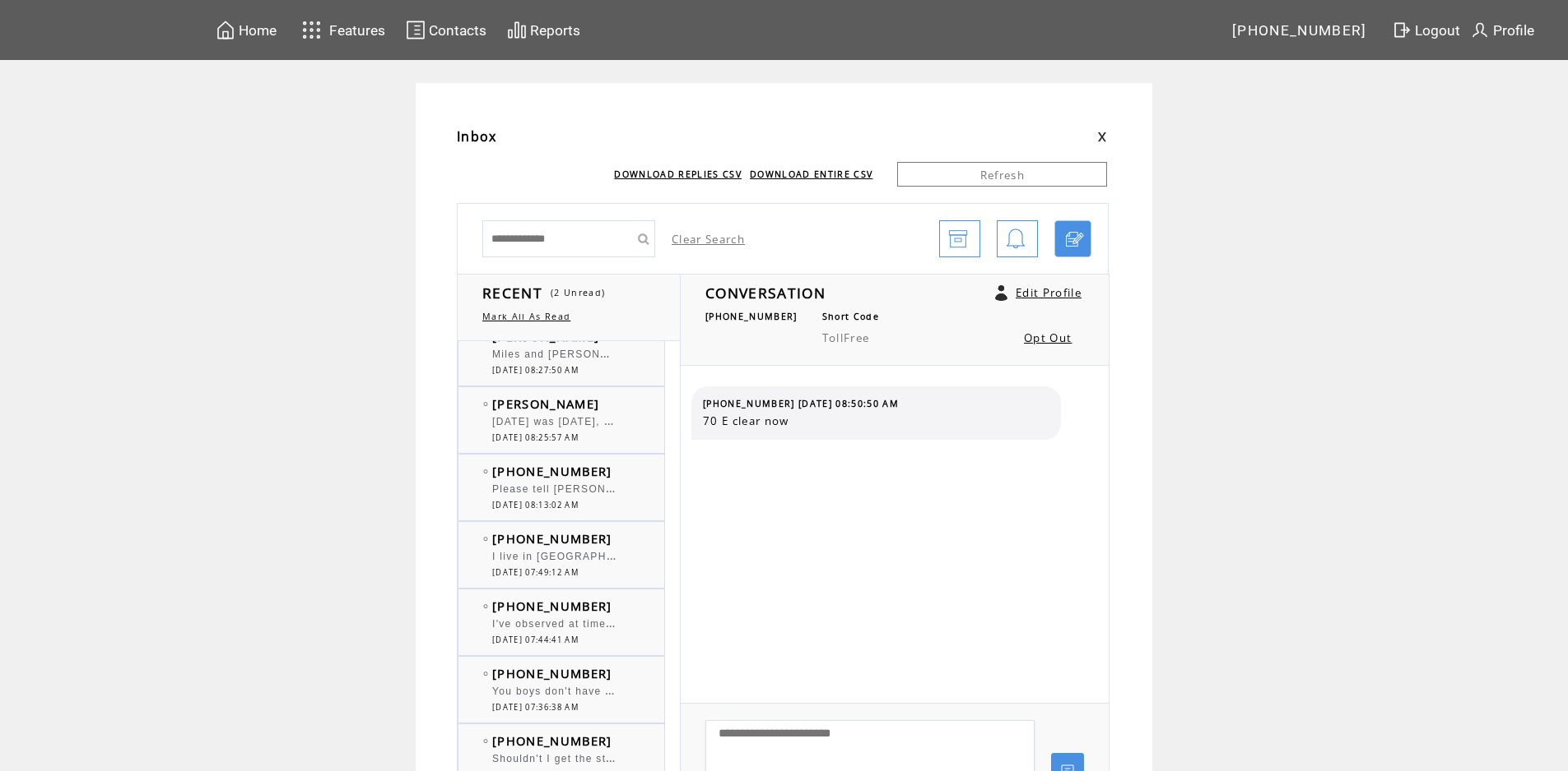
scroll to position [411, 0]
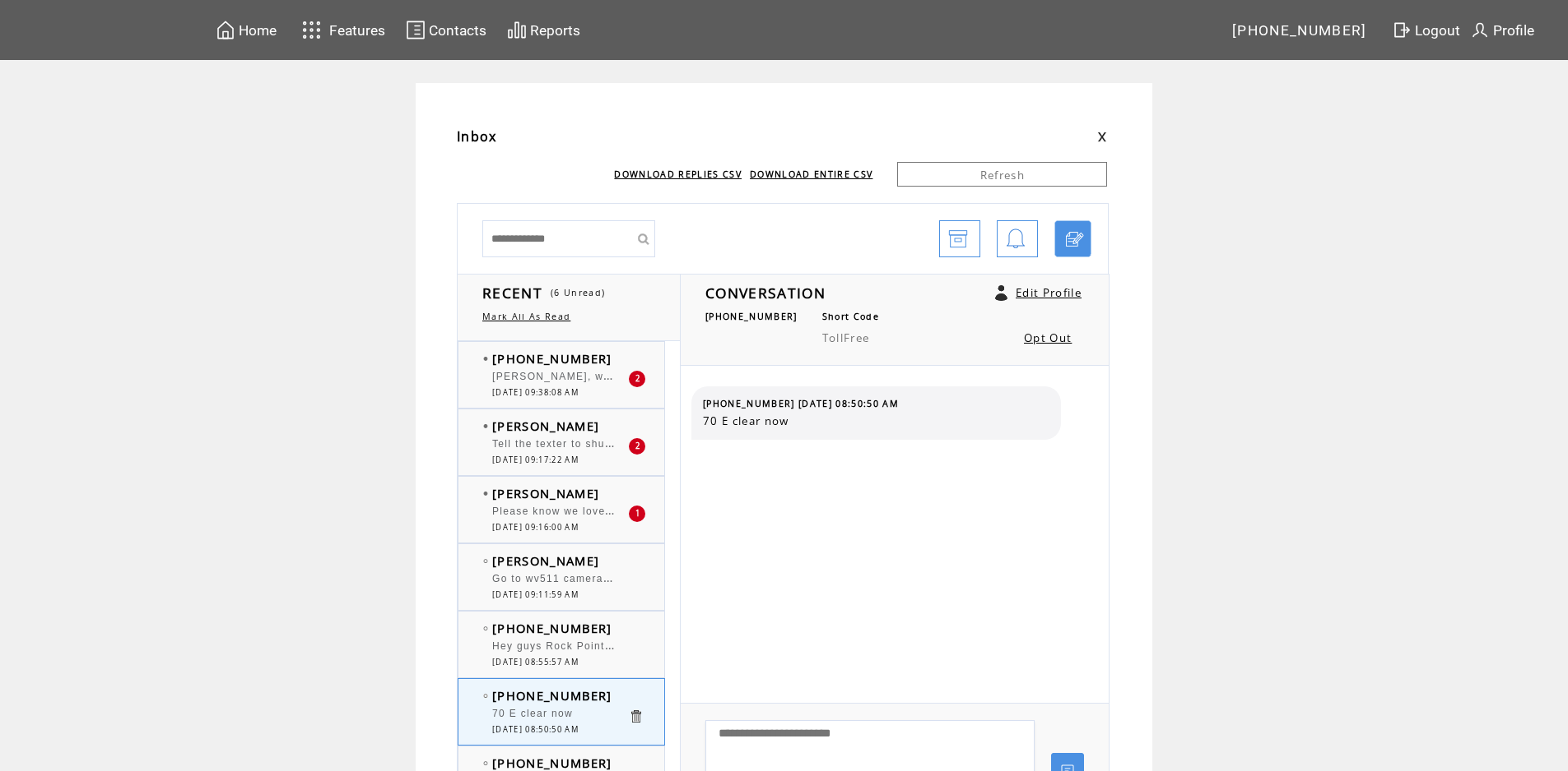
click at [572, 383] on div "Howard, will you ask TJ the future of Natural Gas in generating electricity" at bounding box center [560, 378] width 136 height 16
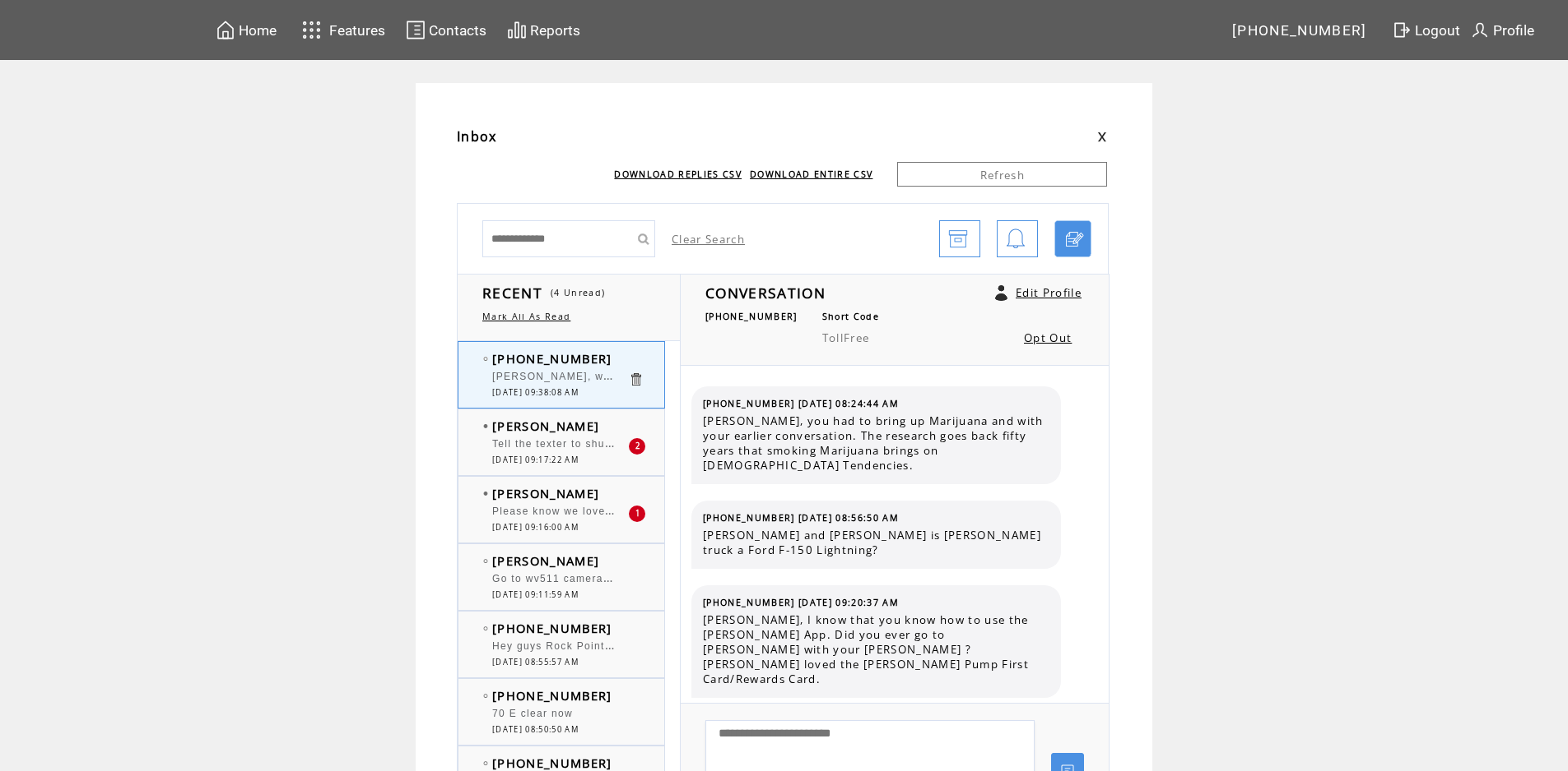
scroll to position [12235, 0]
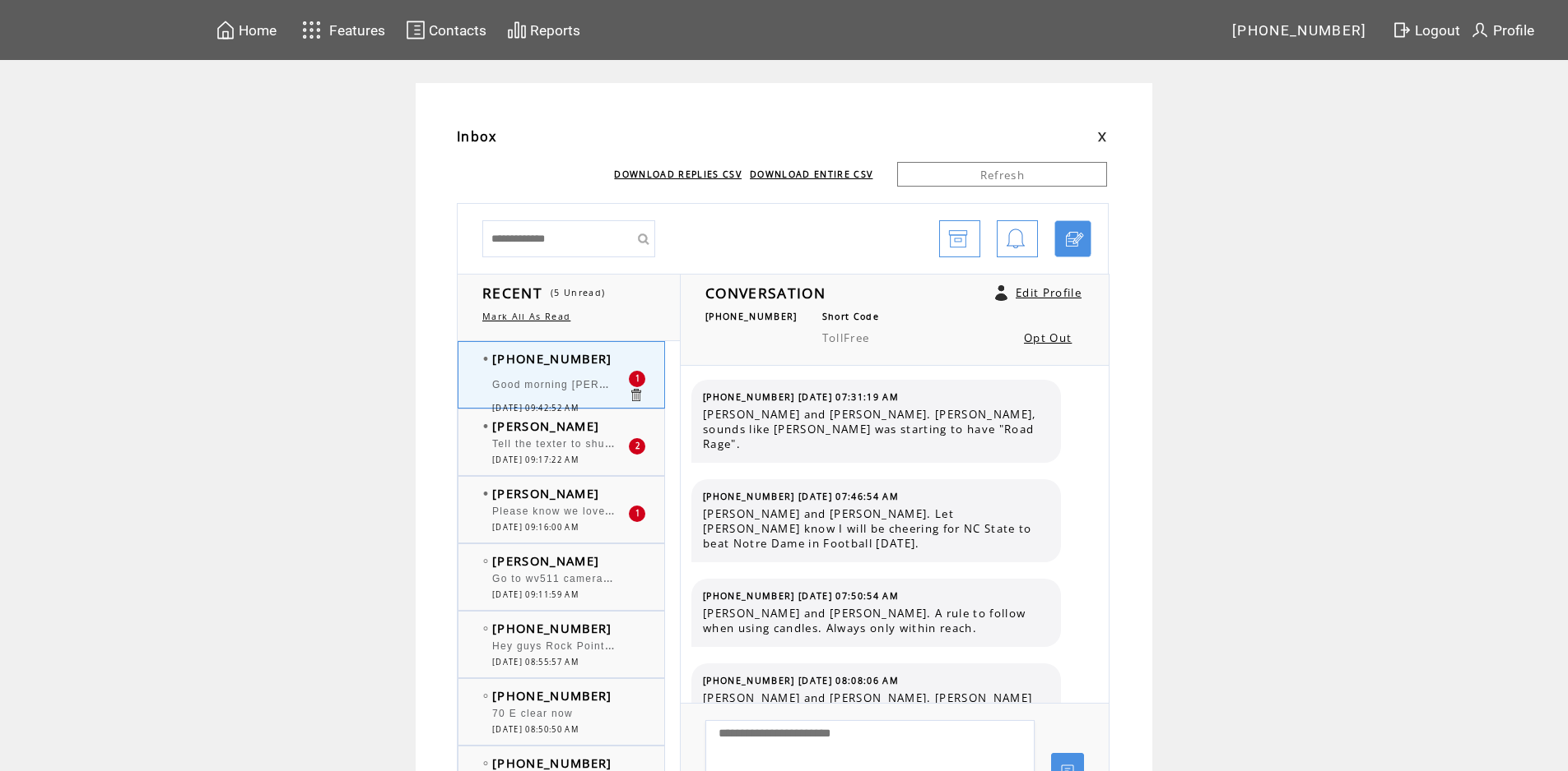
click at [563, 389] on span "Good morning [PERSON_NAME] and Big [PERSON_NAME]. [PERSON_NAME]; Interesting Se…" at bounding box center [796, 383] width 607 height 16
click at [576, 380] on span "Good morning [PERSON_NAME] and Big [PERSON_NAME]. [PERSON_NAME]; Interesting Se…" at bounding box center [796, 383] width 607 height 16
click at [579, 448] on span "Tell the texter to shush about Rockpoint Road!!! He's giving away my secret. I …" at bounding box center [891, 442] width 797 height 16
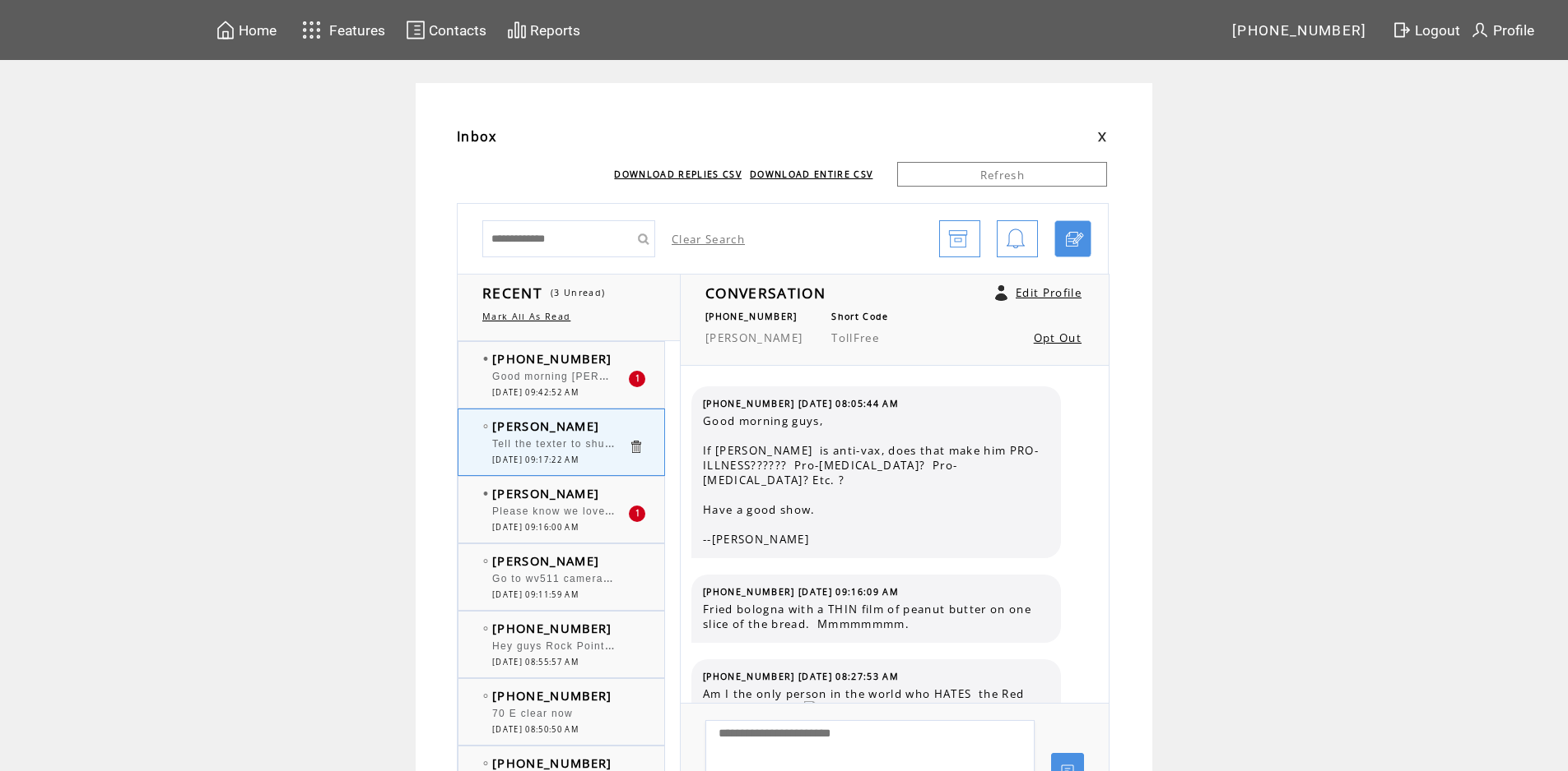
scroll to position [4162, 0]
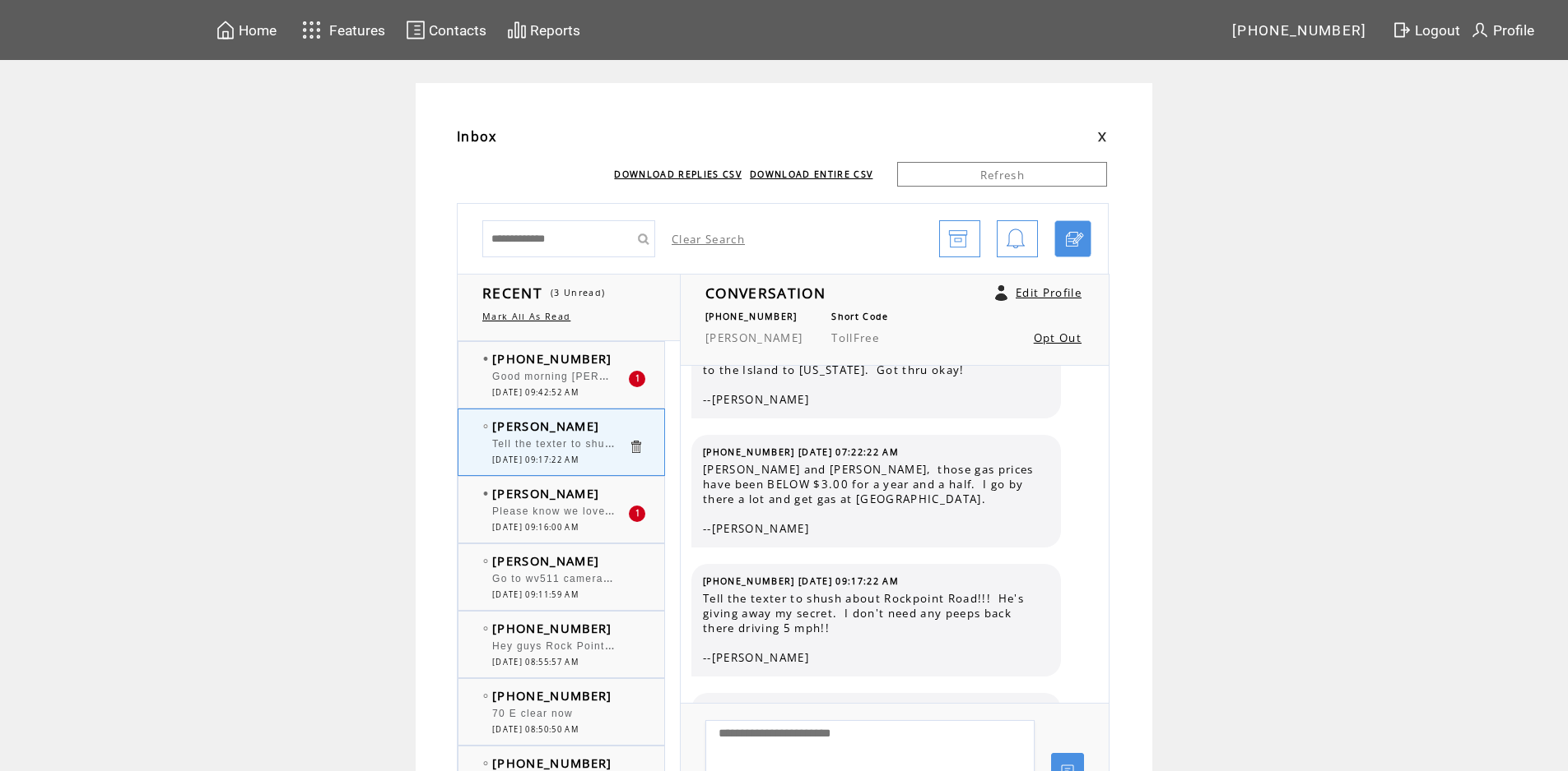
click at [586, 510] on span "Please know we love you and appreciate you. You are our new source. Some of us …" at bounding box center [1059, 509] width 1136 height 16
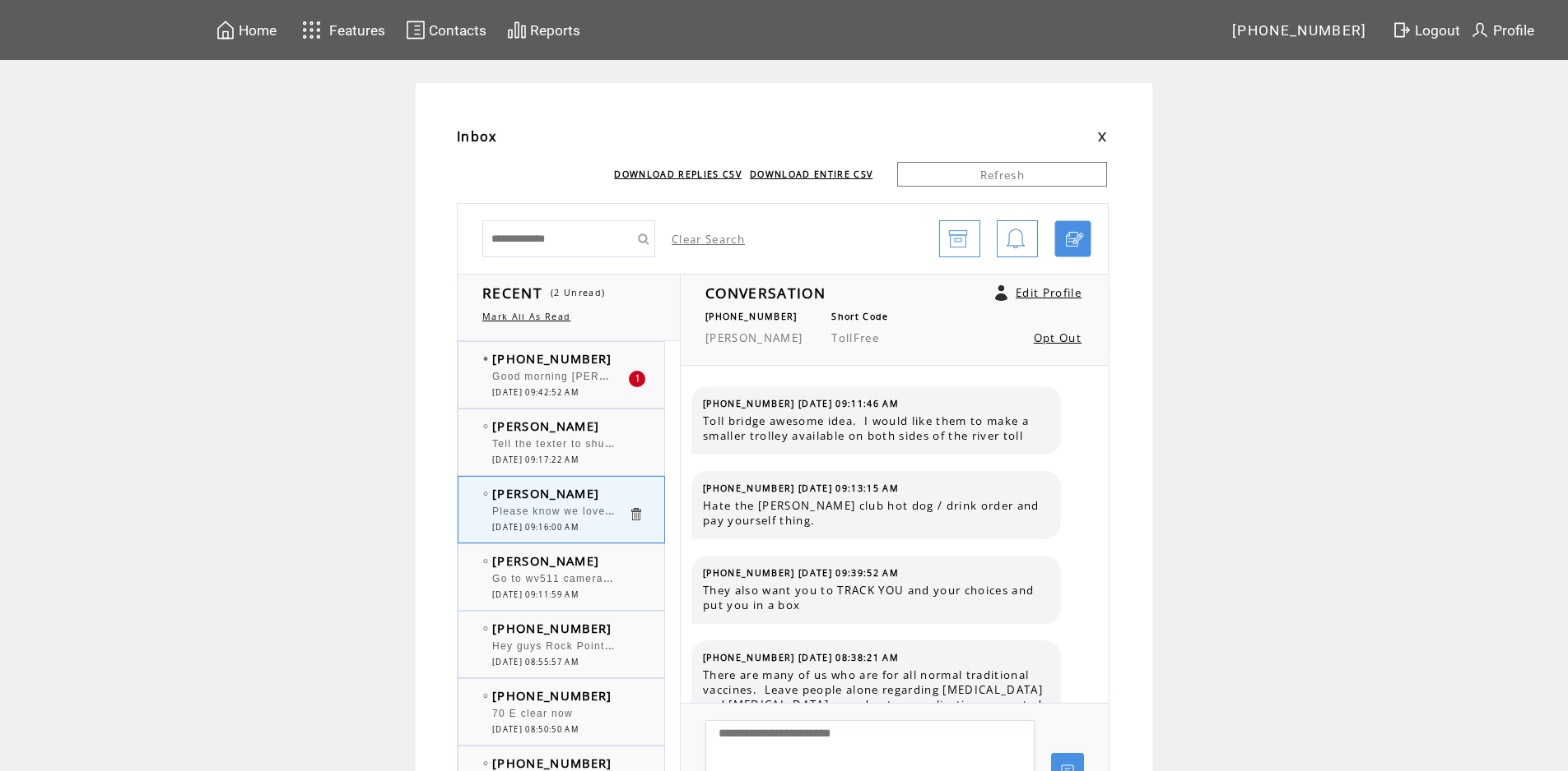
scroll to position [5712, 0]
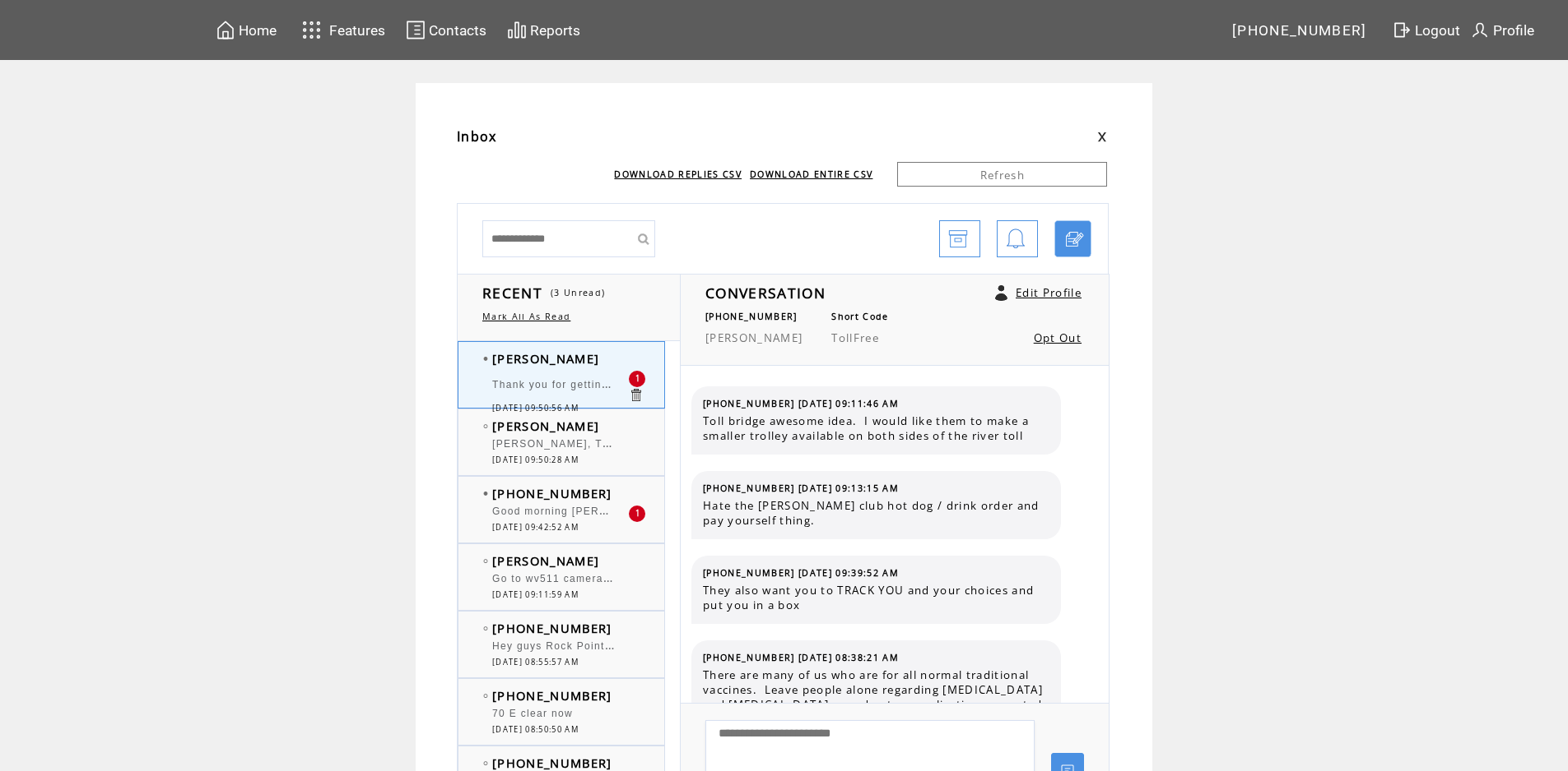
scroll to position [5796, 0]
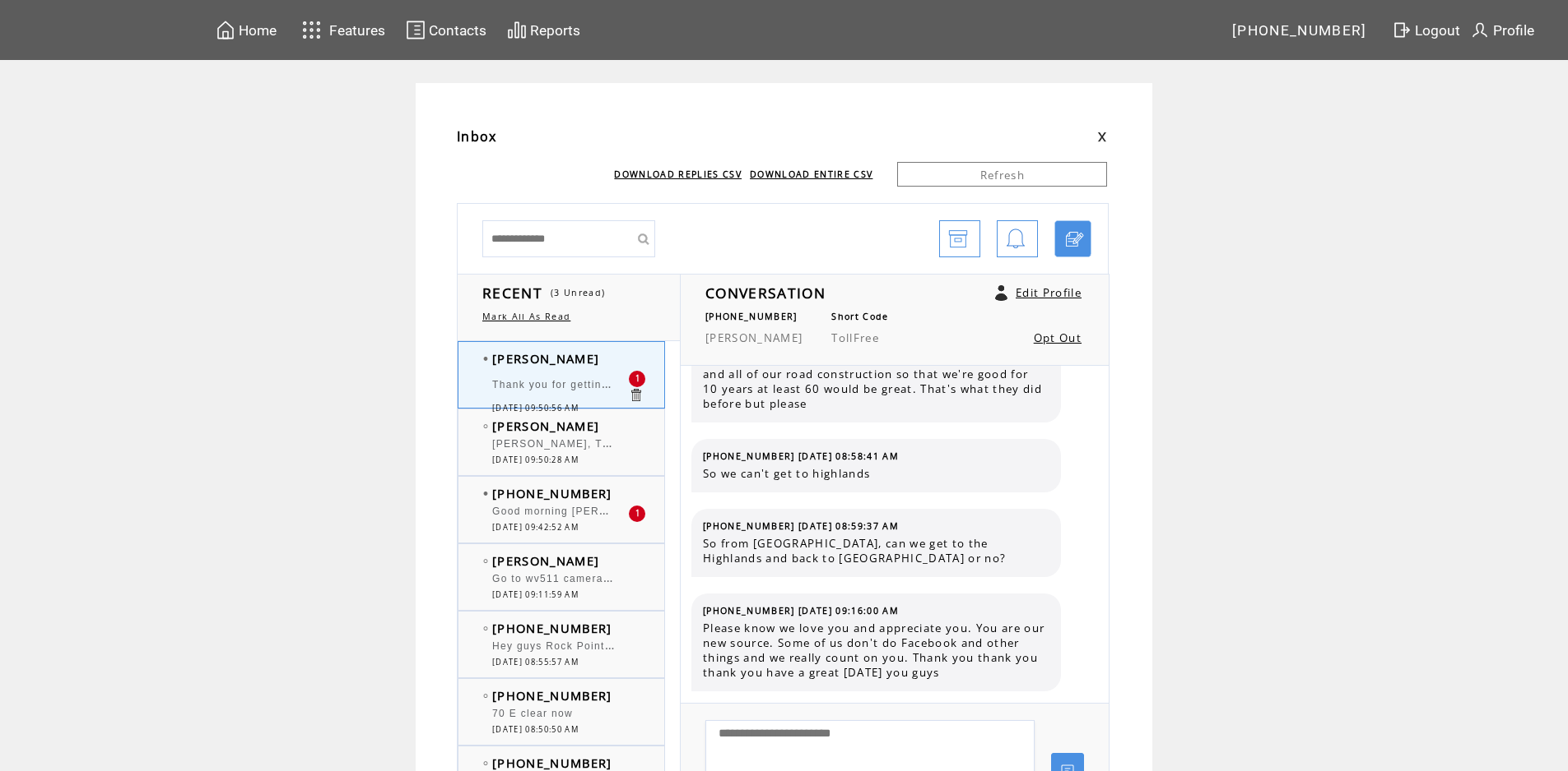
click at [560, 520] on div "Good morning [PERSON_NAME] and Big [PERSON_NAME]. [PERSON_NAME]; Interesting Se…" at bounding box center [560, 513] width 136 height 16
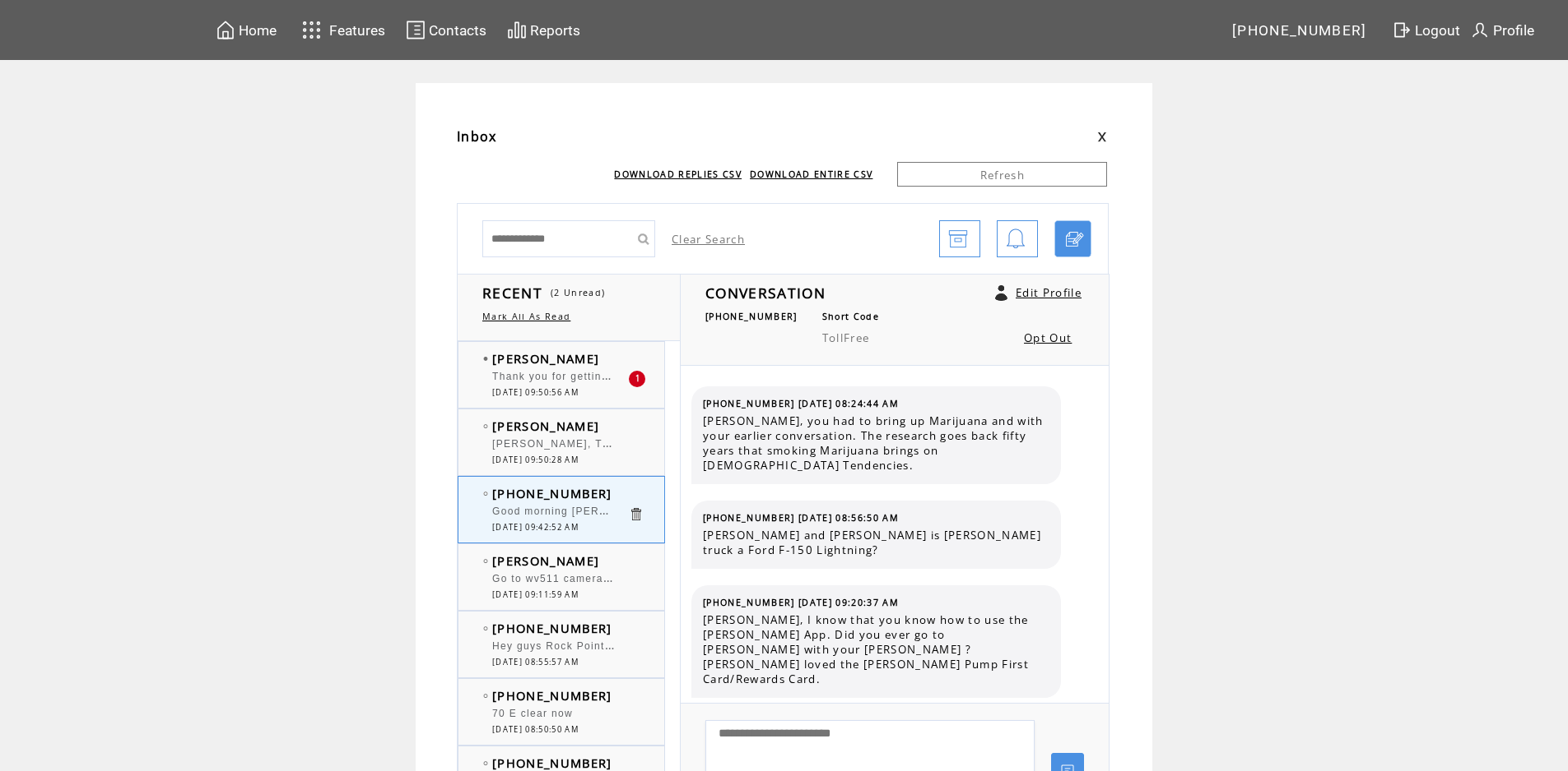
scroll to position [12320, 0]
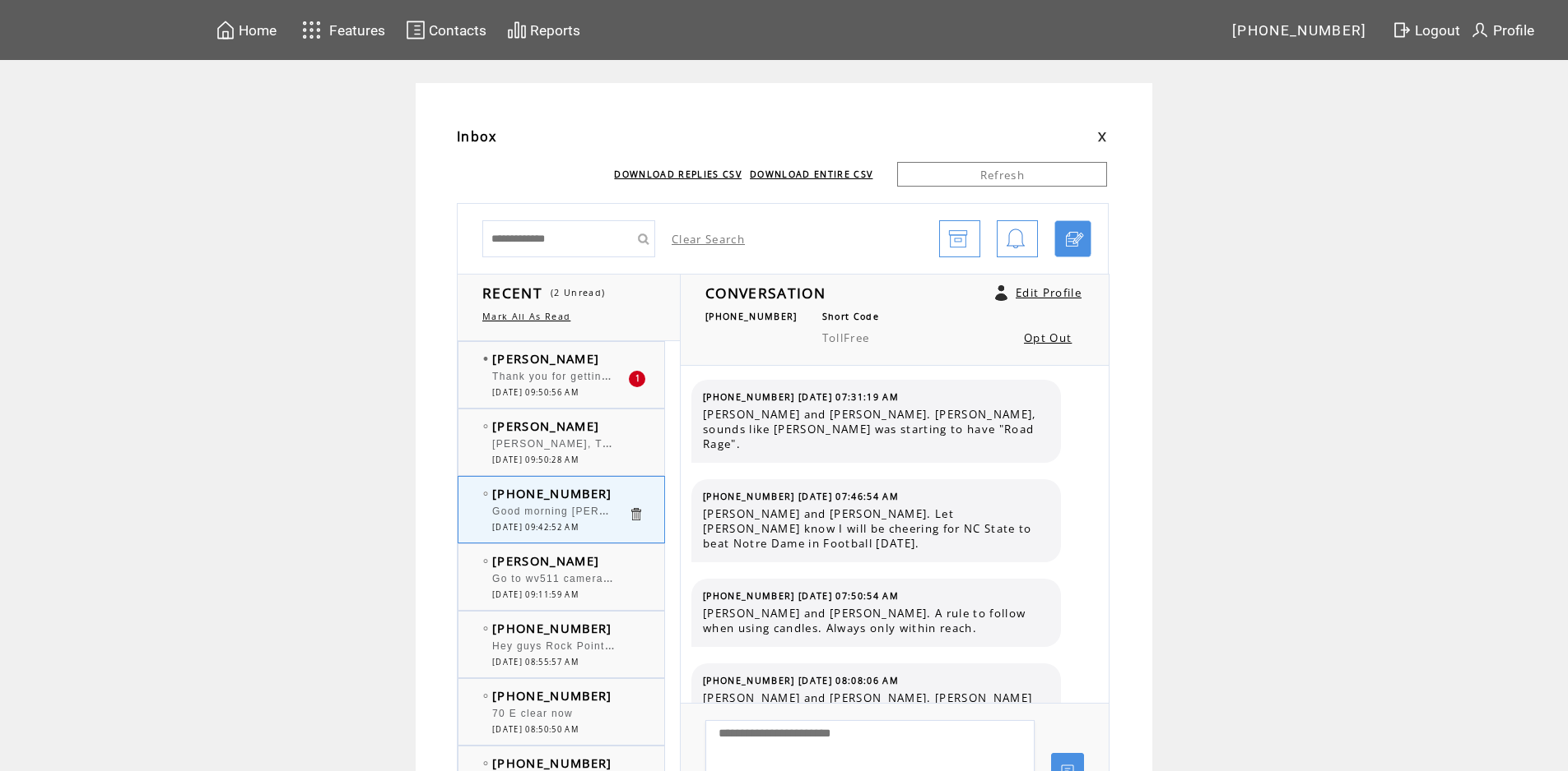
click at [536, 373] on span "Thank you for getting me to the Highlands and back to [GEOGRAPHIC_DATA]. You gu…" at bounding box center [768, 374] width 551 height 16
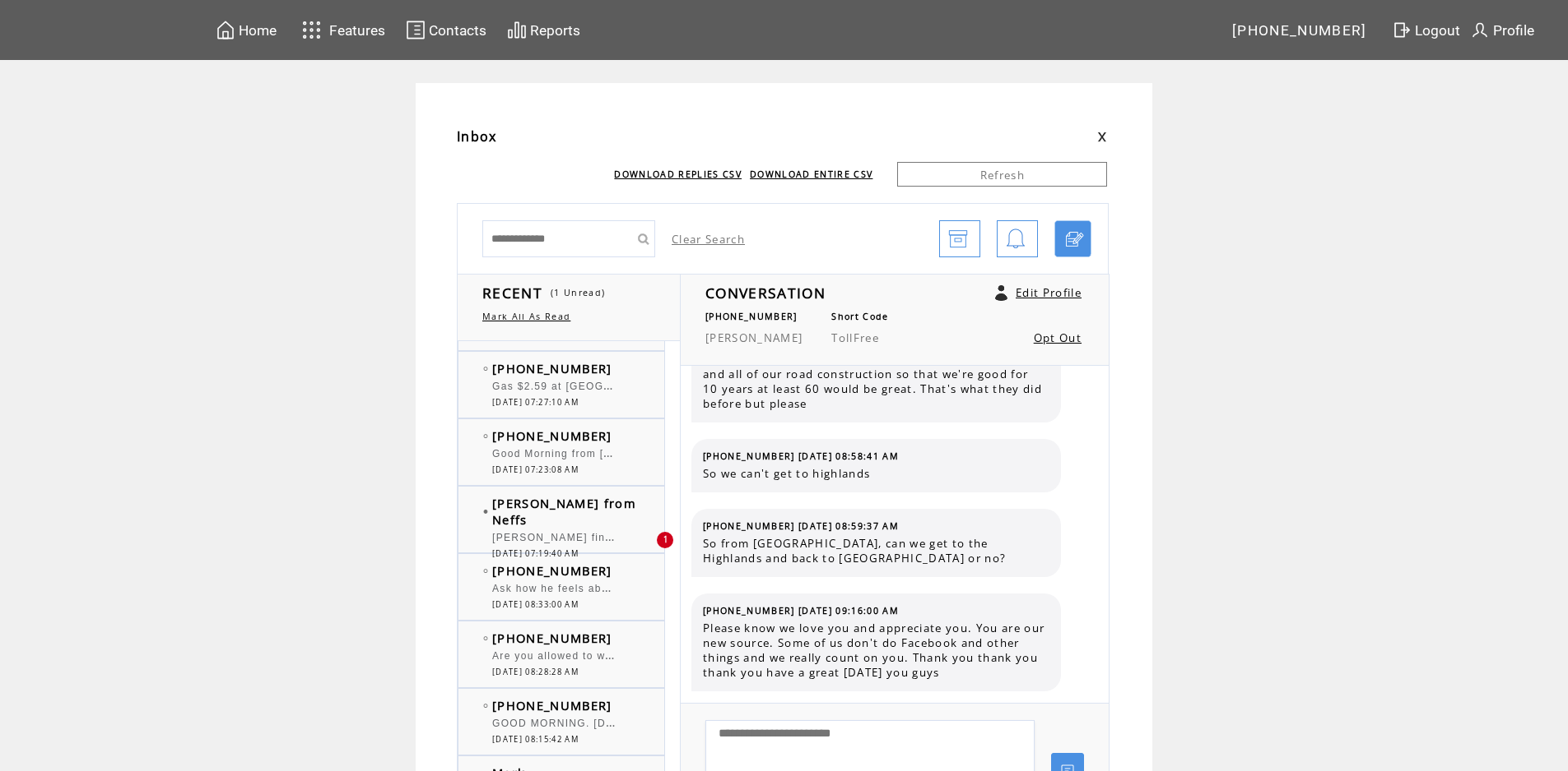
scroll to position [1151, 0]
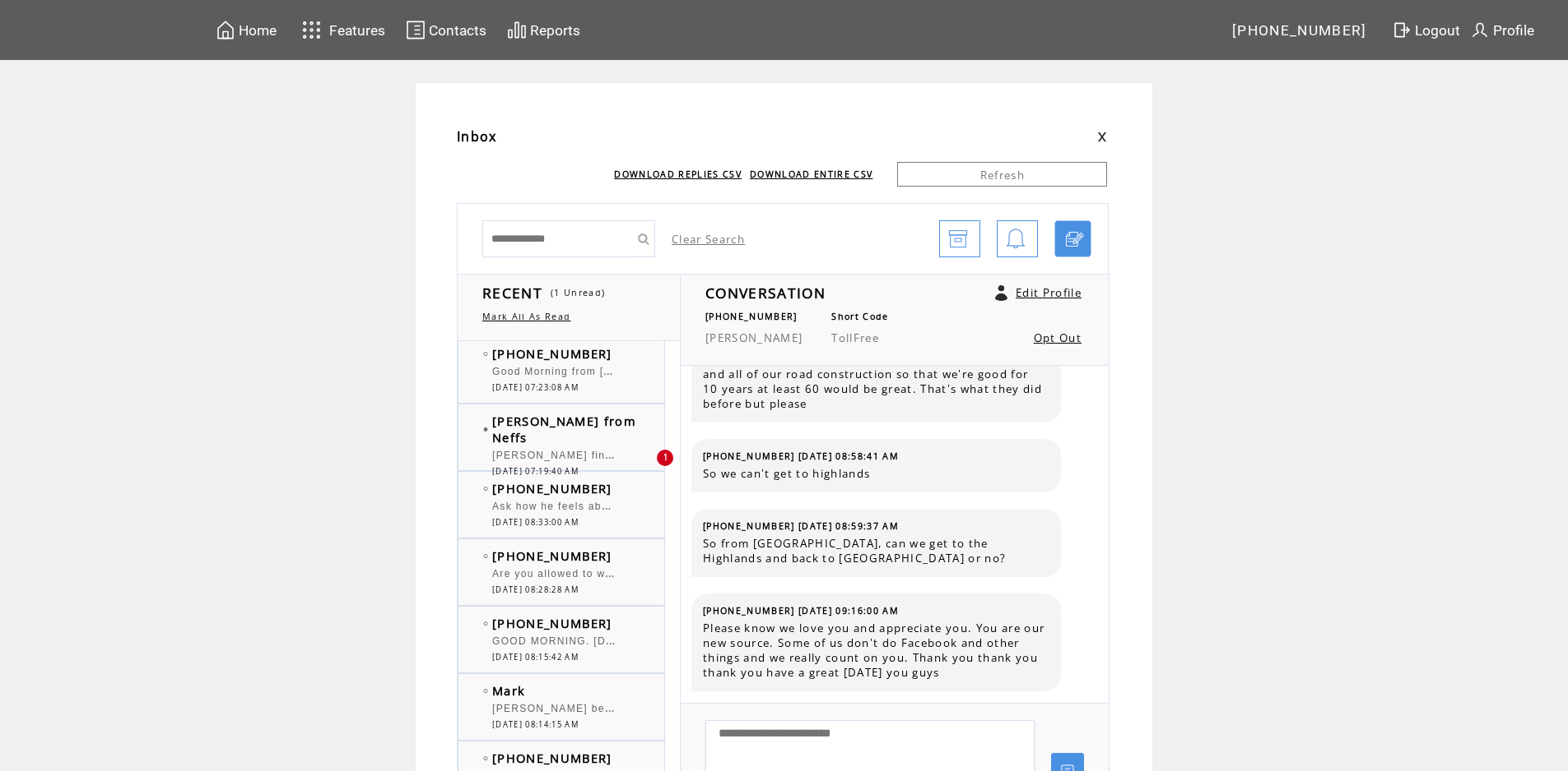
click at [535, 450] on div "[PERSON_NAME] finally did [PERSON_NAME] firings. Remember when he was rejected …" at bounding box center [560, 457] width 136 height 16
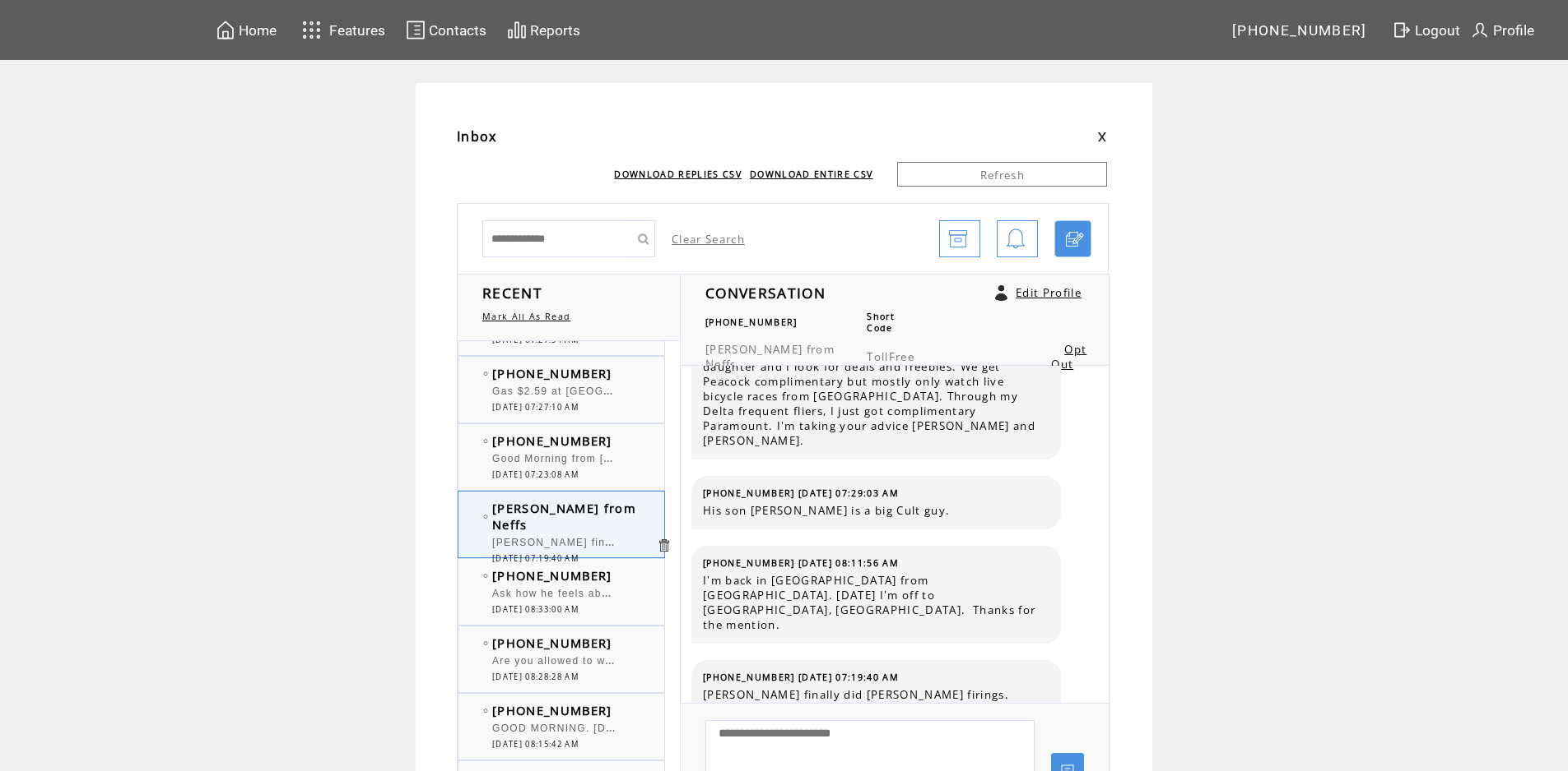
scroll to position [822, 0]
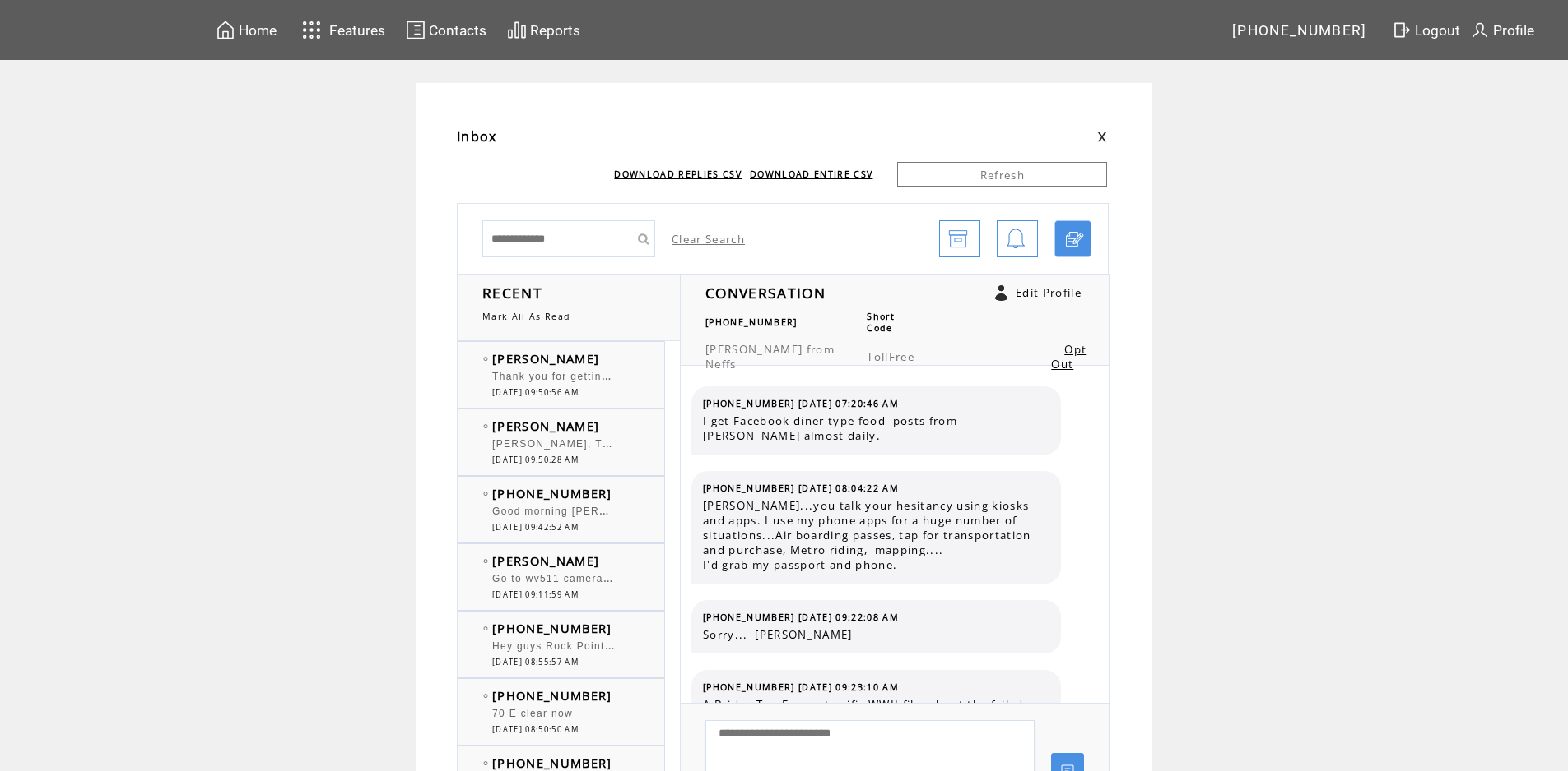
scroll to position [576, 0]
